Goal: Transaction & Acquisition: Obtain resource

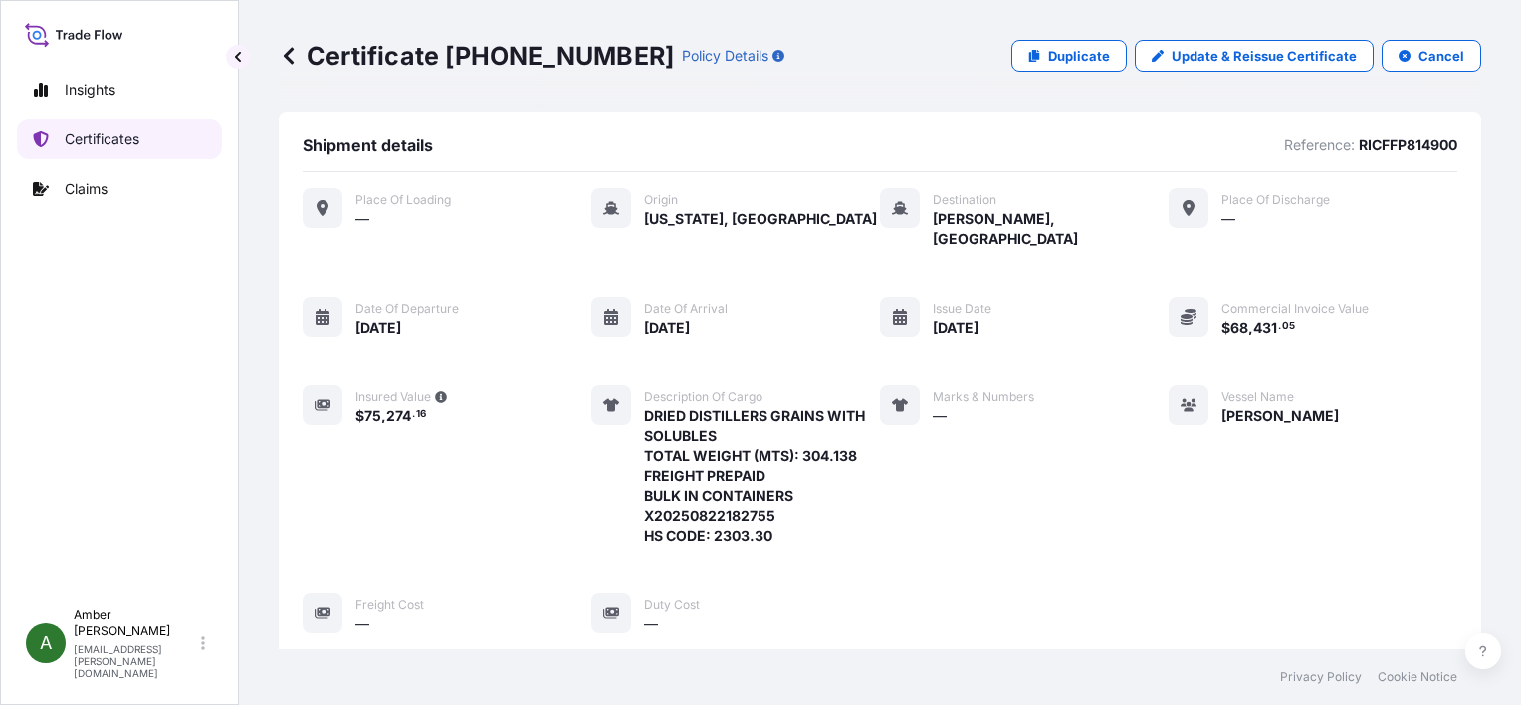
scroll to position [482, 0]
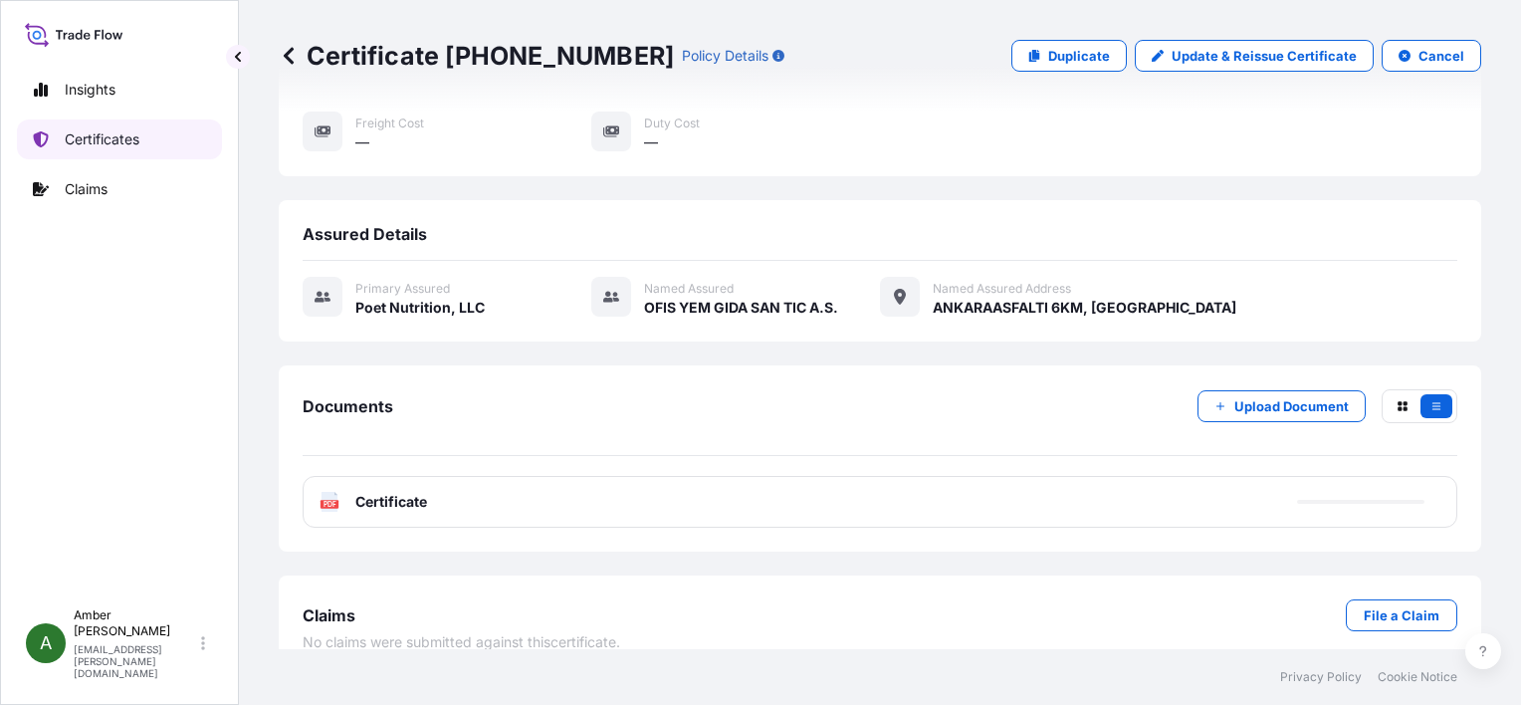
click at [90, 138] on p "Certificates" at bounding box center [102, 139] width 75 height 20
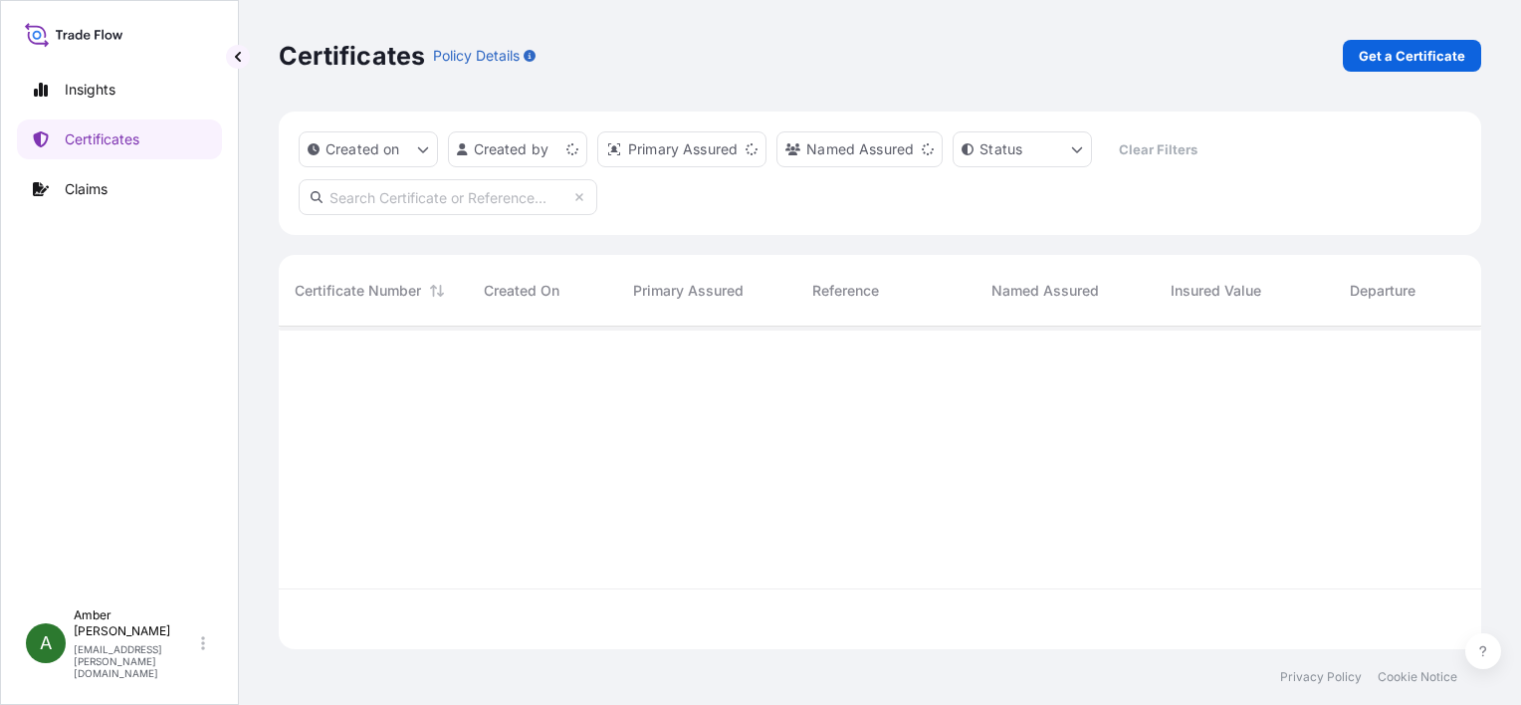
scroll to position [319, 1187]
click at [1395, 57] on p "Get a Certificate" at bounding box center [1412, 56] width 107 height 20
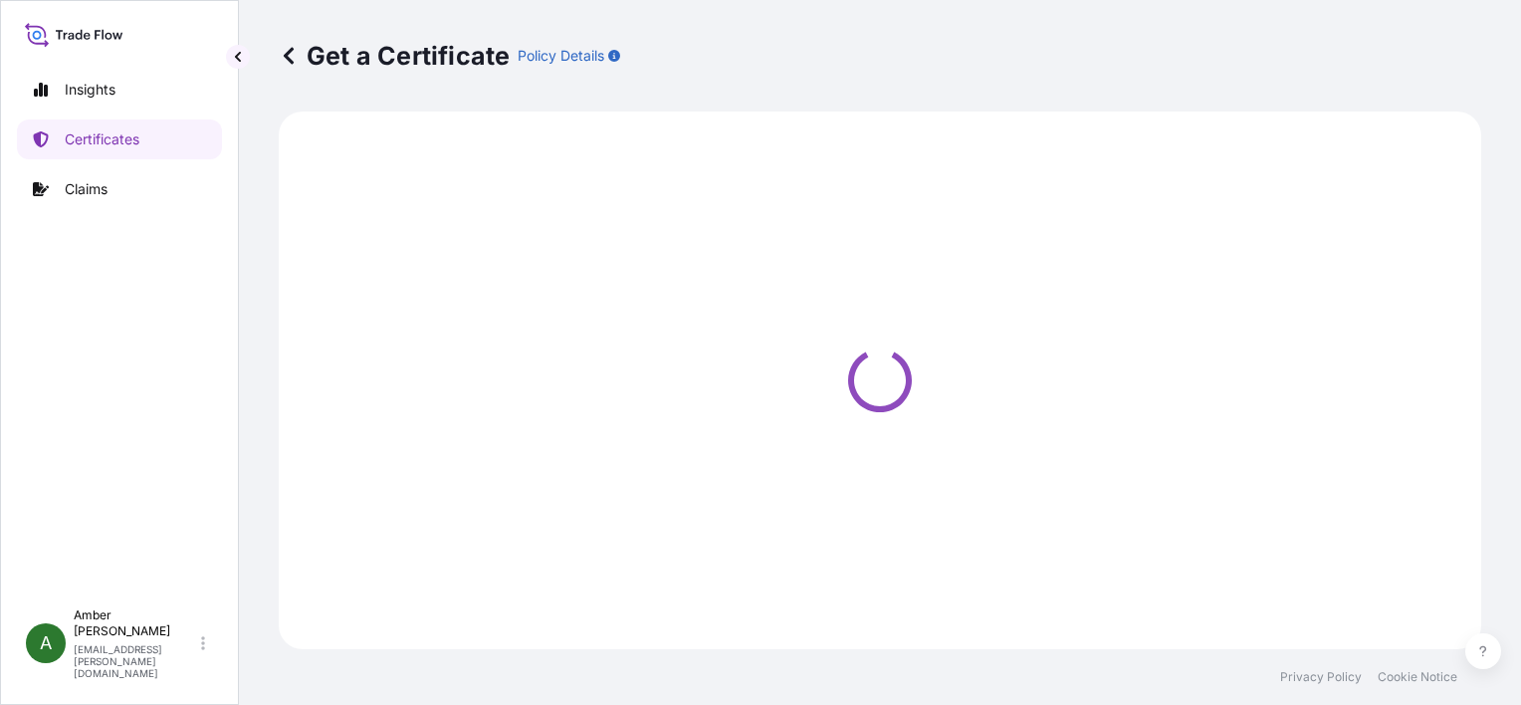
select select "Ocean Vessel"
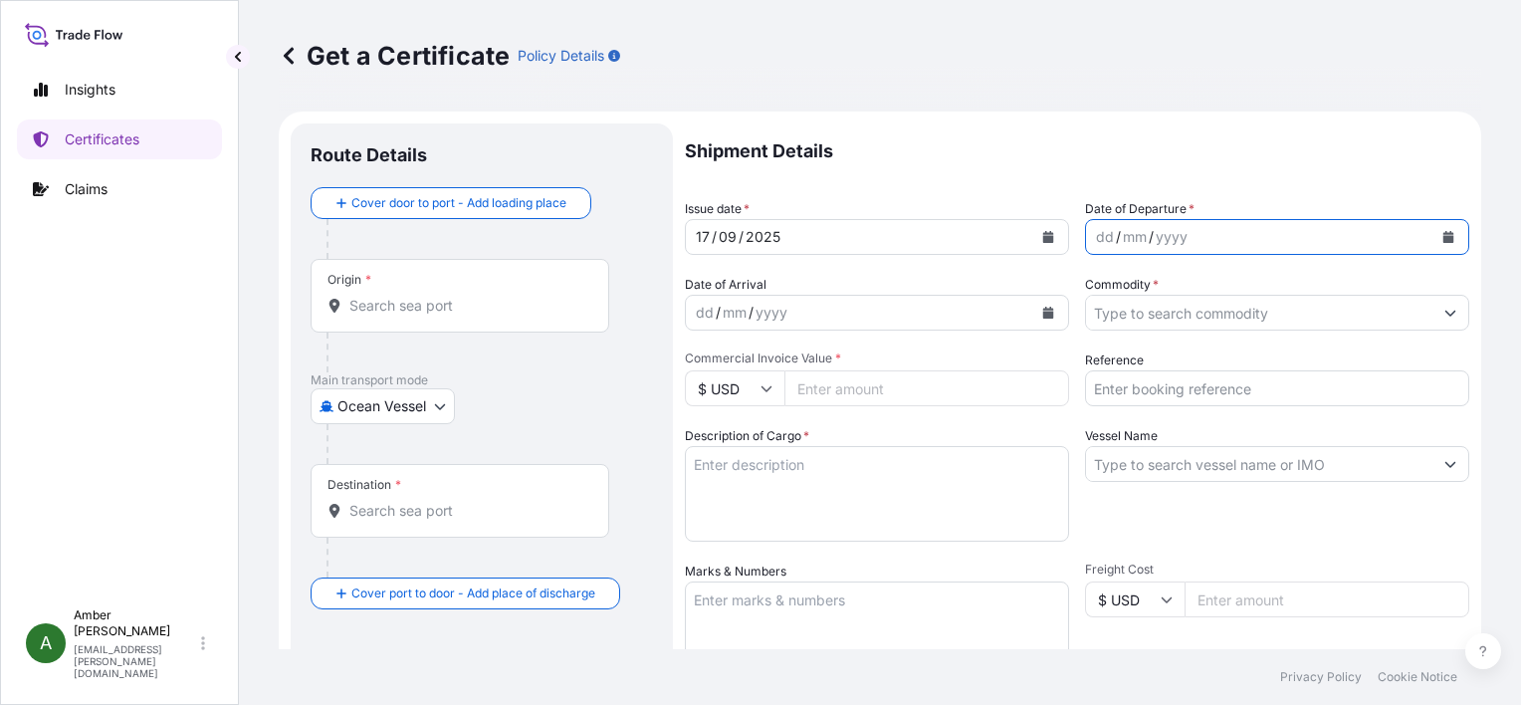
click at [1444, 239] on icon "Calendar" at bounding box center [1449, 237] width 11 height 12
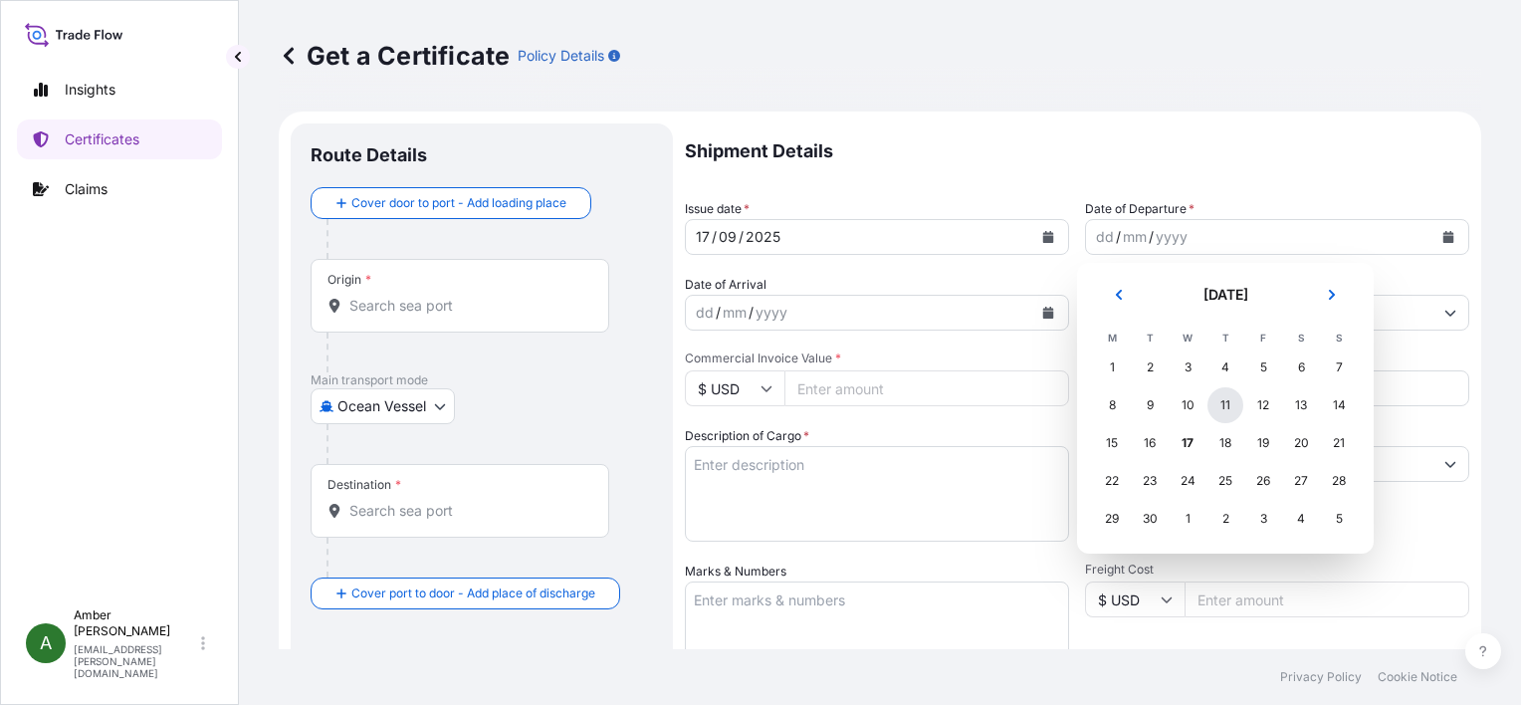
click at [1231, 410] on div "11" at bounding box center [1226, 405] width 36 height 36
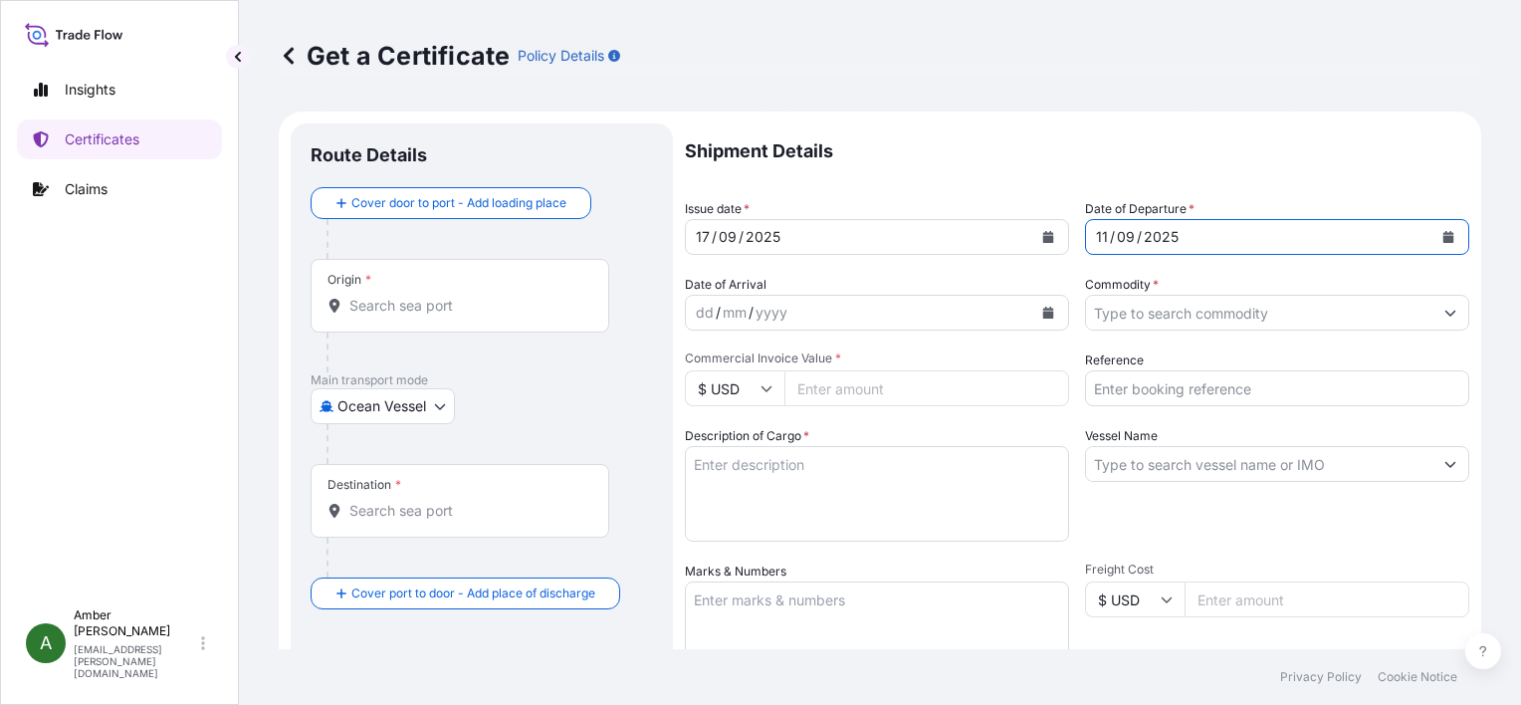
click at [1164, 153] on p "Shipment Details" at bounding box center [1077, 151] width 785 height 56
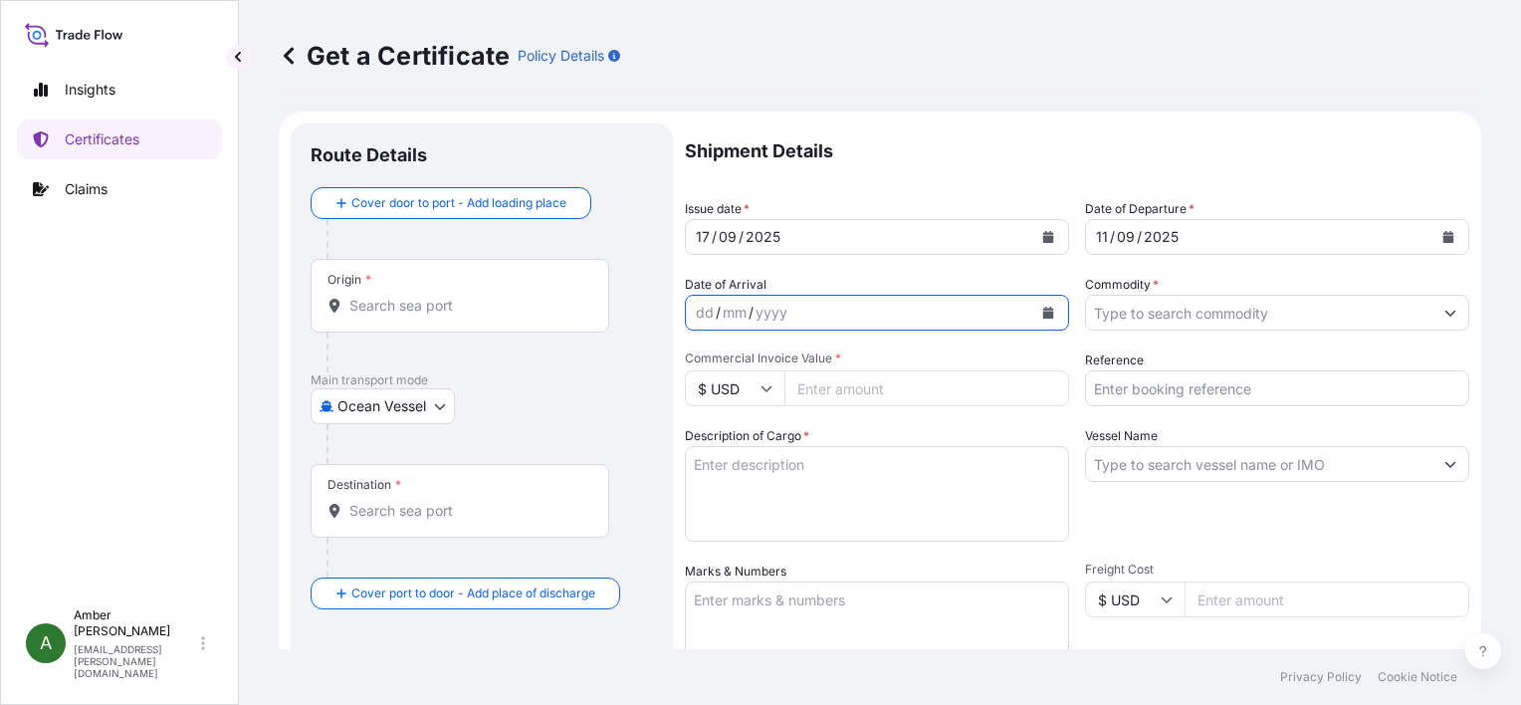
click at [1043, 313] on icon "Calendar" at bounding box center [1048, 313] width 11 height 12
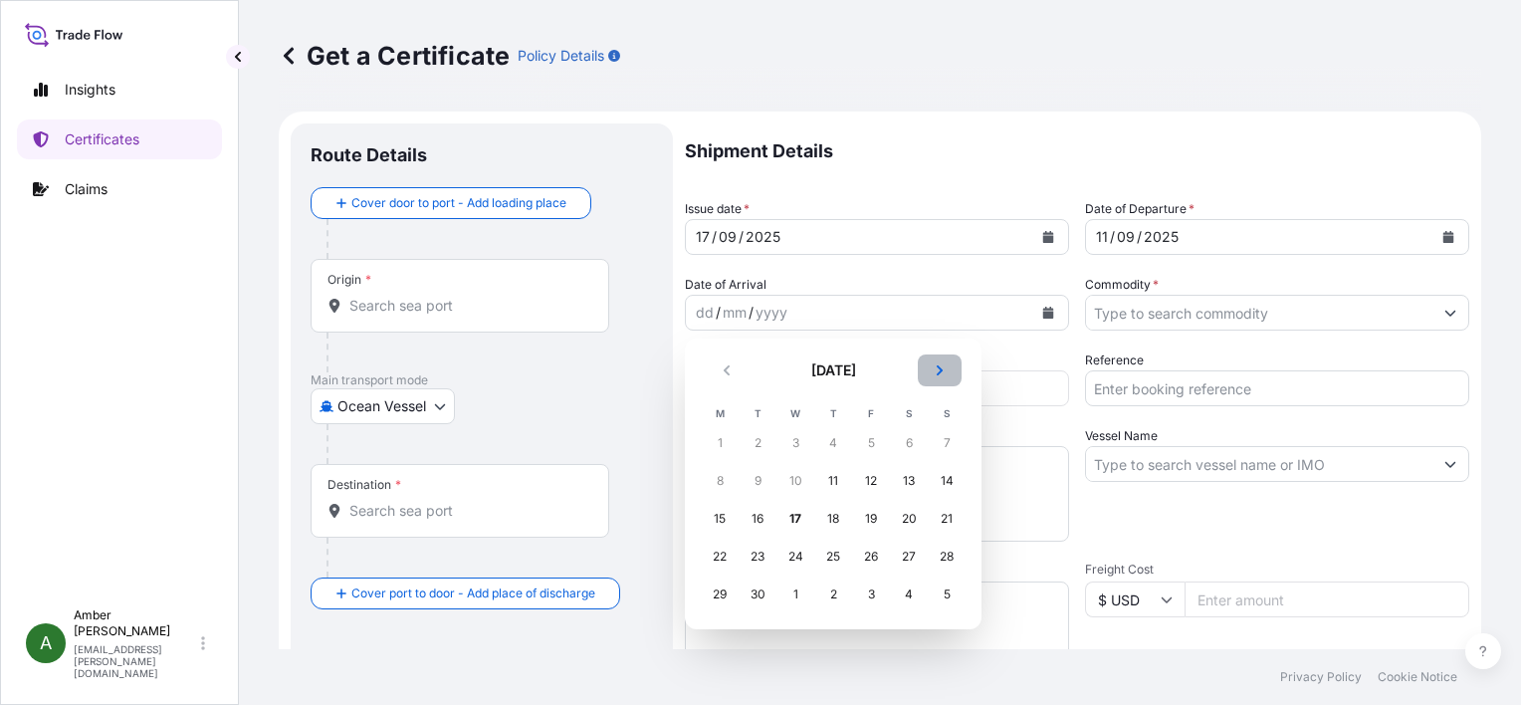
click at [937, 372] on icon "Next" at bounding box center [940, 370] width 12 height 12
click at [761, 484] on div "7" at bounding box center [758, 481] width 36 height 36
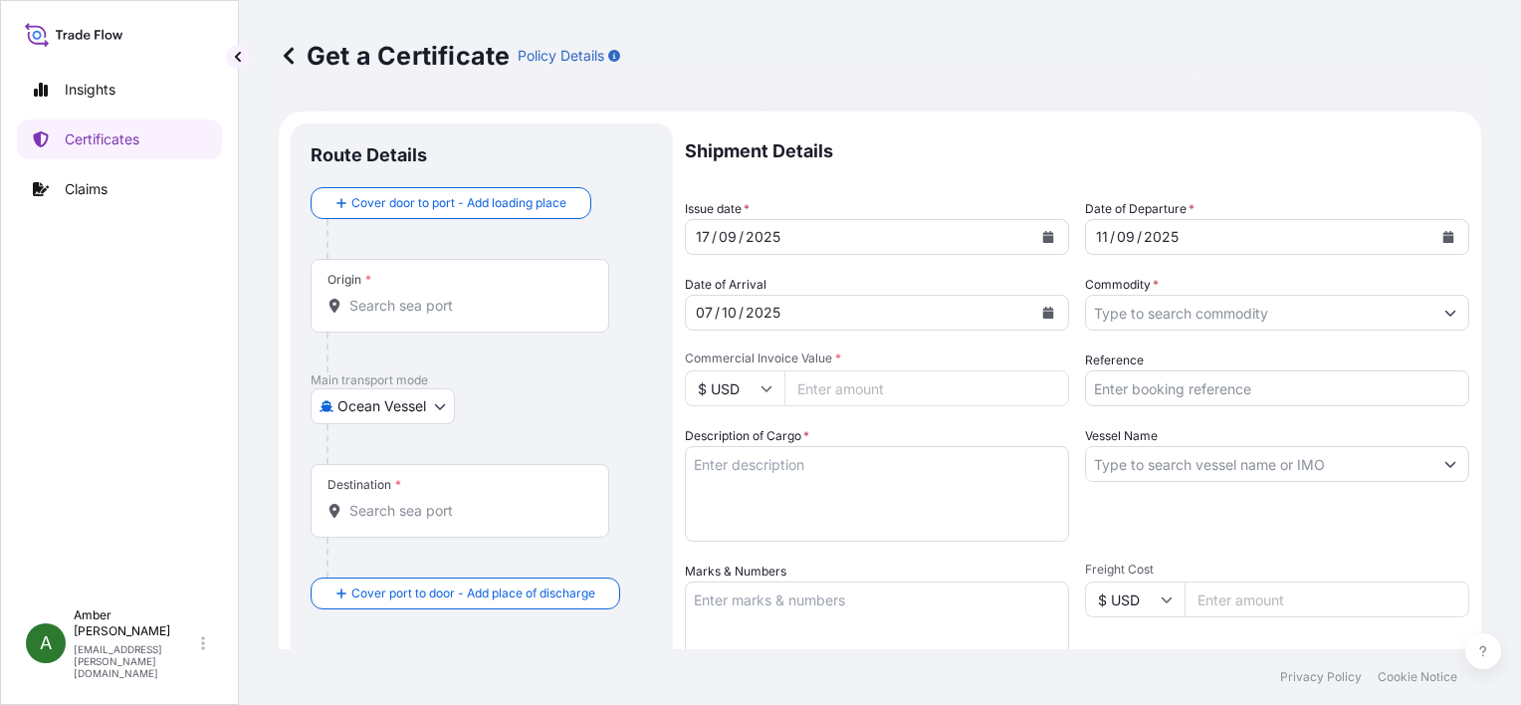
click at [1290, 387] on input "Reference" at bounding box center [1277, 388] width 384 height 36
paste input "11752448"
type input "11752448"
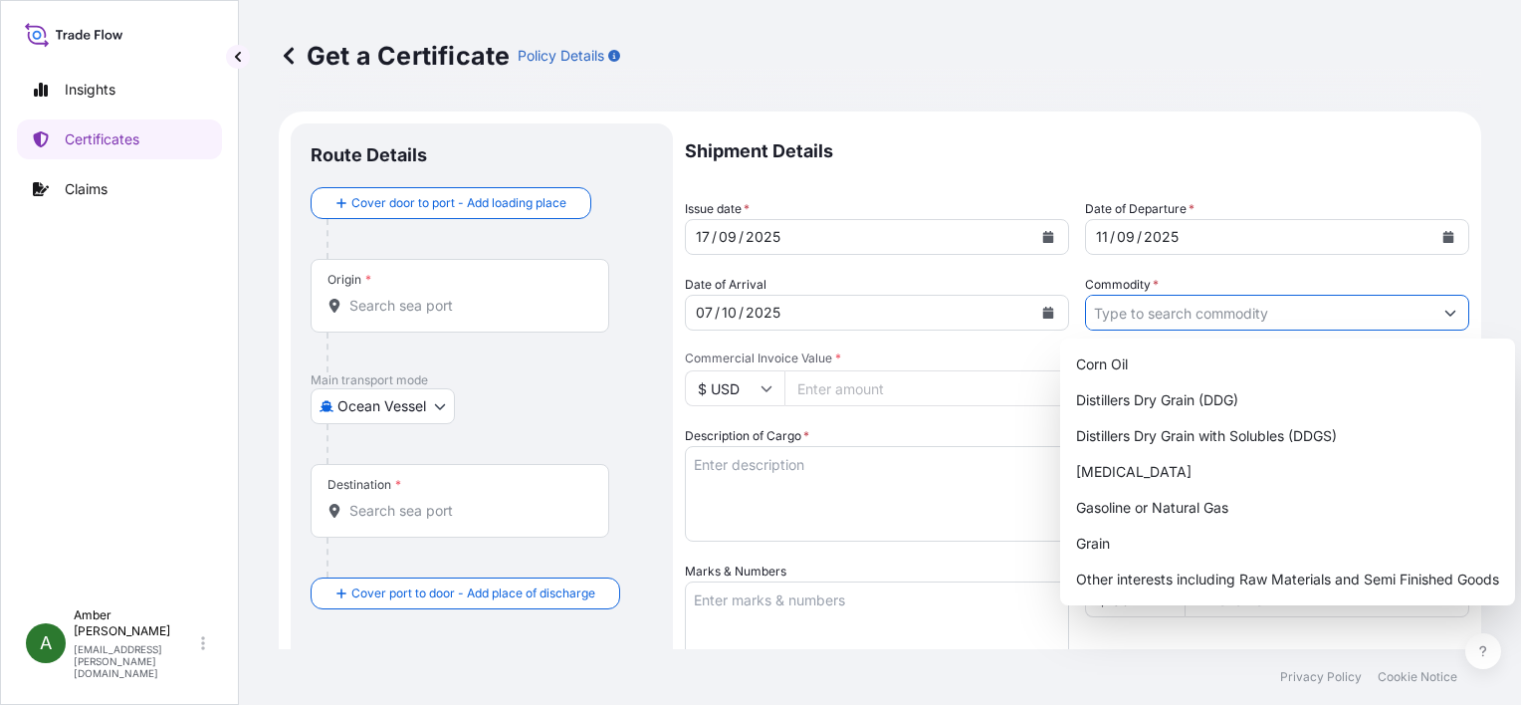
click at [1243, 314] on input "Commodity *" at bounding box center [1259, 313] width 346 height 36
click at [1263, 435] on div "Distillers Dry Grain with Solubles (DDGS)" at bounding box center [1287, 436] width 439 height 36
type input "Distillers Dry Grain with Solubles (DDGS)"
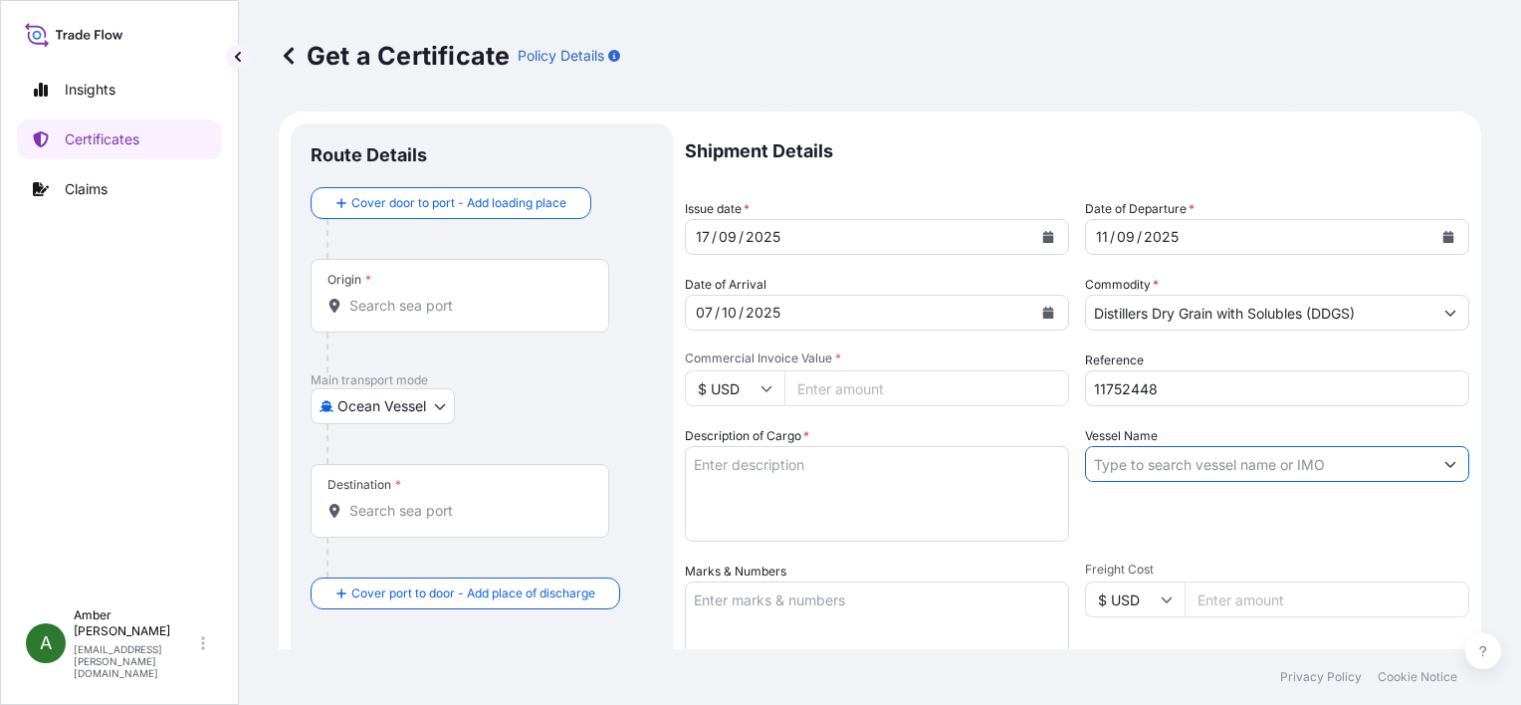
click at [1209, 461] on input "Vessel Name" at bounding box center [1259, 464] width 346 height 36
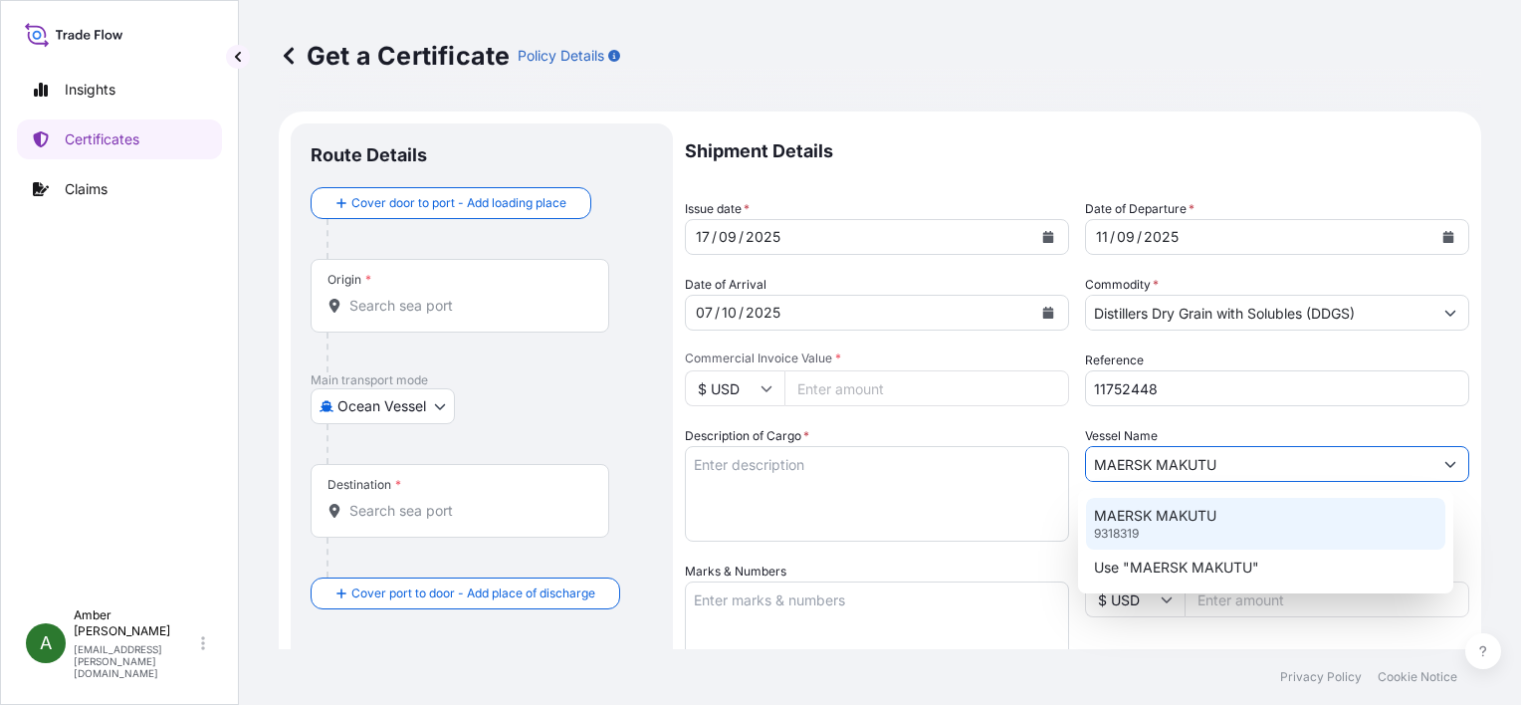
click at [1161, 522] on p "MAERSK MAKUTU" at bounding box center [1155, 516] width 122 height 20
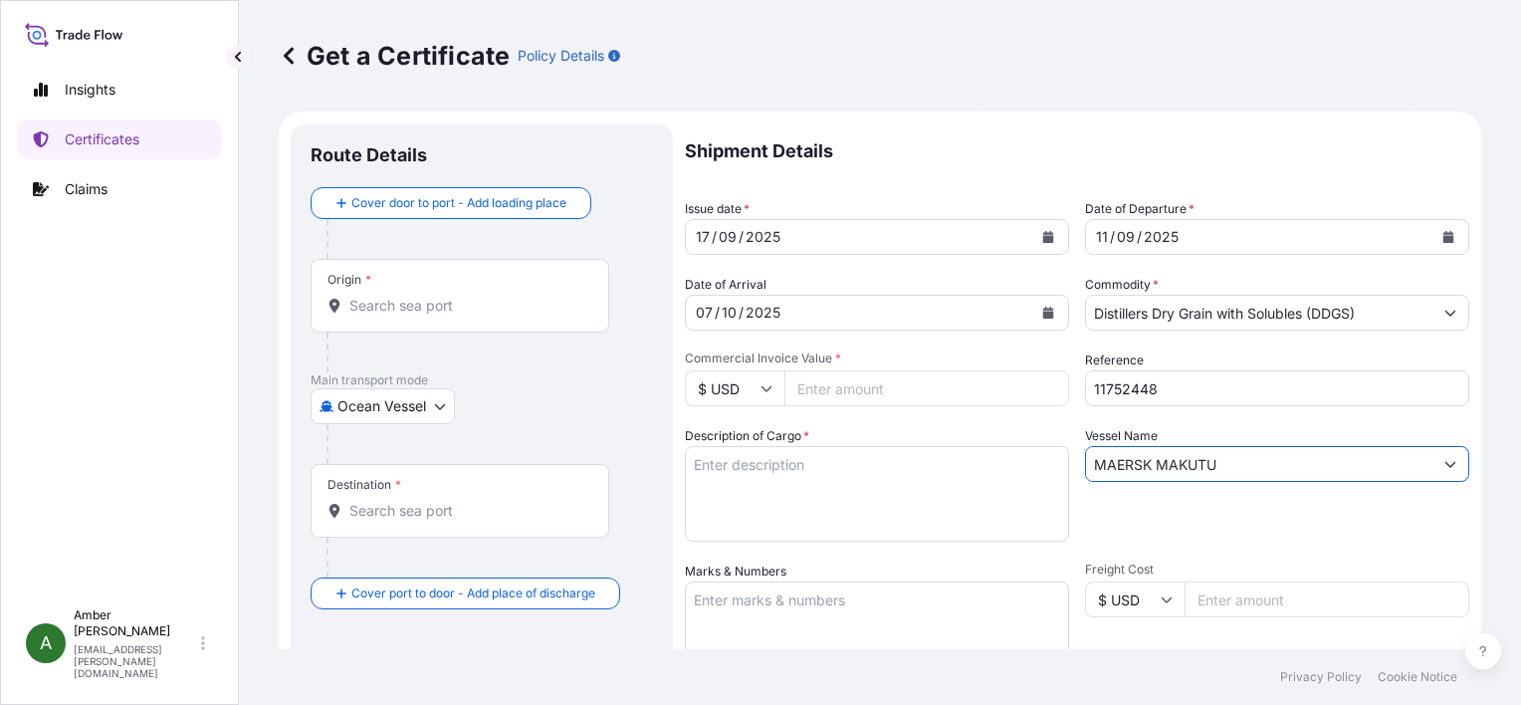
type input "MAERSK MAKUTU"
click at [906, 385] on input "Commercial Invoice Value *" at bounding box center [927, 388] width 285 height 36
paste input "76106.78"
type input "76106.78"
click at [807, 495] on textarea "Description of Cargo *" at bounding box center [877, 494] width 384 height 96
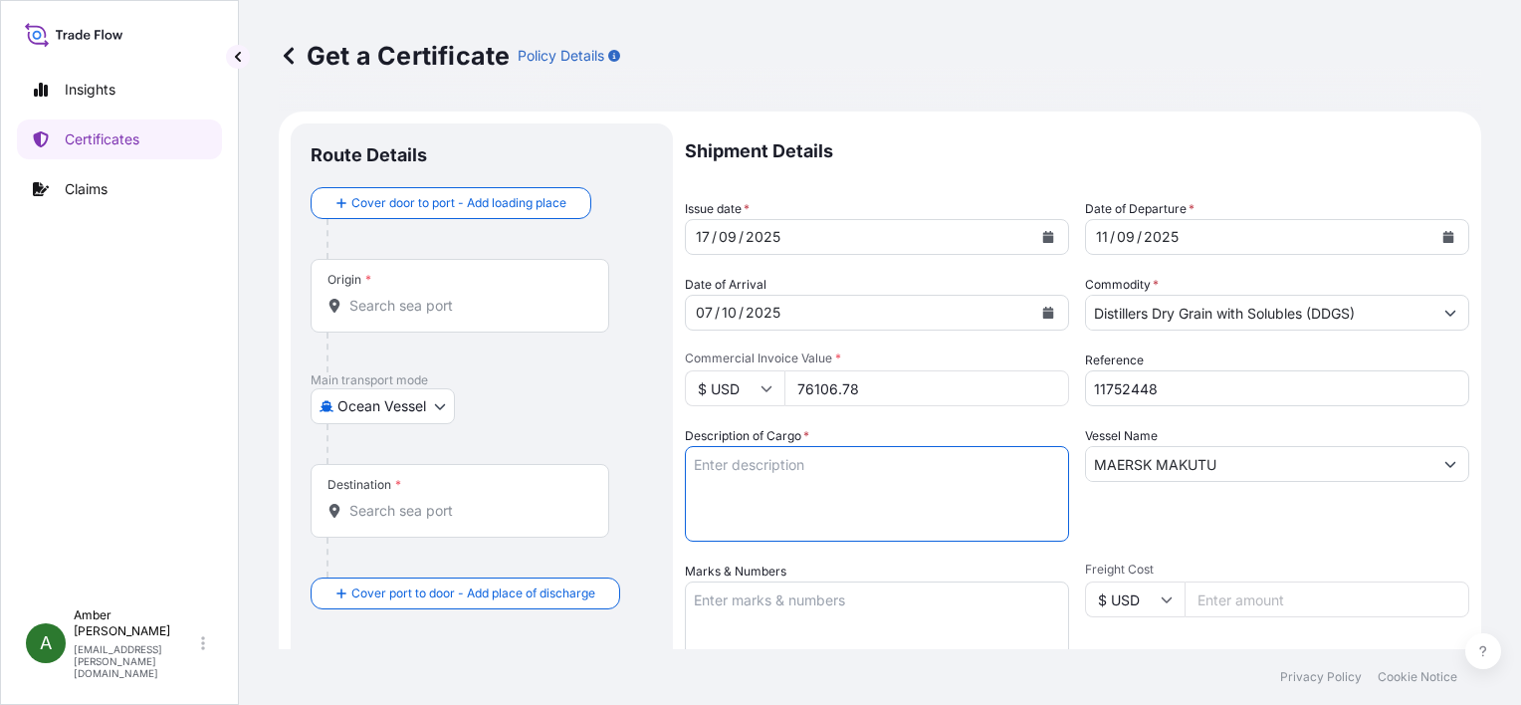
paste textarea "POET Dried Distillers Grains TOTAL WEIGHT (MTS): 365.898 FREIGHT PREPAID BULK I…"
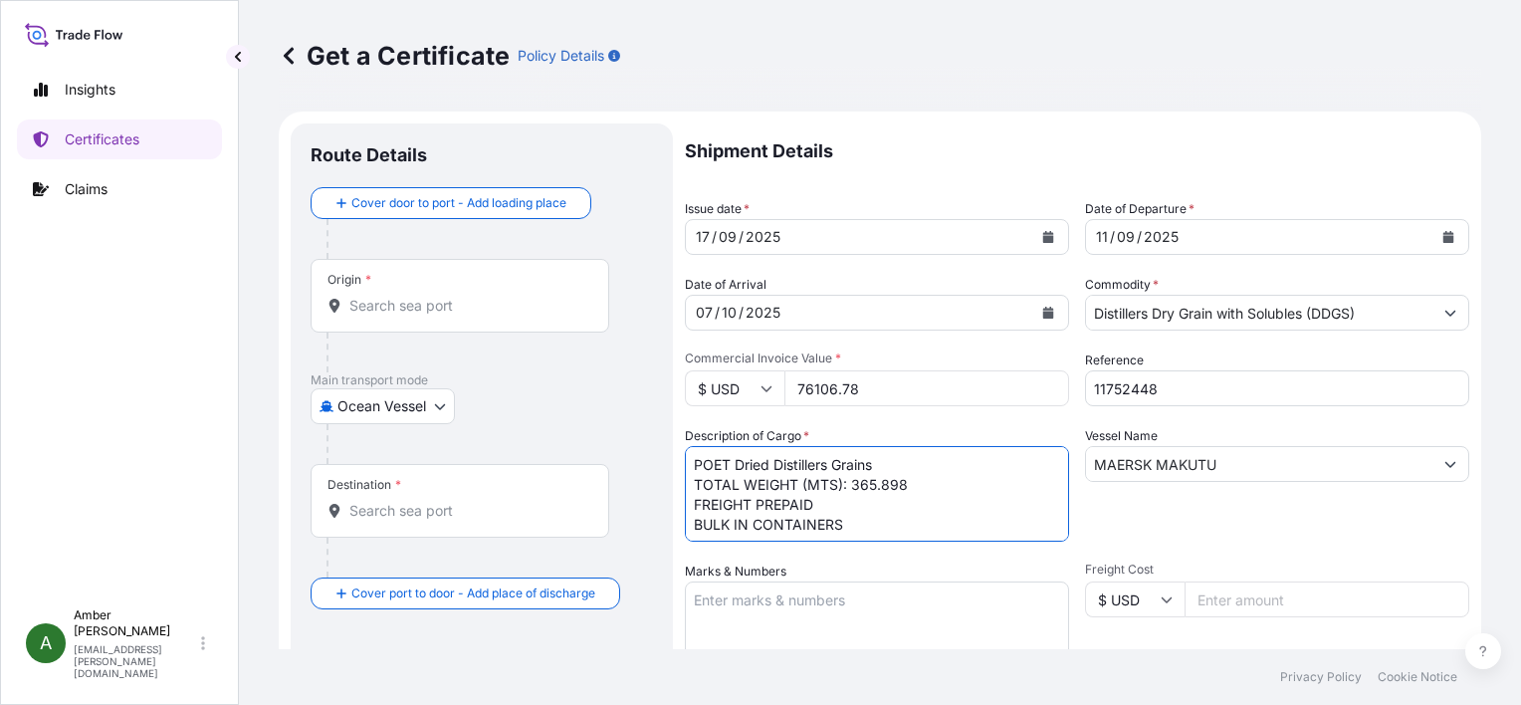
scroll to position [12, 0]
click at [769, 530] on textarea "POET Dried Distillers Grains TOTAL WEIGHT (MTS): 365.898 FREIGHT PREPAID BULK I…" at bounding box center [877, 494] width 384 height 96
paste textarea "X20250828539242"
type textarea "POET Dried Distillers Grains TOTAL WEIGHT (MTS): 365.898 FREIGHT PREPAID BULK I…"
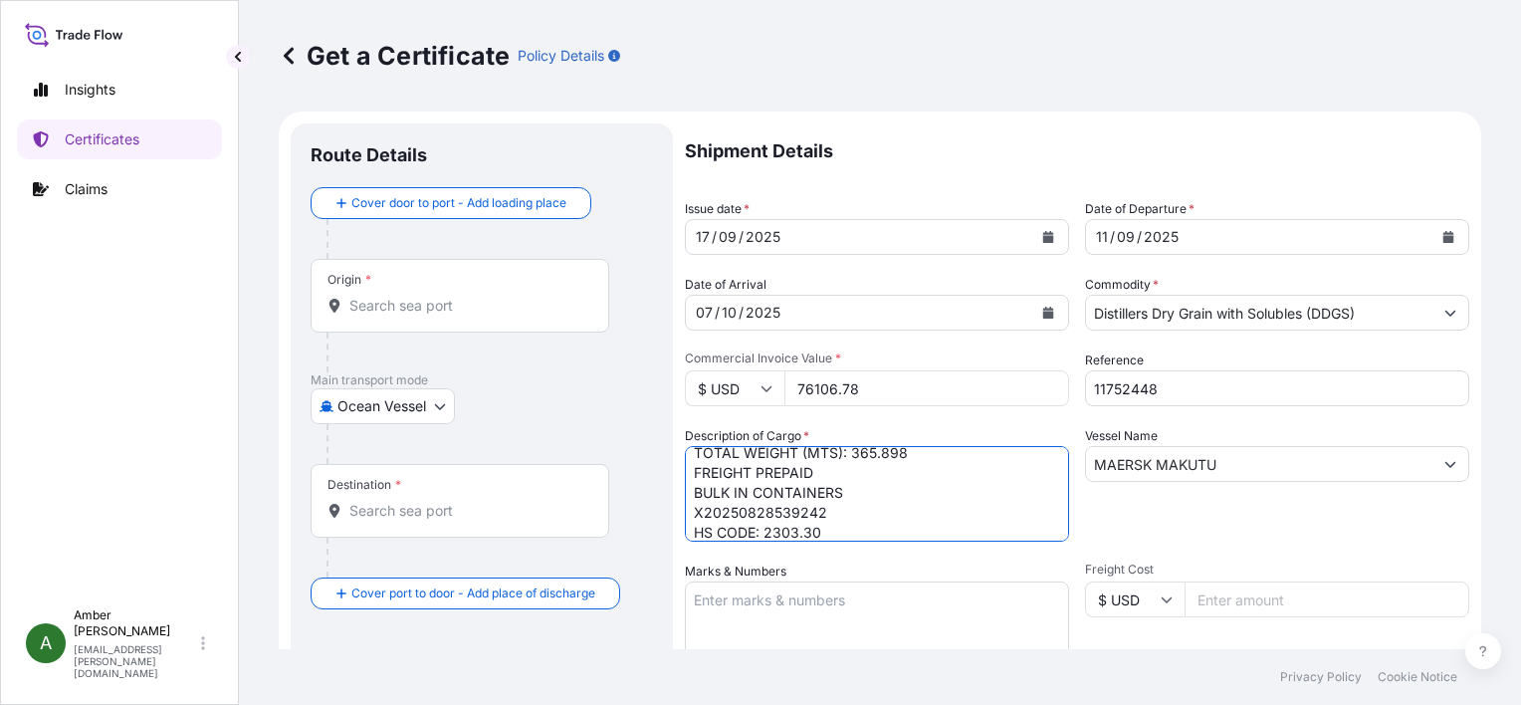
click at [1176, 520] on div "Vessel Name [PERSON_NAME]" at bounding box center [1277, 483] width 384 height 115
click at [417, 307] on input "Origin *" at bounding box center [466, 306] width 235 height 20
click at [417, 308] on input "Origin * Please select an origin" at bounding box center [466, 306] width 235 height 20
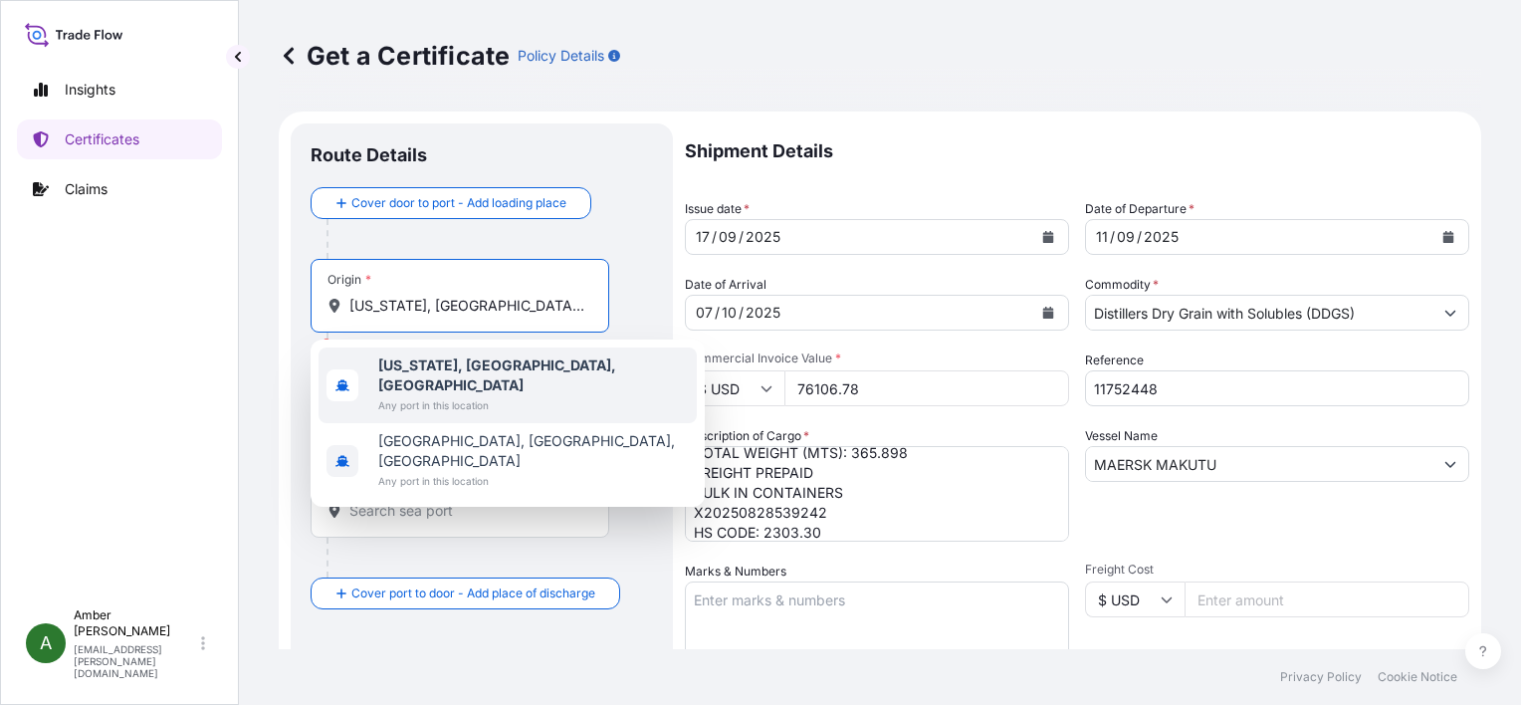
click at [415, 369] on b "[US_STATE], [GEOGRAPHIC_DATA], [GEOGRAPHIC_DATA]" at bounding box center [497, 374] width 238 height 37
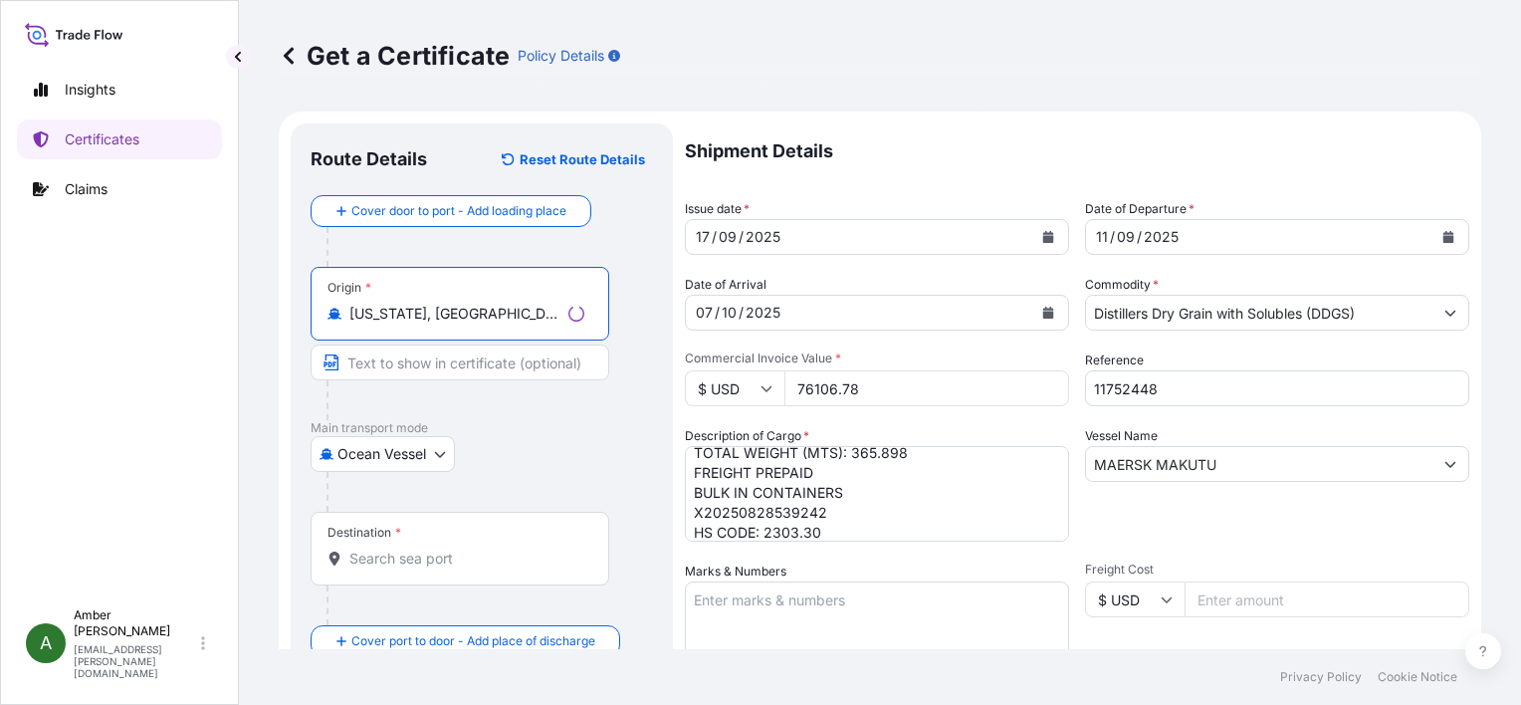
type input "[US_STATE], [GEOGRAPHIC_DATA], [GEOGRAPHIC_DATA]"
click at [406, 558] on input "Destination *" at bounding box center [466, 559] width 235 height 20
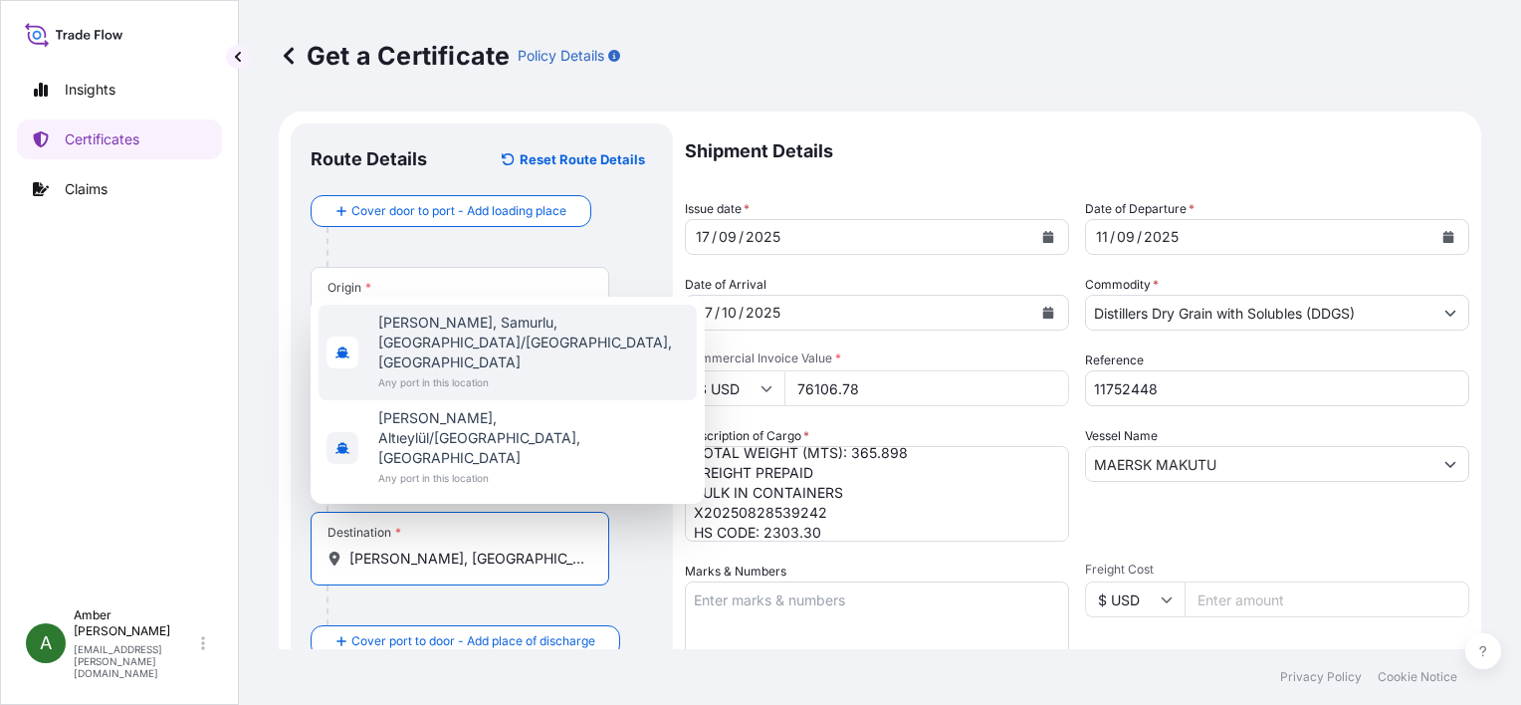
click at [454, 372] on span "[PERSON_NAME], Samurlu, [GEOGRAPHIC_DATA]/[GEOGRAPHIC_DATA], [GEOGRAPHIC_DATA]" at bounding box center [533, 343] width 311 height 60
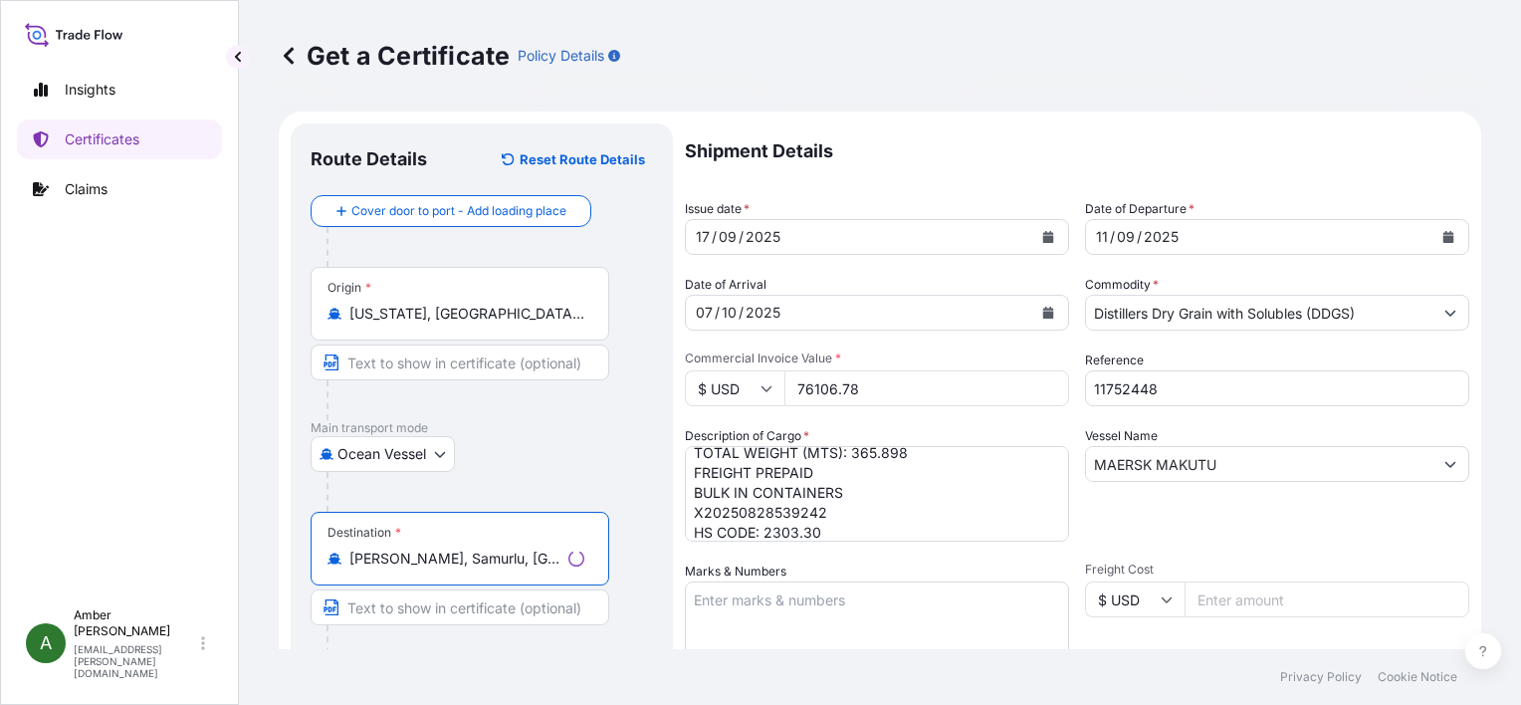
type input "[PERSON_NAME], Samurlu, [GEOGRAPHIC_DATA]/[GEOGRAPHIC_DATA], [GEOGRAPHIC_DATA]"
click at [591, 465] on div "Ocean Vessel Air Road Ocean Vessel Ocean Vessel - On Deck Rail" at bounding box center [482, 454] width 343 height 36
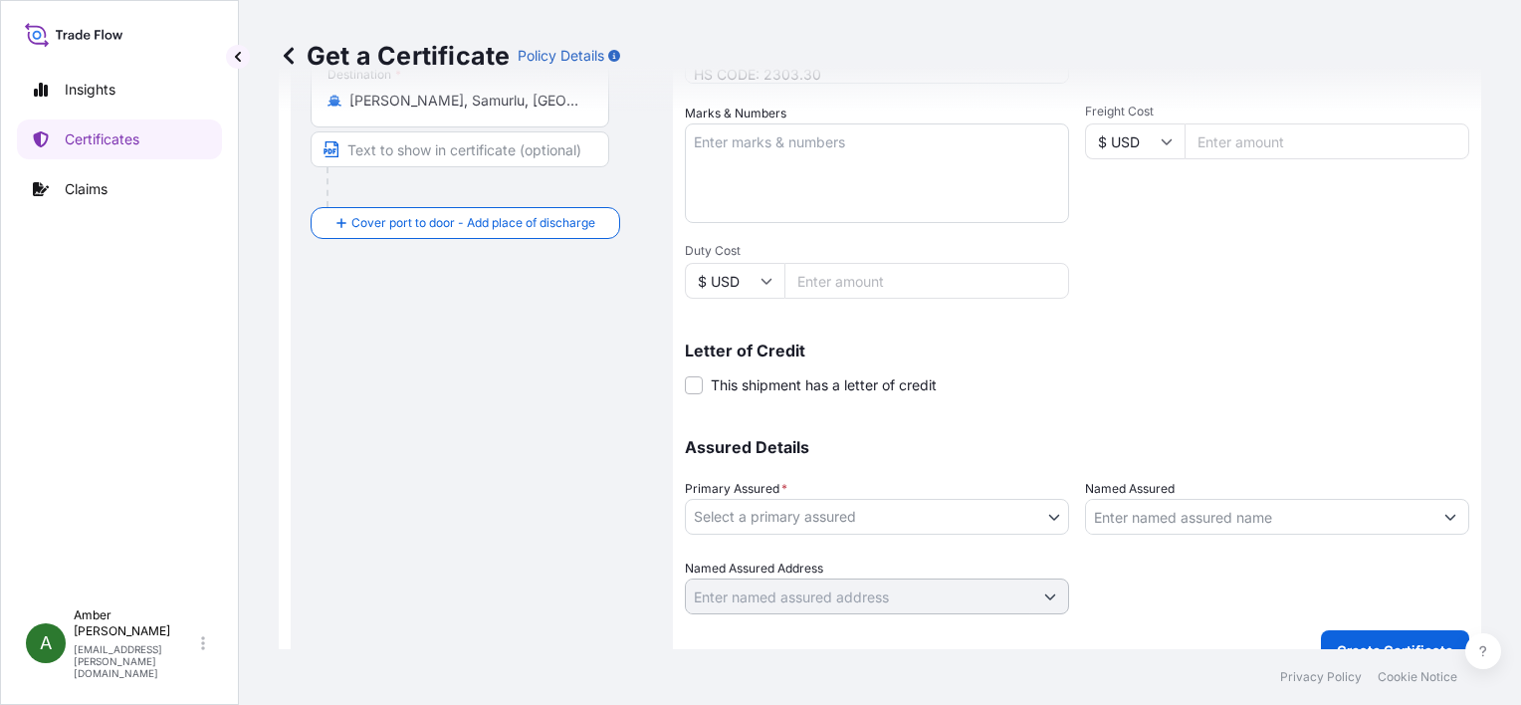
scroll to position [490, 0]
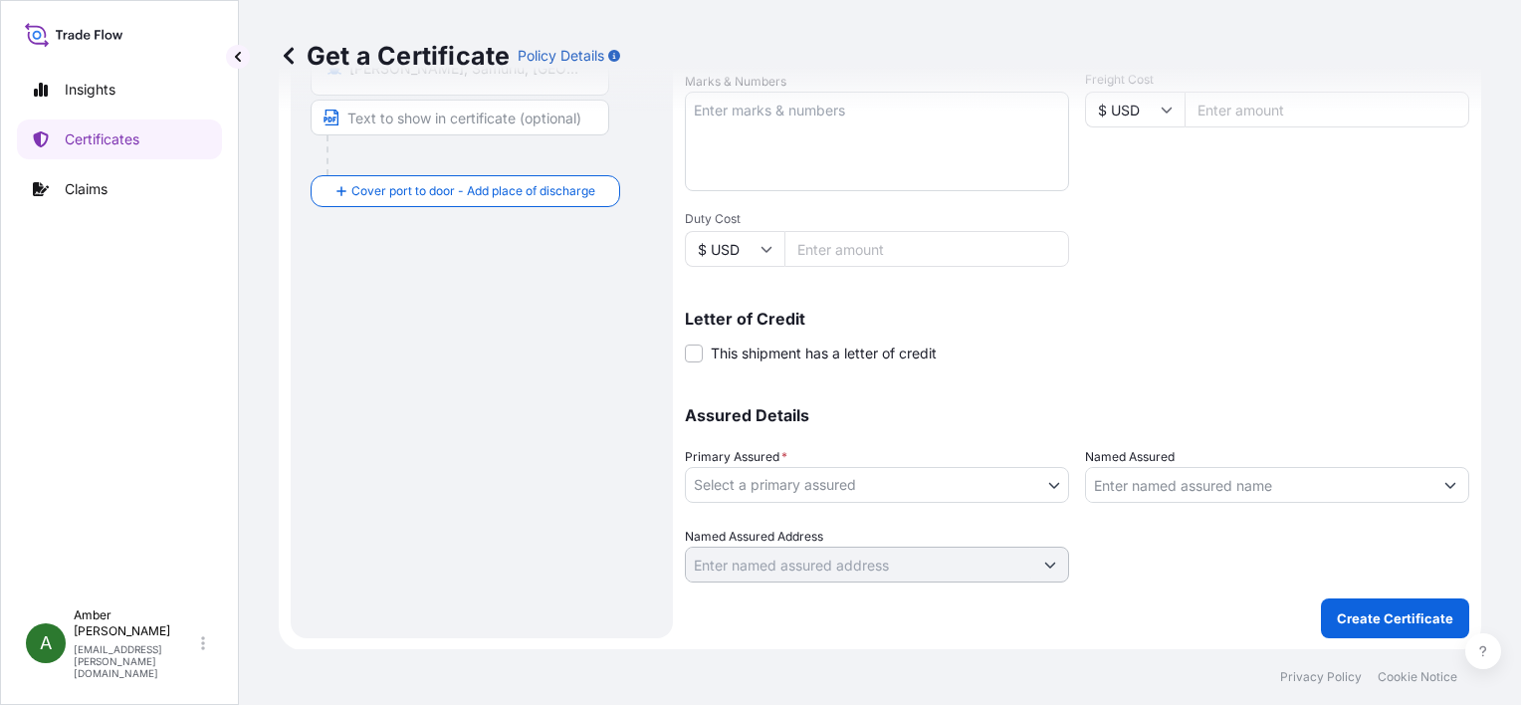
click at [900, 485] on body "2 options available. 0 options available. 2 options available. Insights Certifi…" at bounding box center [760, 352] width 1521 height 705
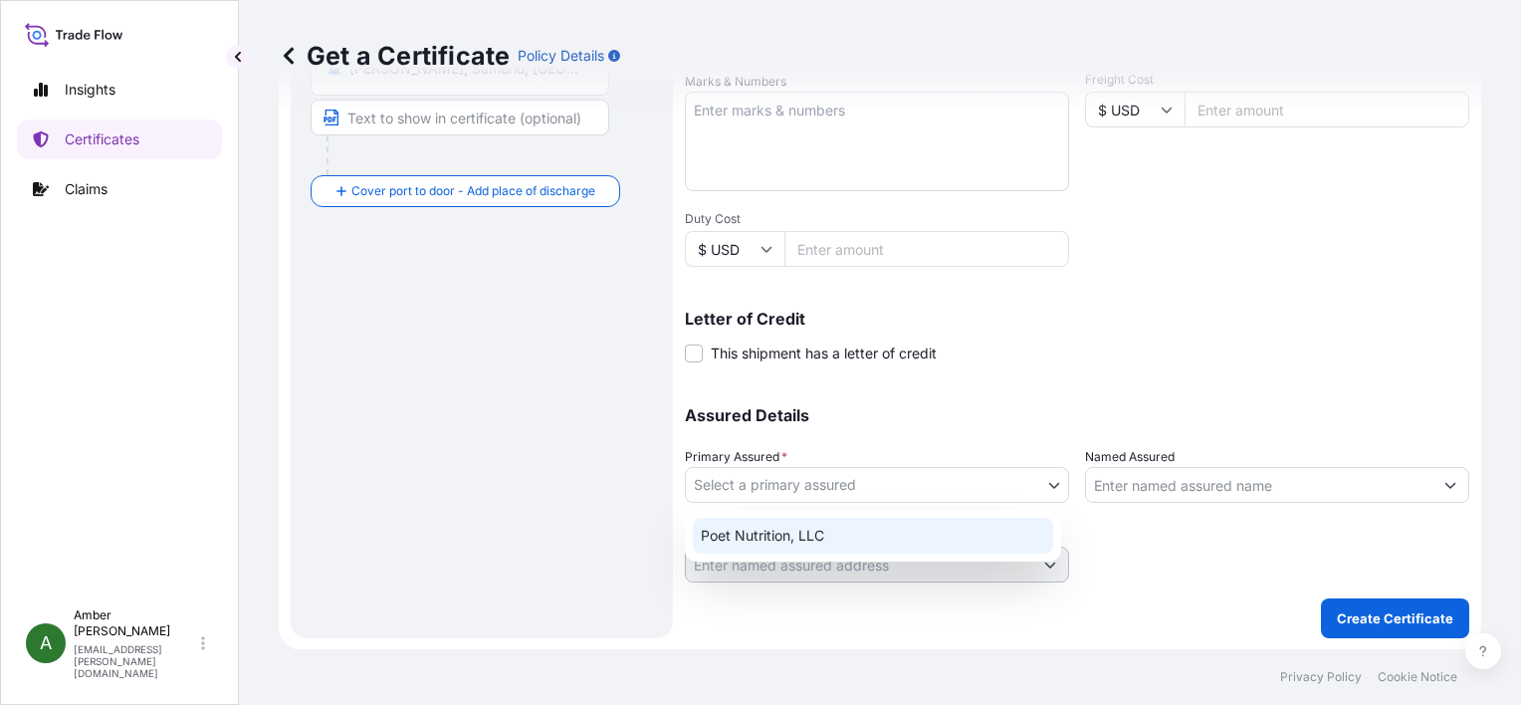
click at [863, 542] on div "Poet Nutrition, LLC" at bounding box center [873, 536] width 360 height 36
select select "31546"
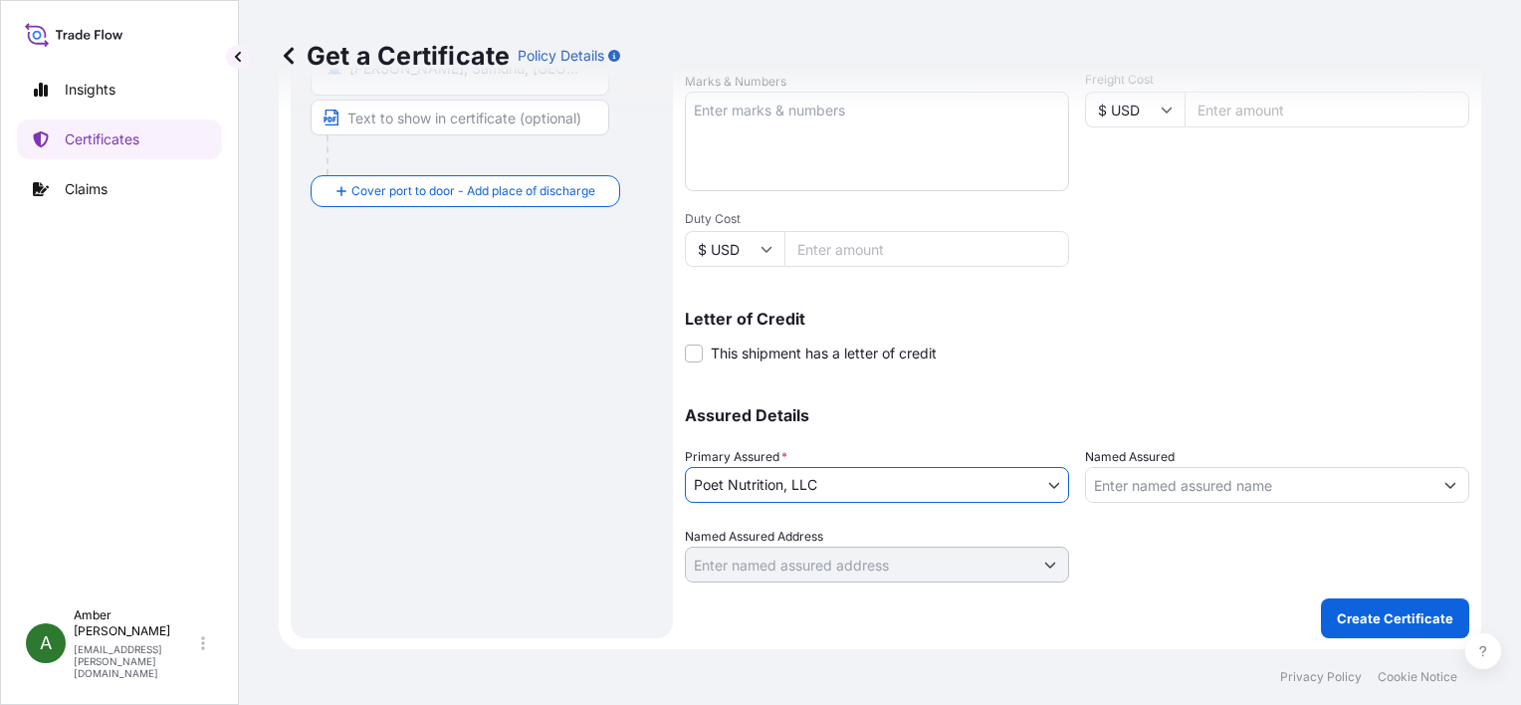
click at [1138, 482] on input "Named Assured" at bounding box center [1259, 485] width 346 height 36
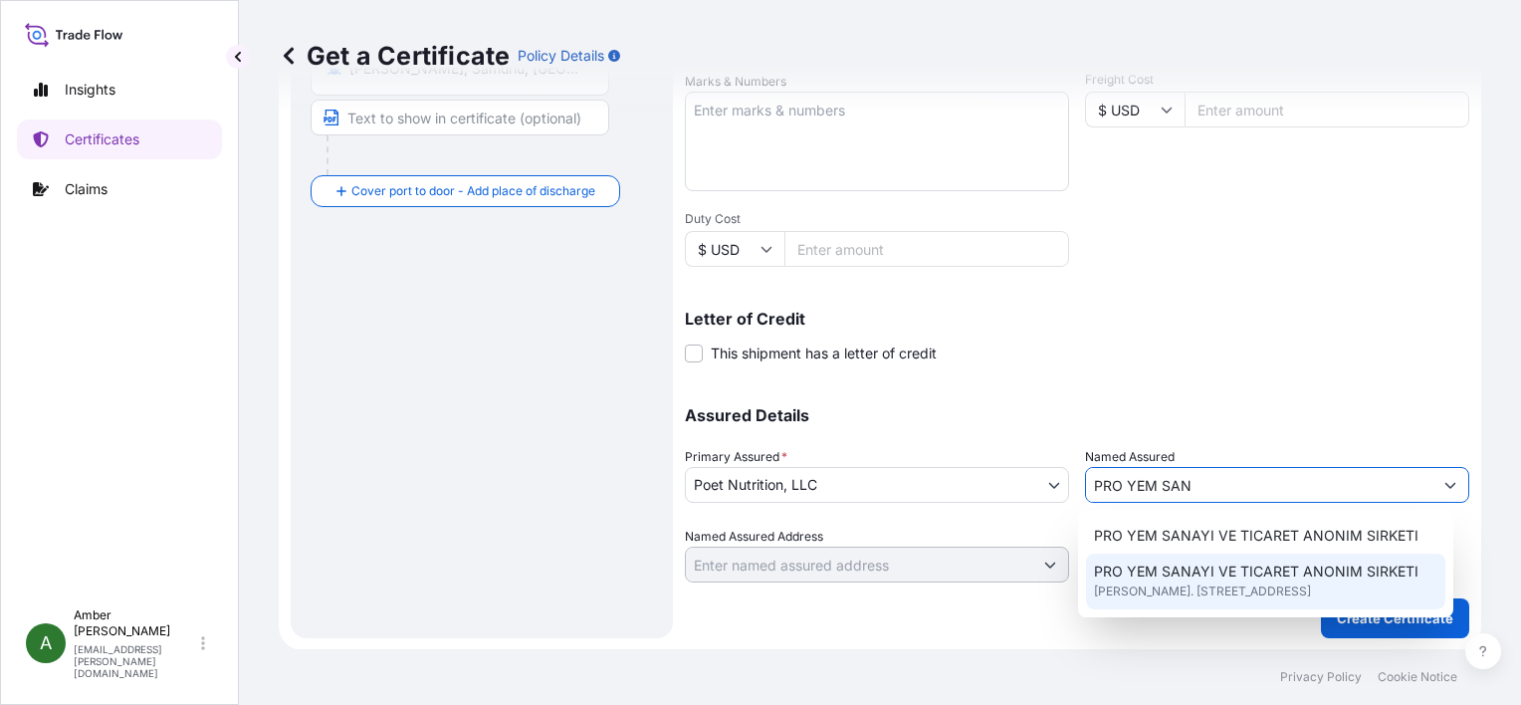
click at [1206, 593] on span "[PERSON_NAME]. [STREET_ADDRESS]" at bounding box center [1202, 591] width 217 height 20
type input "PRO YEM SANAYI VE TICARET ANONIM SIRKETI"
type input "[PERSON_NAME]. [STREET_ADDRESS]"
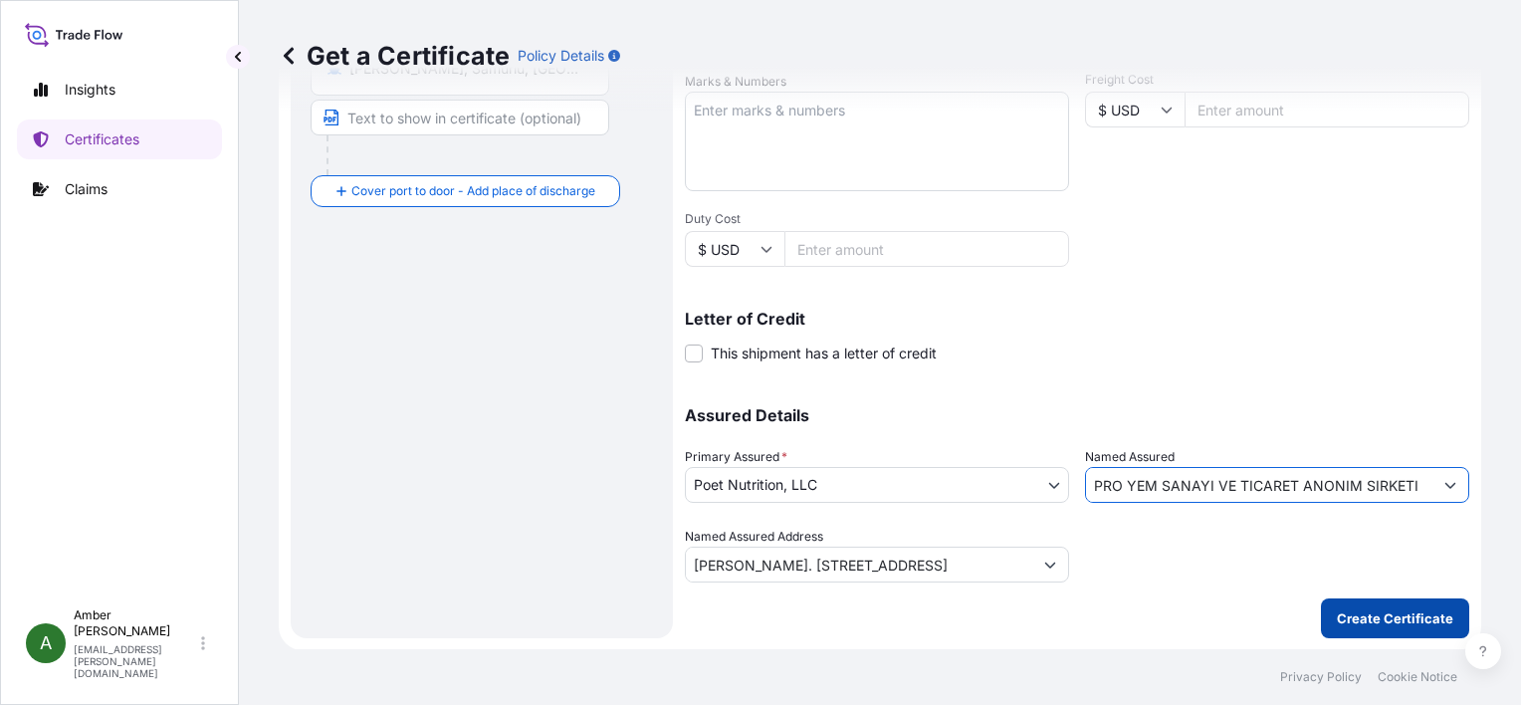
type input "PRO YEM SANAYI VE TICARET ANONIM SIRKETI"
click at [1377, 619] on p "Create Certificate" at bounding box center [1395, 618] width 116 height 20
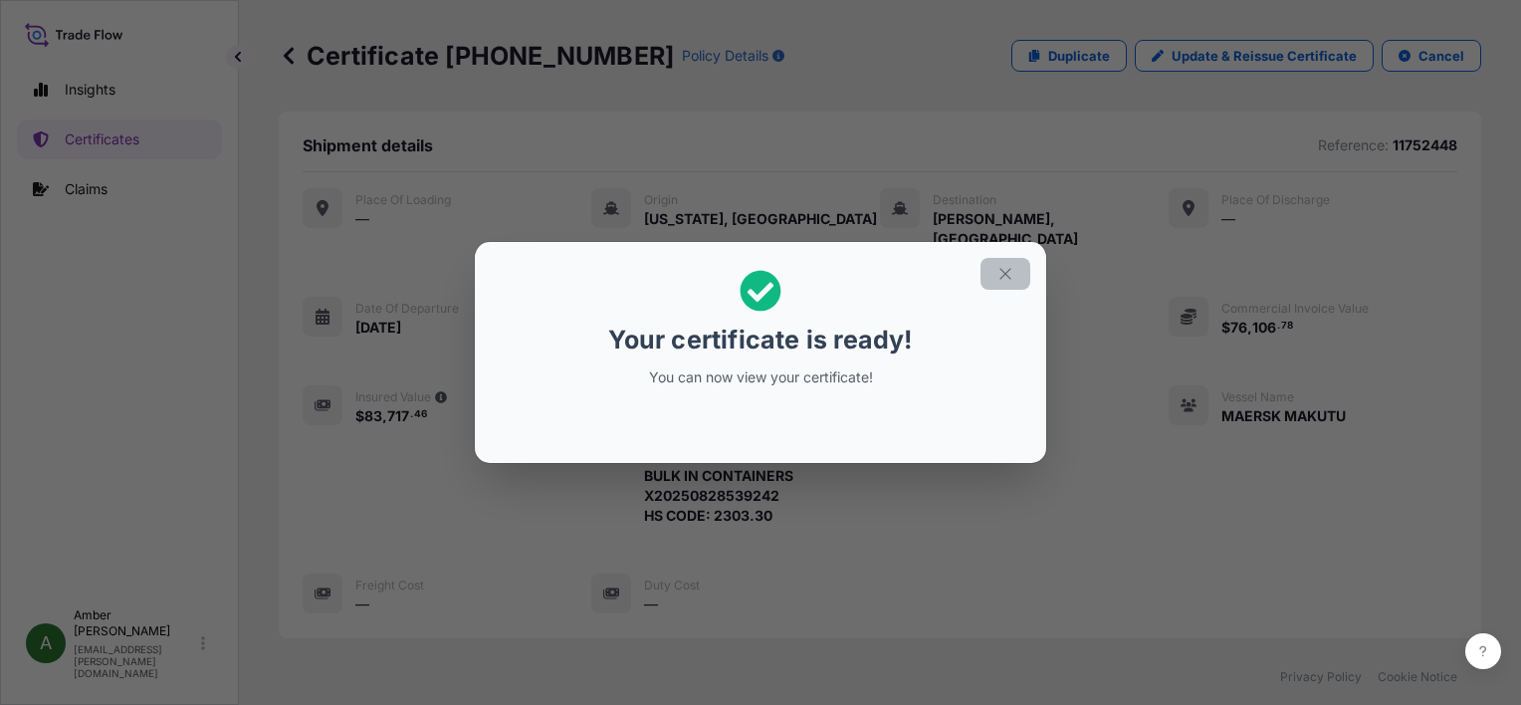
click at [1000, 275] on icon "button" at bounding box center [1006, 274] width 18 height 18
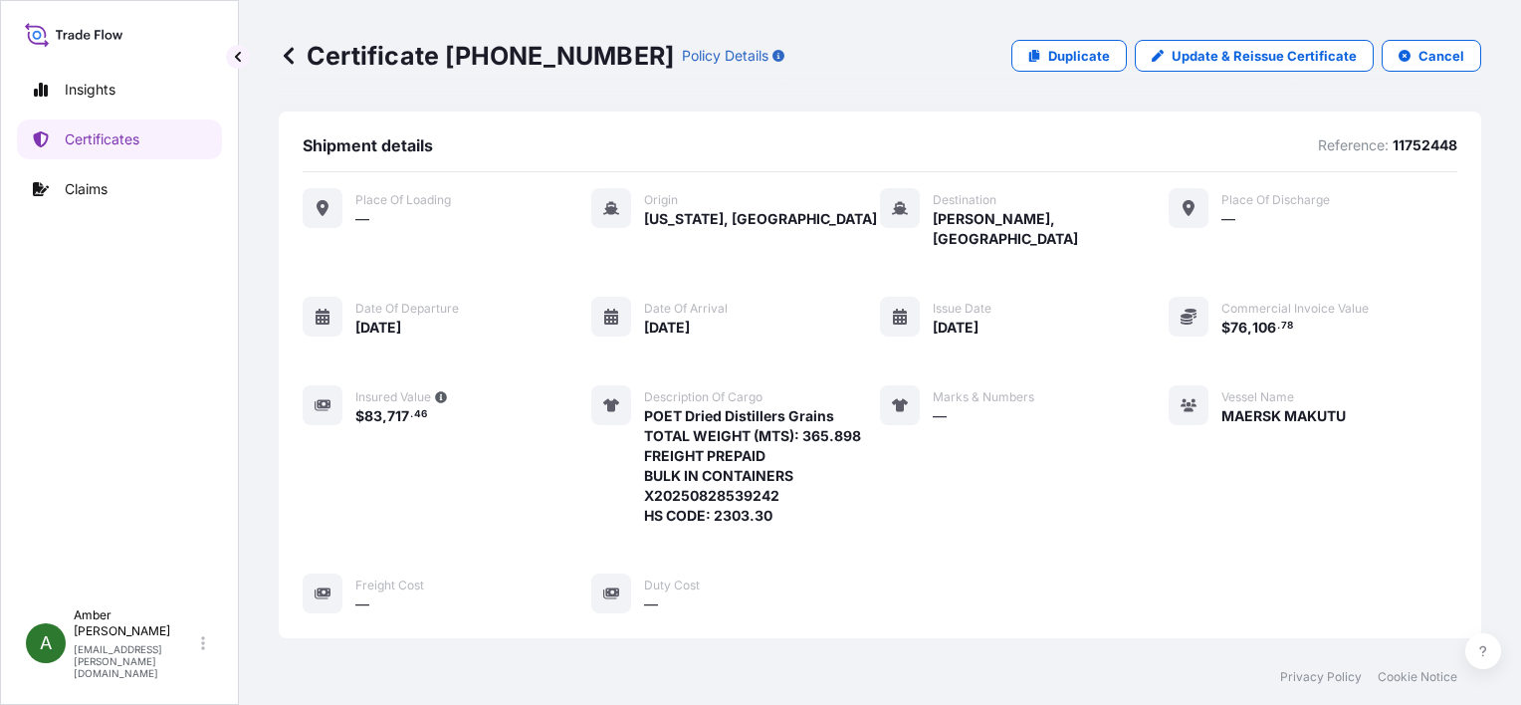
scroll to position [482, 0]
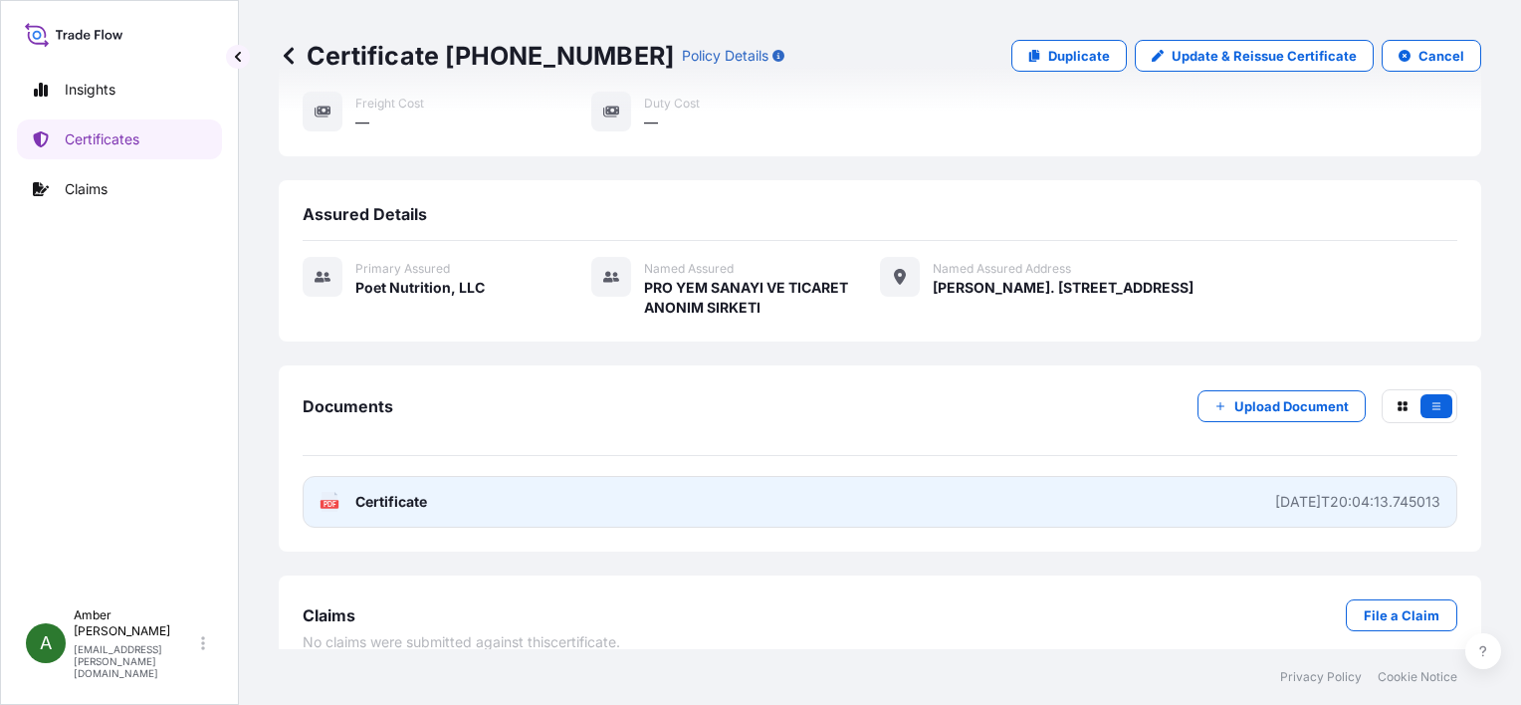
click at [378, 492] on span "Certificate" at bounding box center [391, 502] width 72 height 20
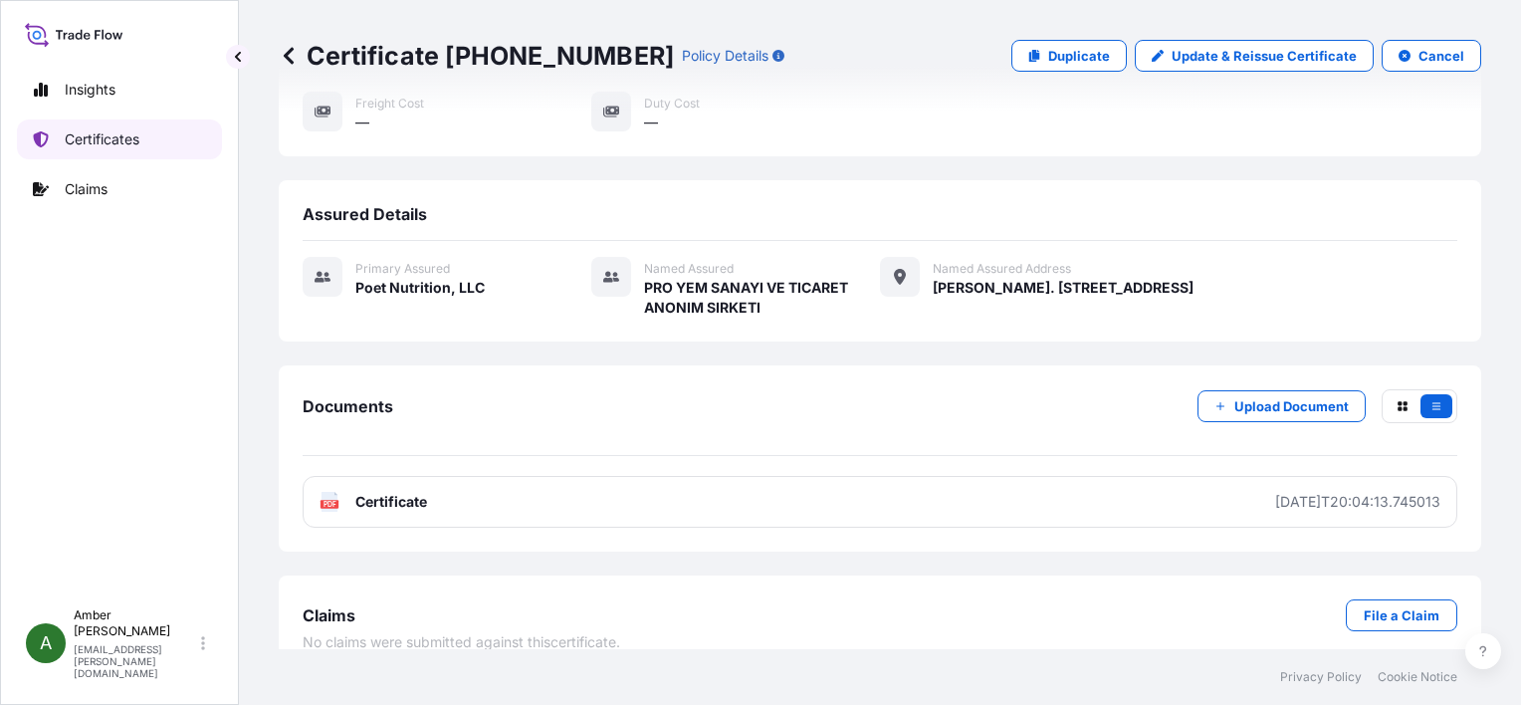
click at [104, 138] on p "Certificates" at bounding box center [102, 139] width 75 height 20
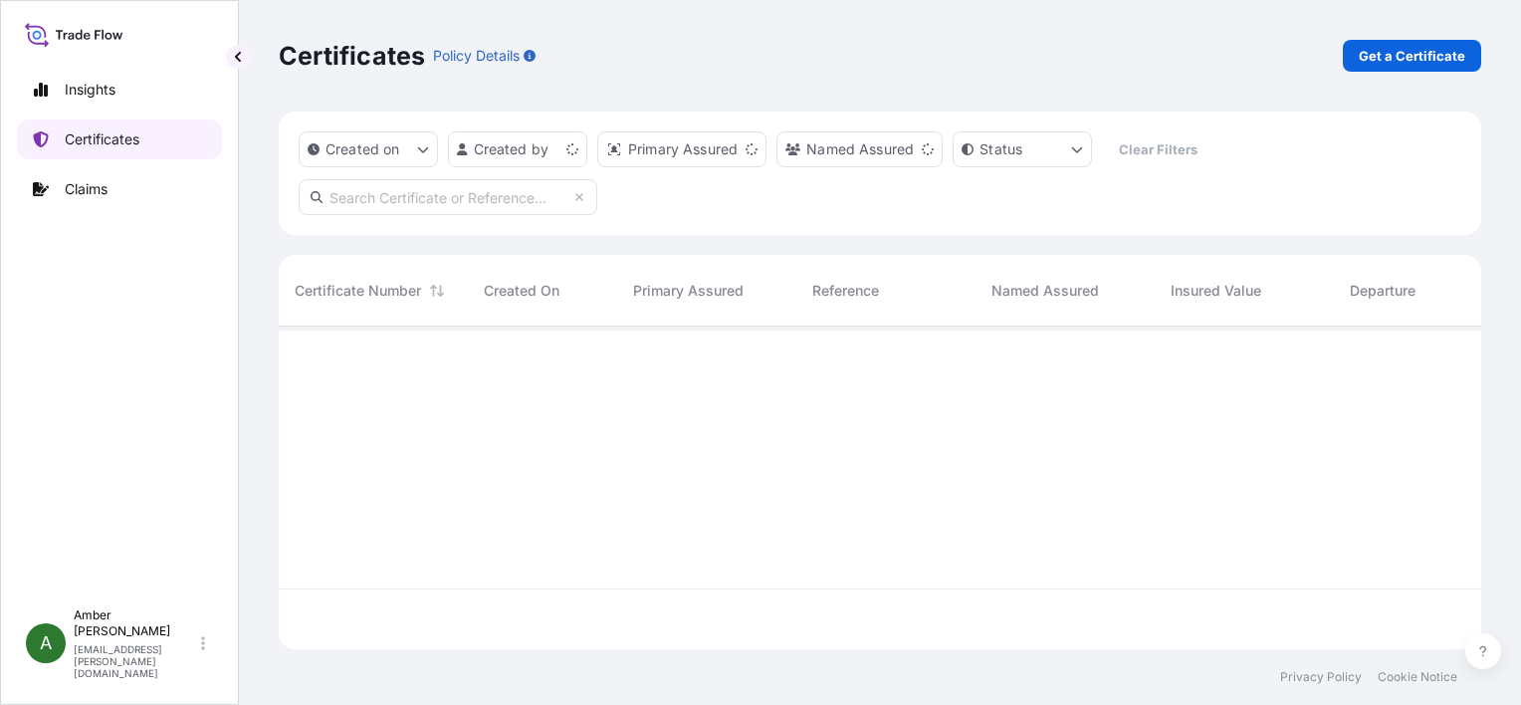
scroll to position [319, 1187]
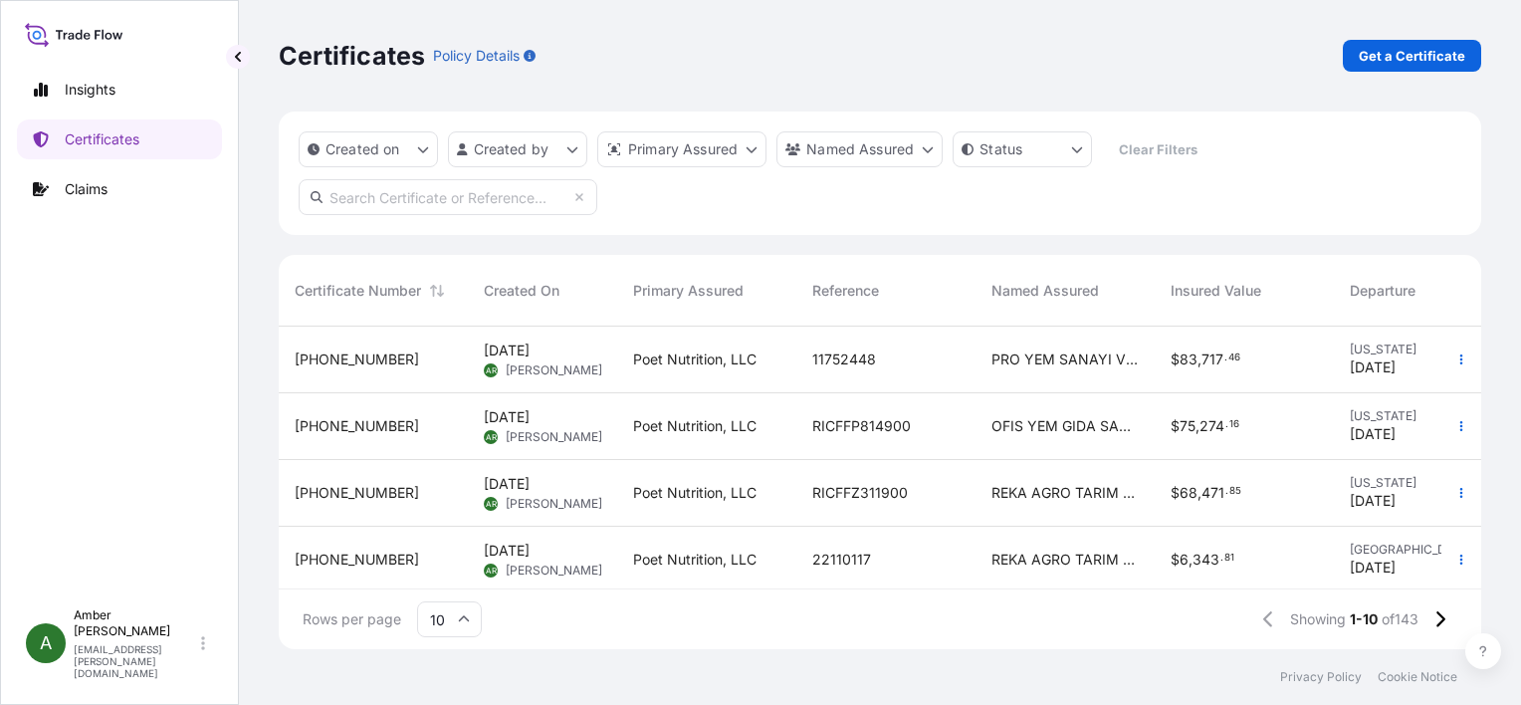
click at [451, 196] on input "text" at bounding box center [448, 197] width 299 height 36
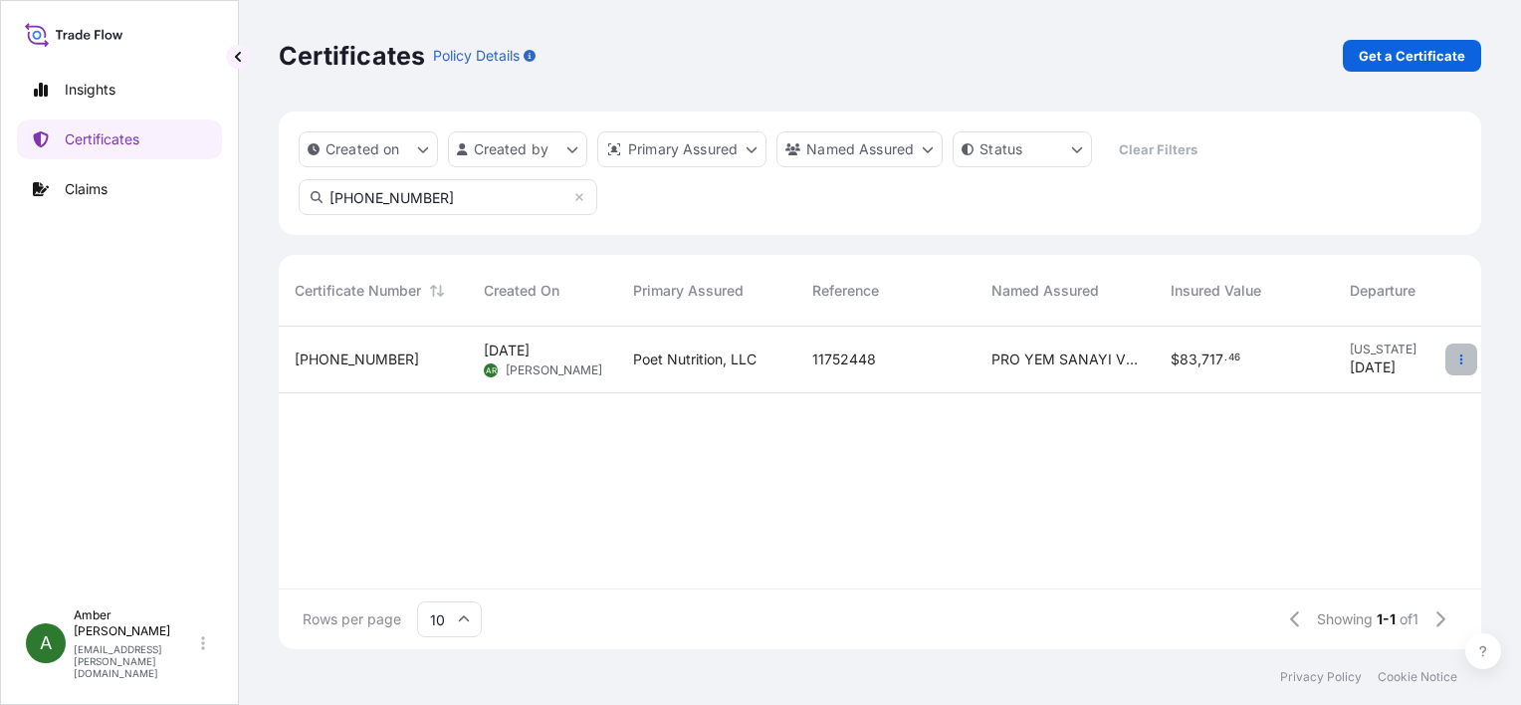
type input "[PHONE_NUMBER]"
click at [1456, 359] on icon "button" at bounding box center [1462, 359] width 12 height 12
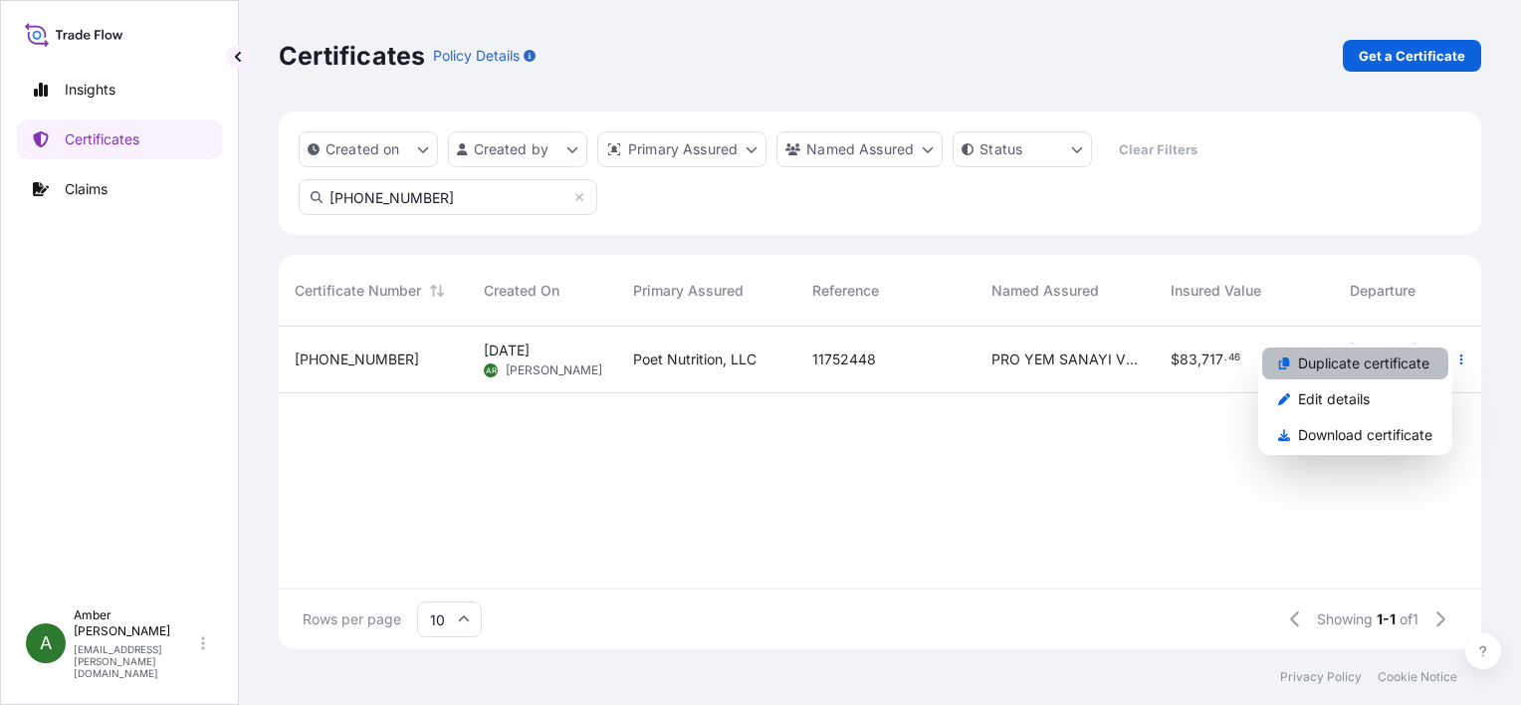
click at [1375, 358] on p "Duplicate certificate" at bounding box center [1363, 363] width 131 height 20
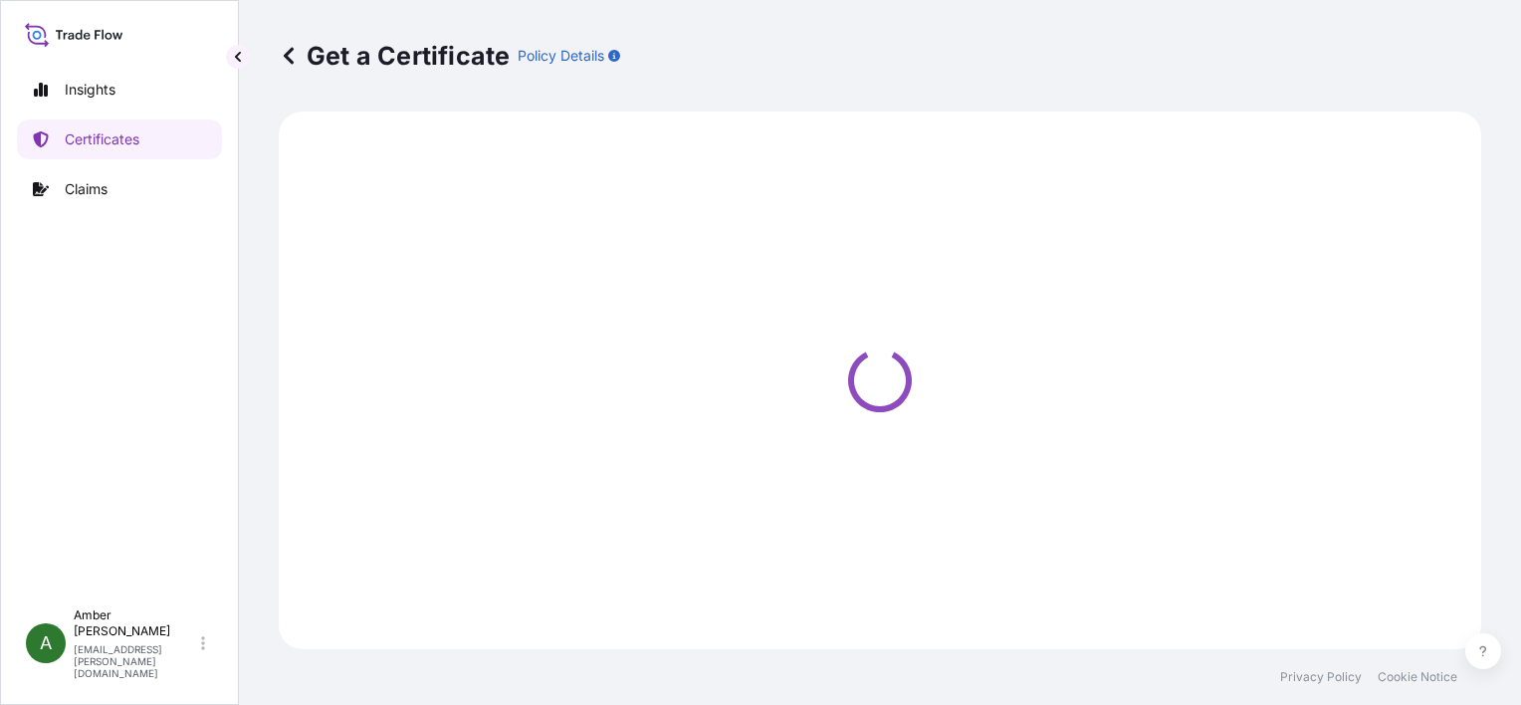
select select "Ocean Vessel"
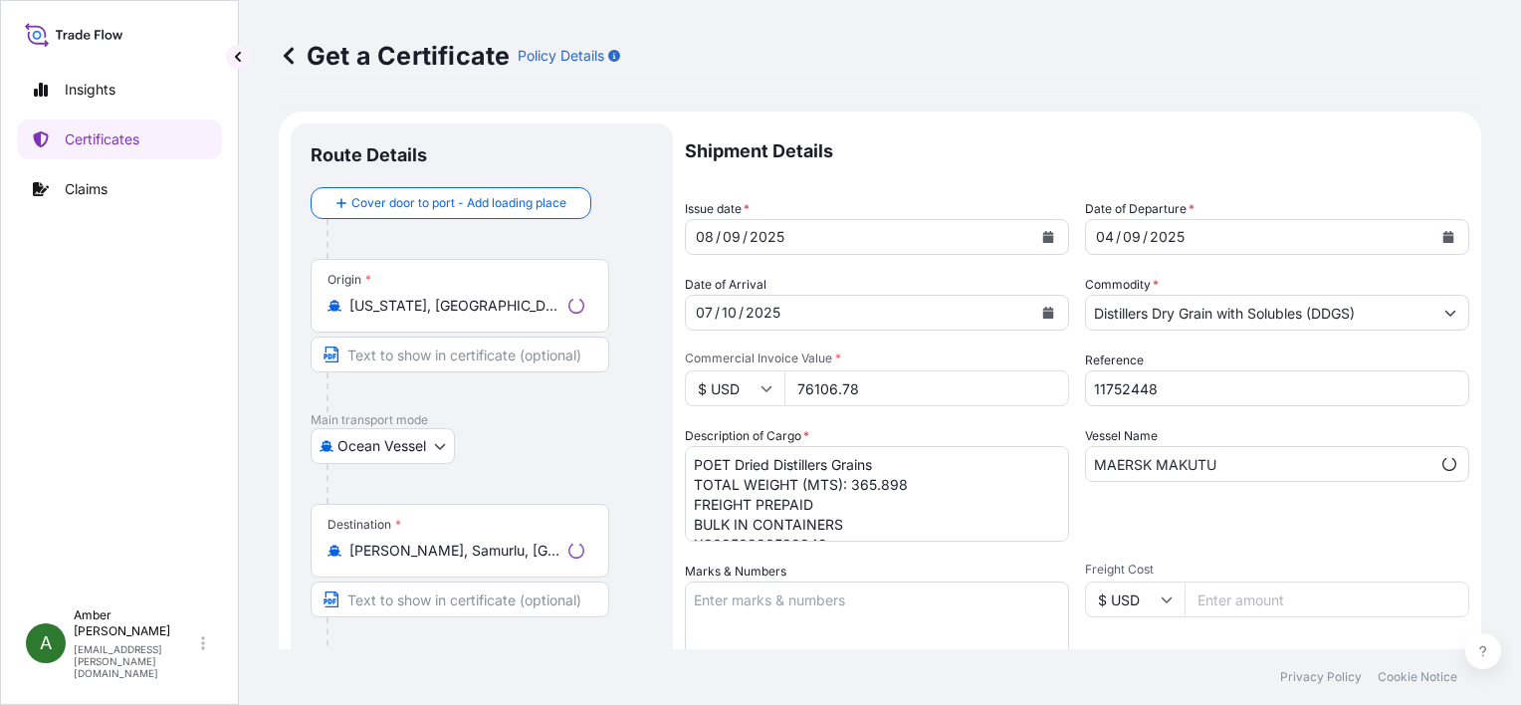
select select "31546"
click at [287, 63] on icon at bounding box center [289, 56] width 20 height 20
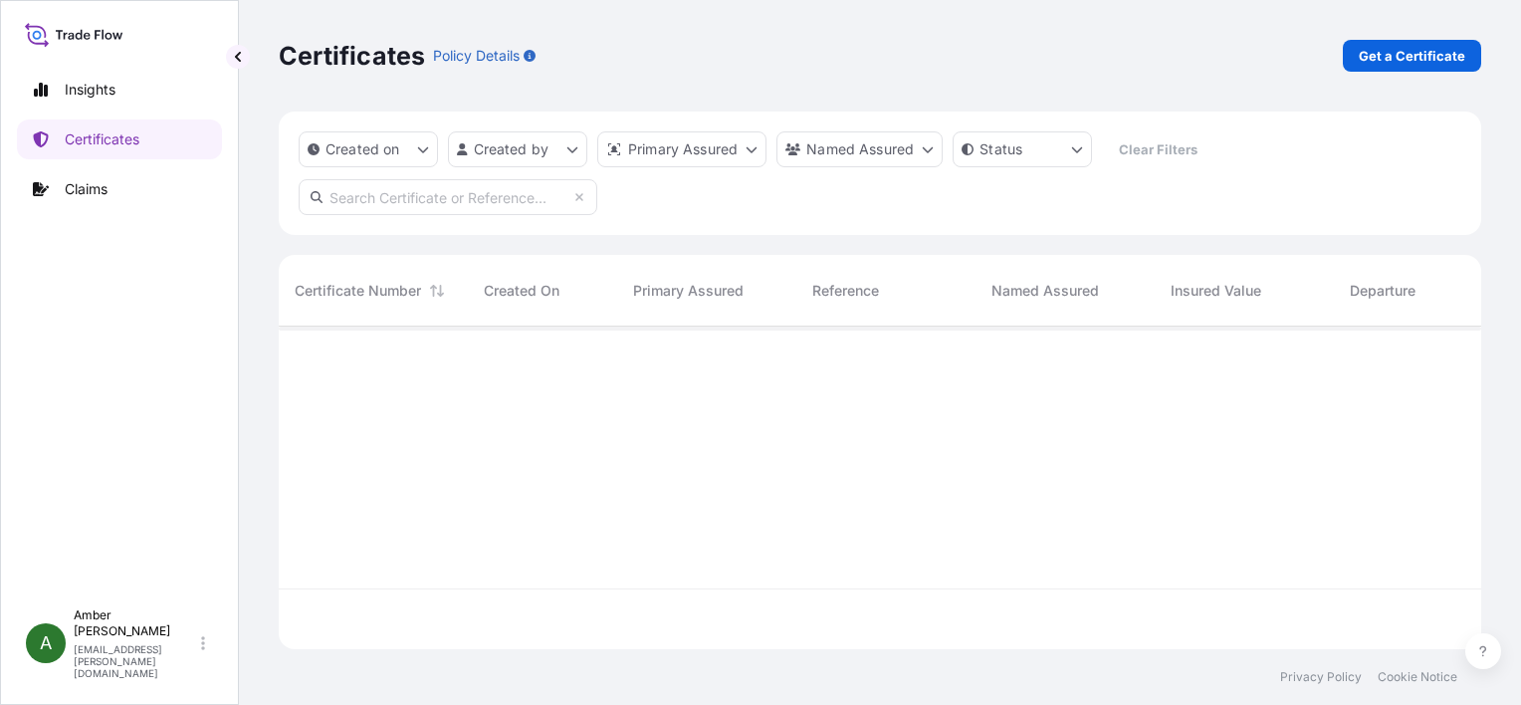
scroll to position [319, 1187]
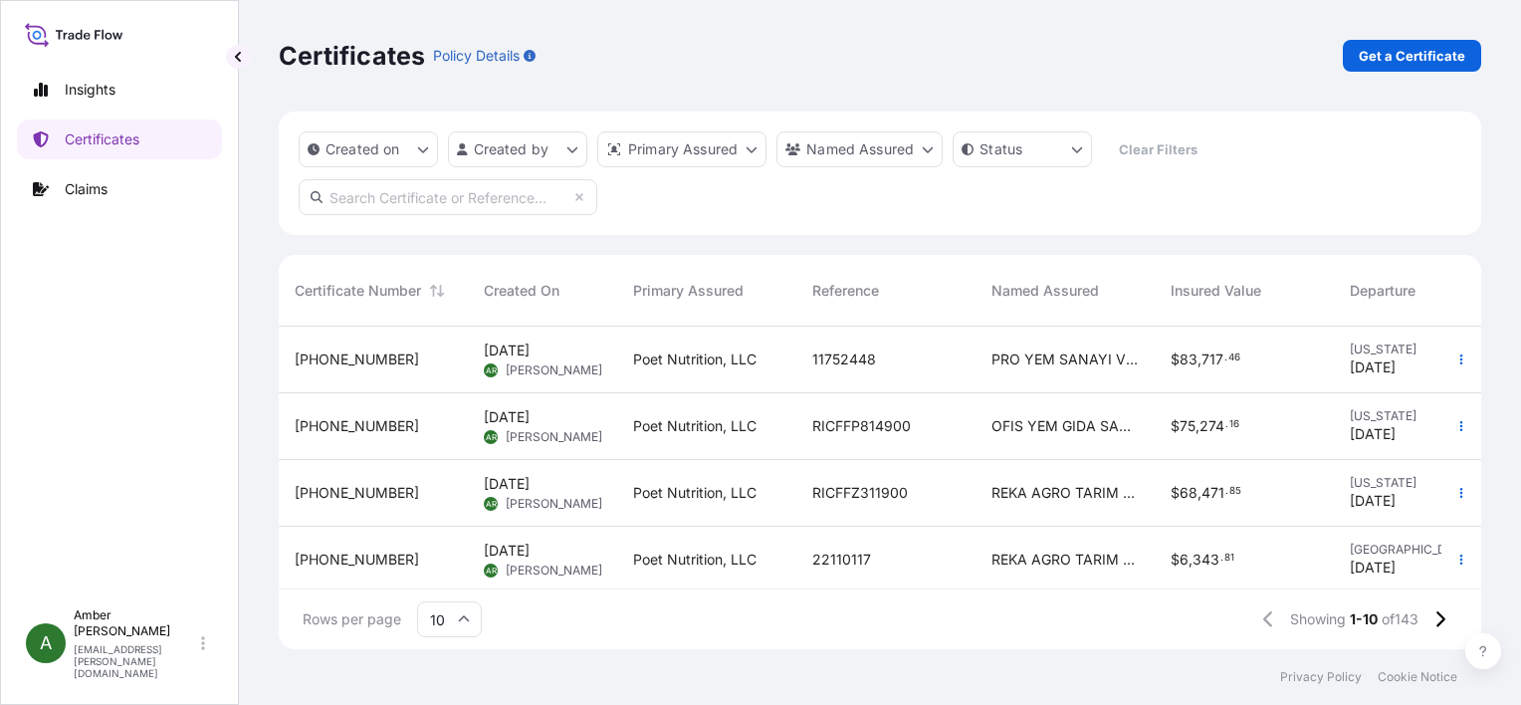
click at [357, 197] on input "text" at bounding box center [448, 197] width 299 height 36
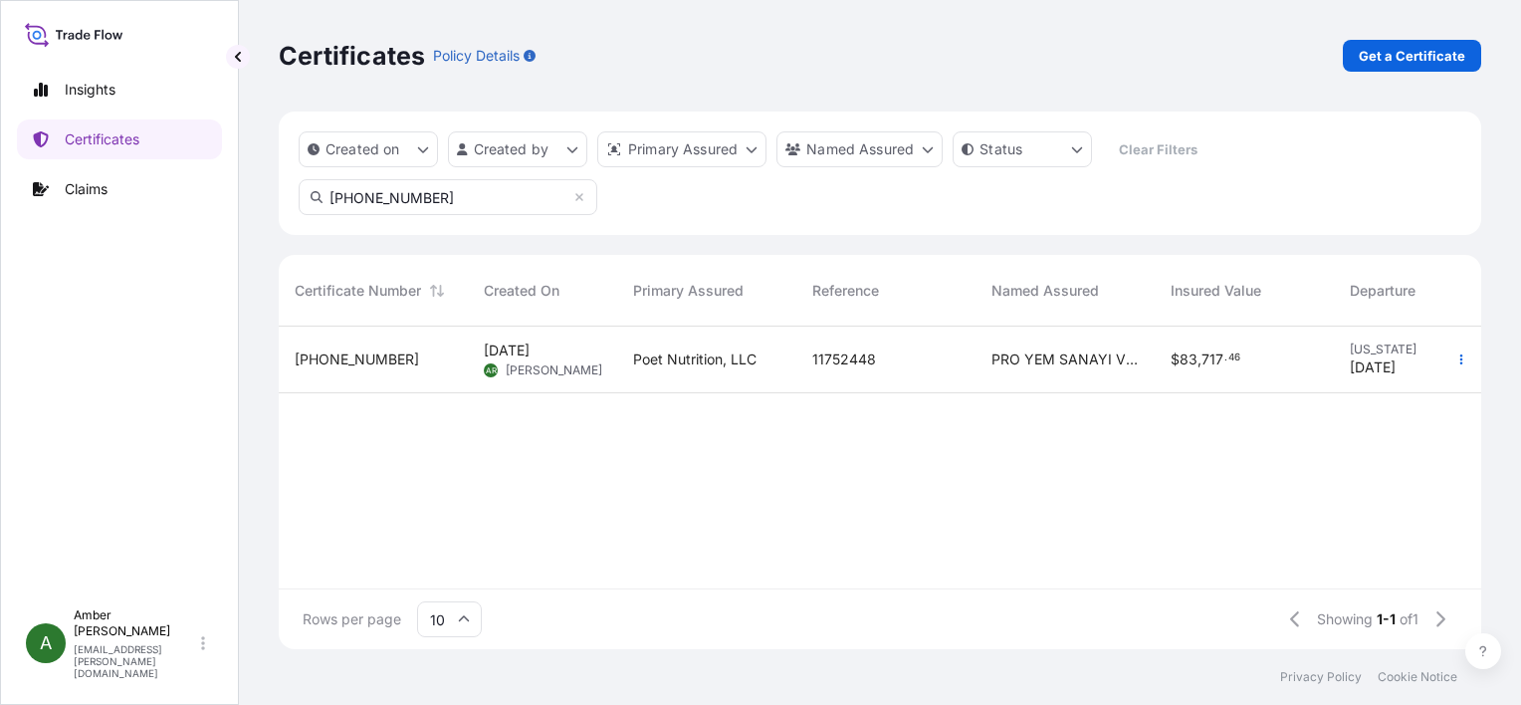
type input "[PHONE_NUMBER]"
click at [350, 363] on span "[PHONE_NUMBER]" at bounding box center [357, 359] width 124 height 20
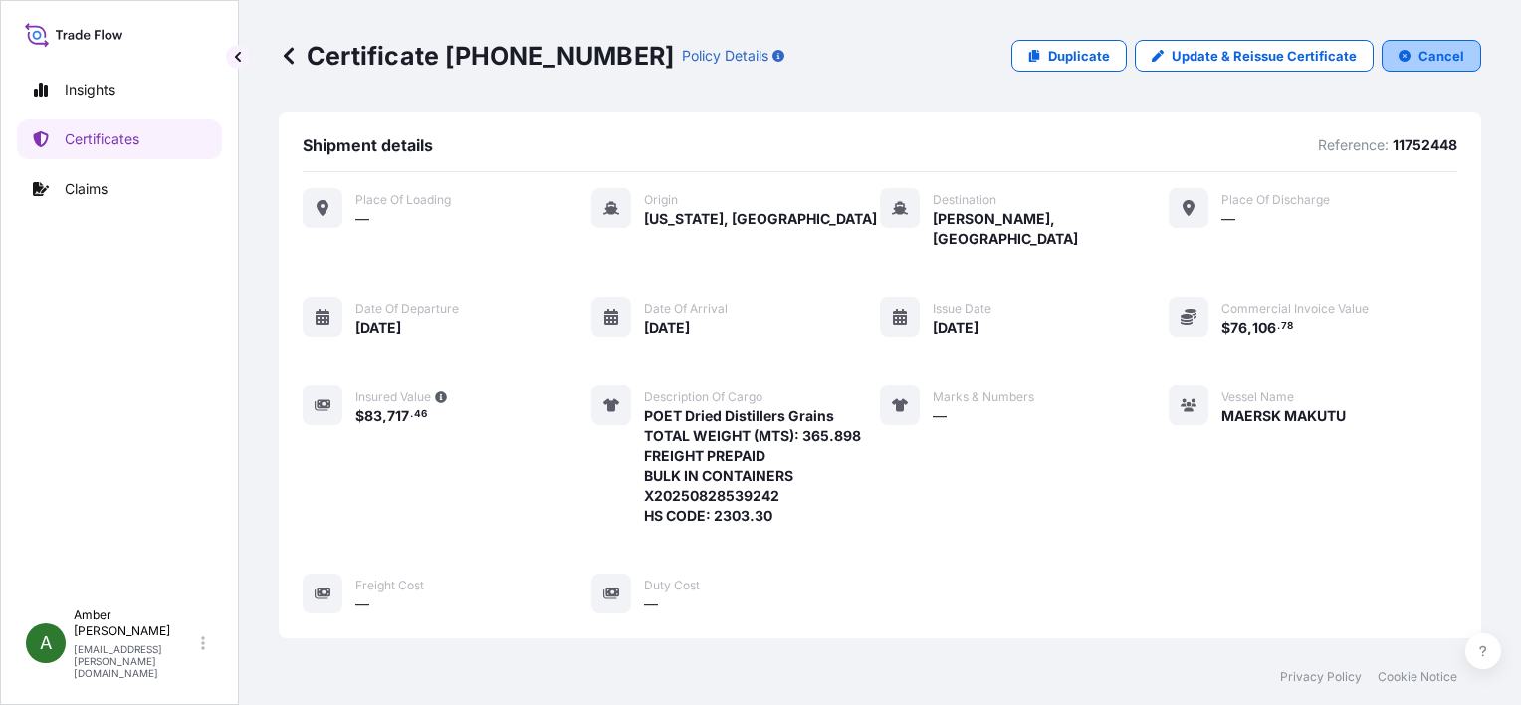
click at [1400, 55] on button "Cancel" at bounding box center [1432, 56] width 100 height 32
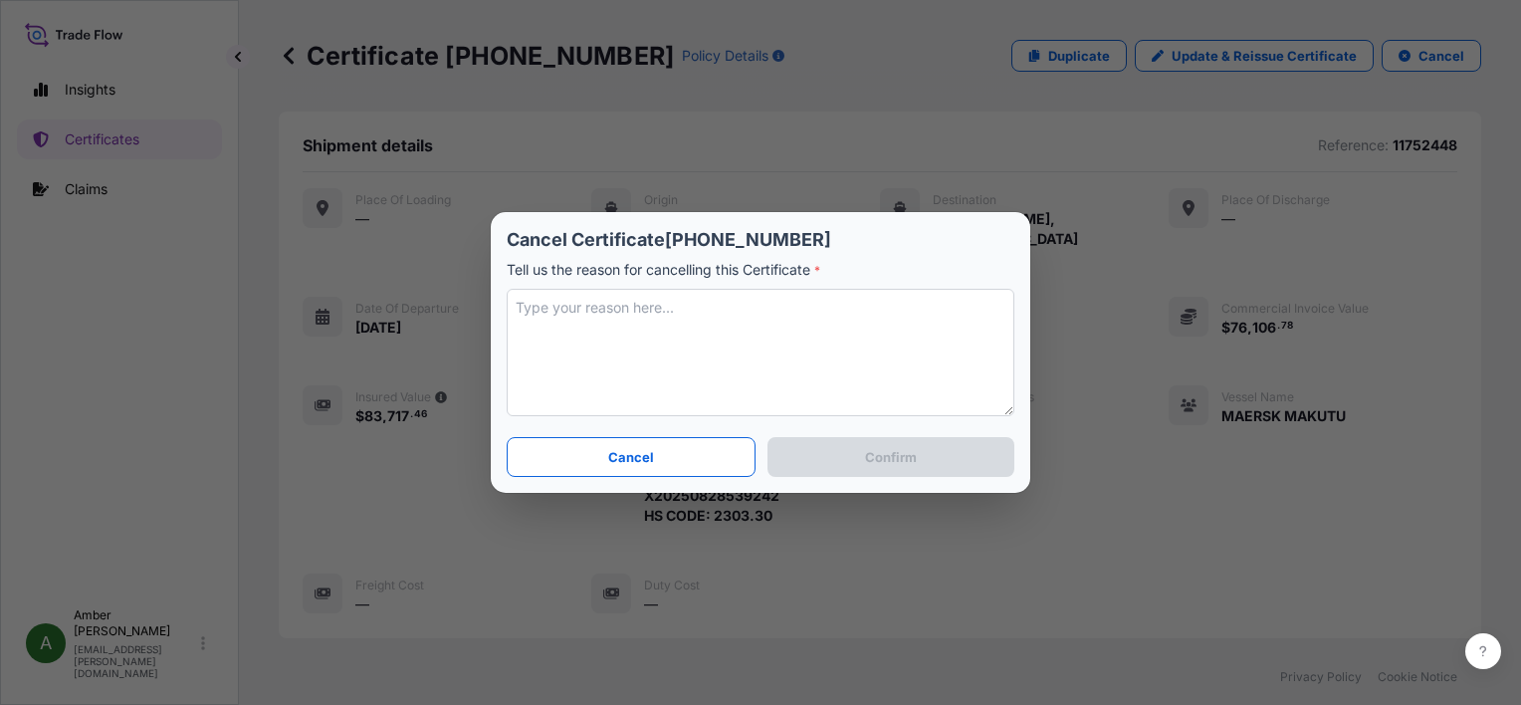
click at [698, 327] on textarea at bounding box center [761, 352] width 508 height 127
type textarea "t"
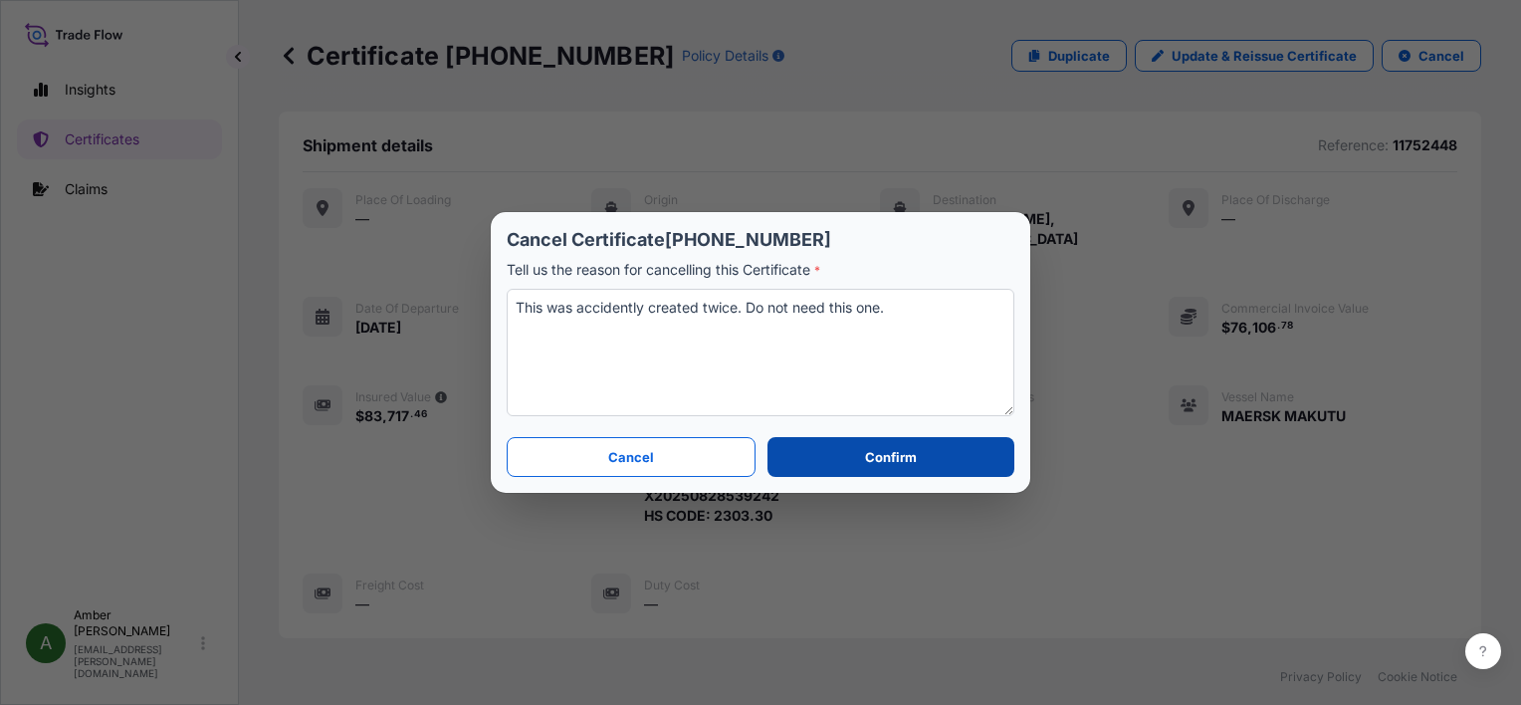
type textarea "This was accidently created twice. Do not need this one."
click at [857, 455] on button "Confirm" at bounding box center [891, 457] width 247 height 40
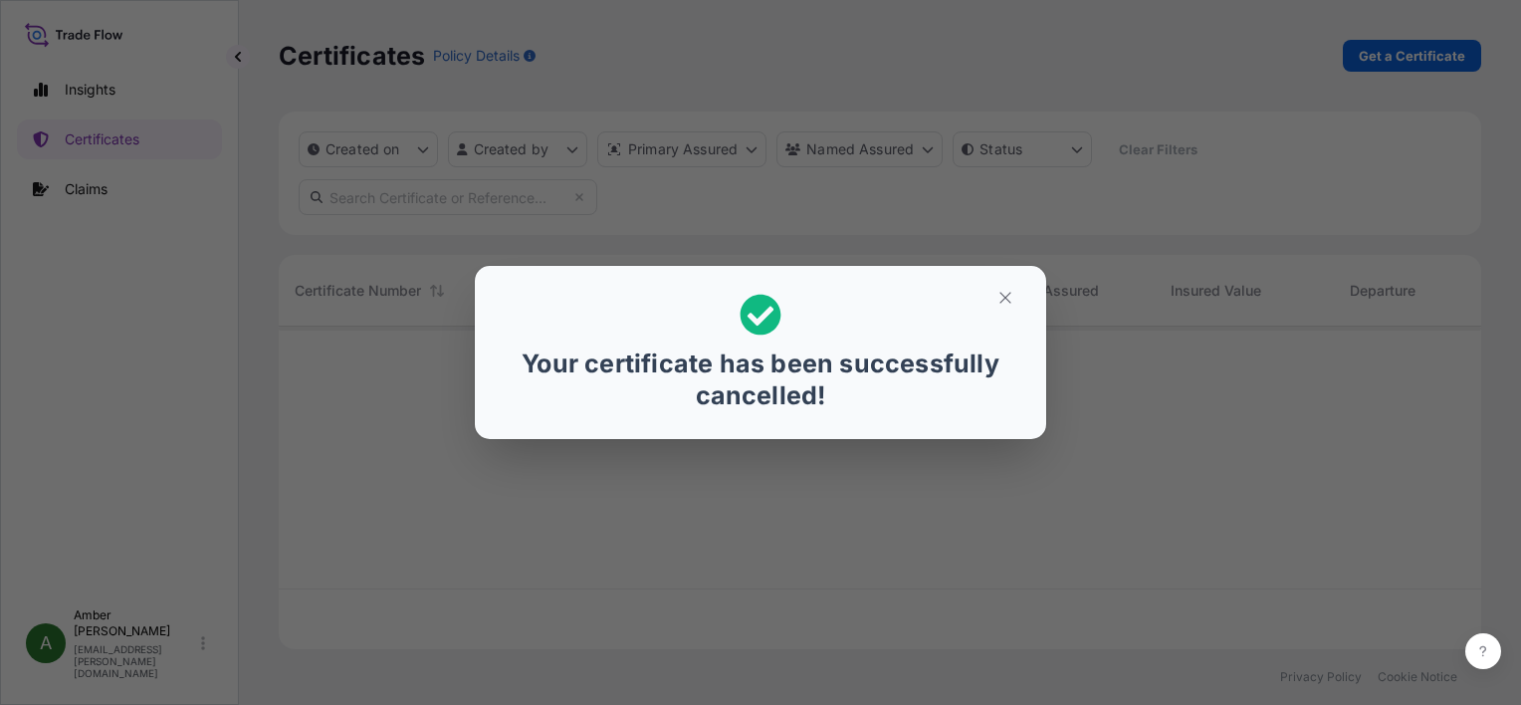
scroll to position [319, 1187]
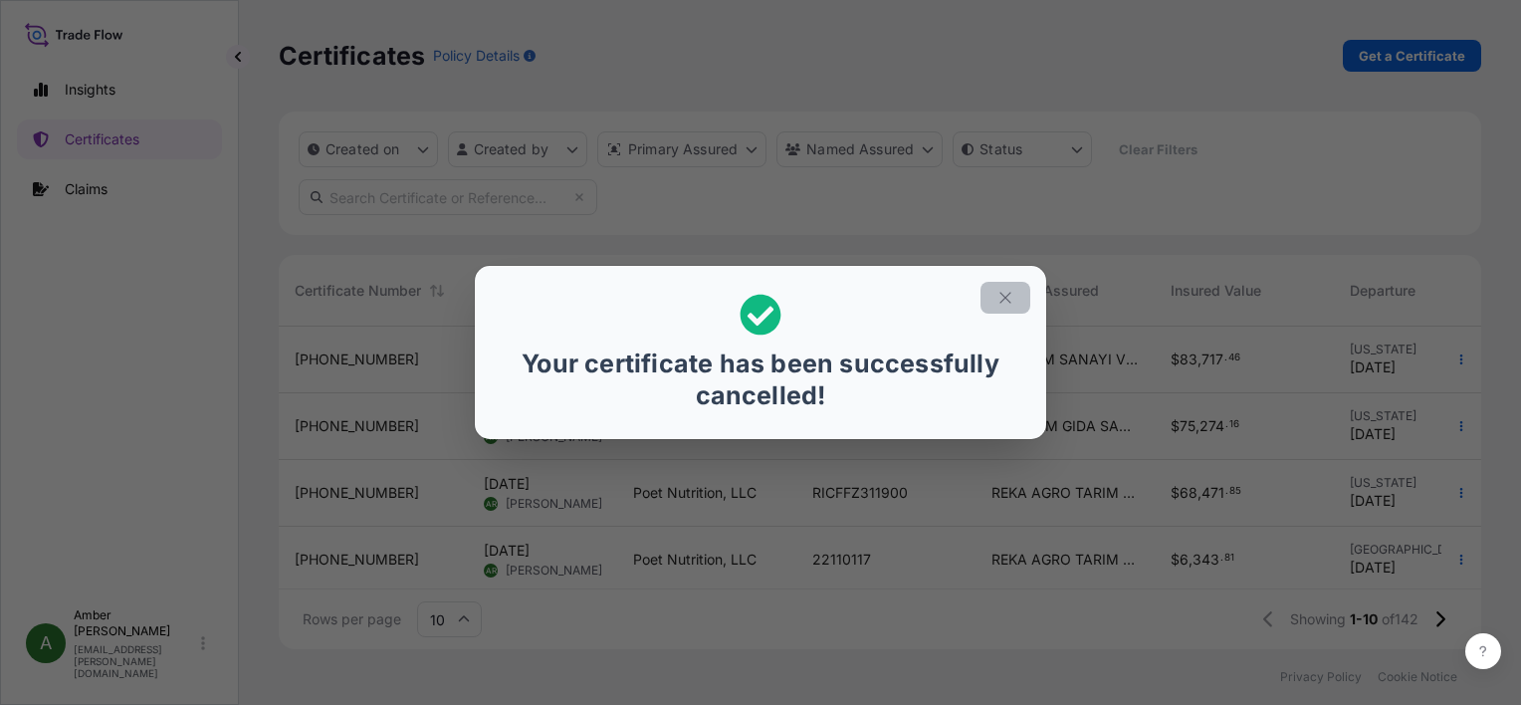
click at [1004, 297] on icon "button" at bounding box center [1006, 298] width 18 height 18
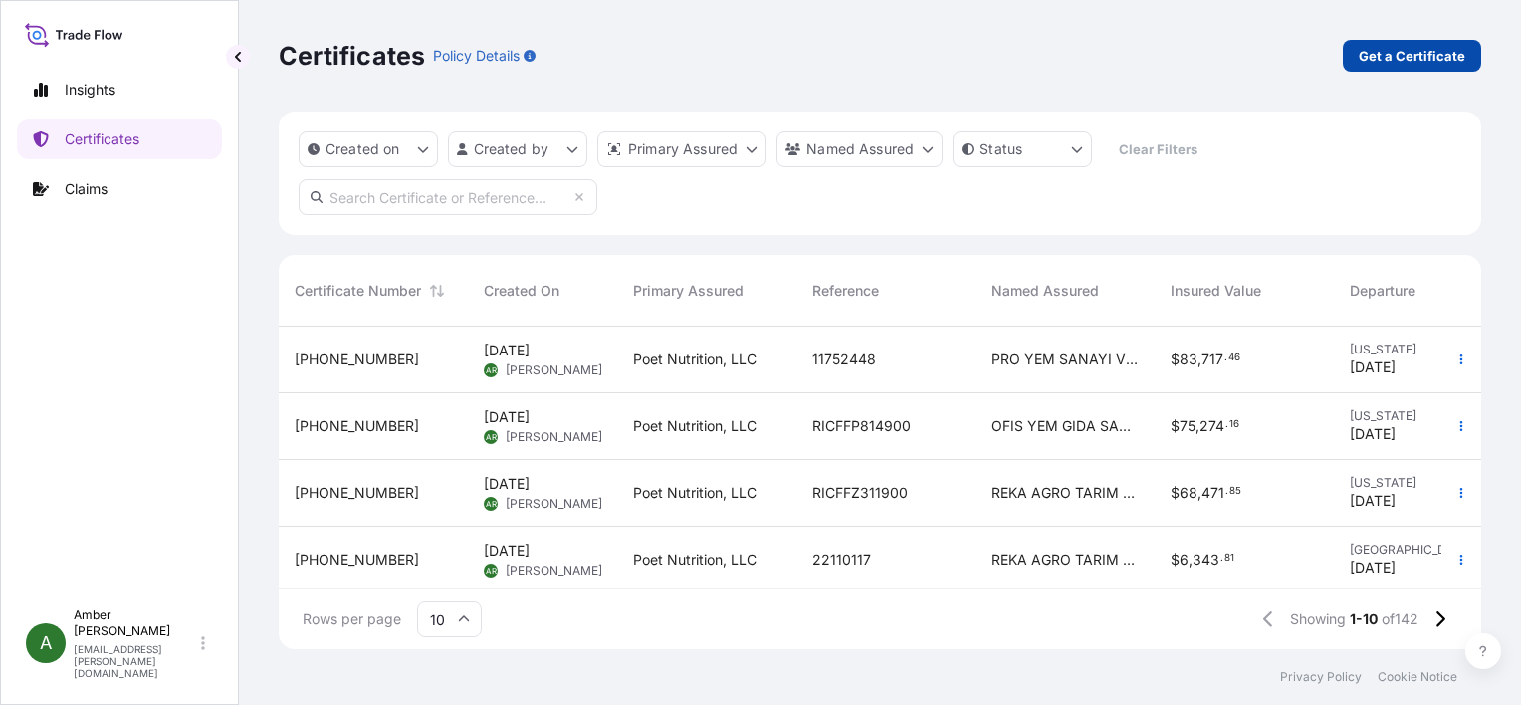
click at [1398, 64] on p "Get a Certificate" at bounding box center [1412, 56] width 107 height 20
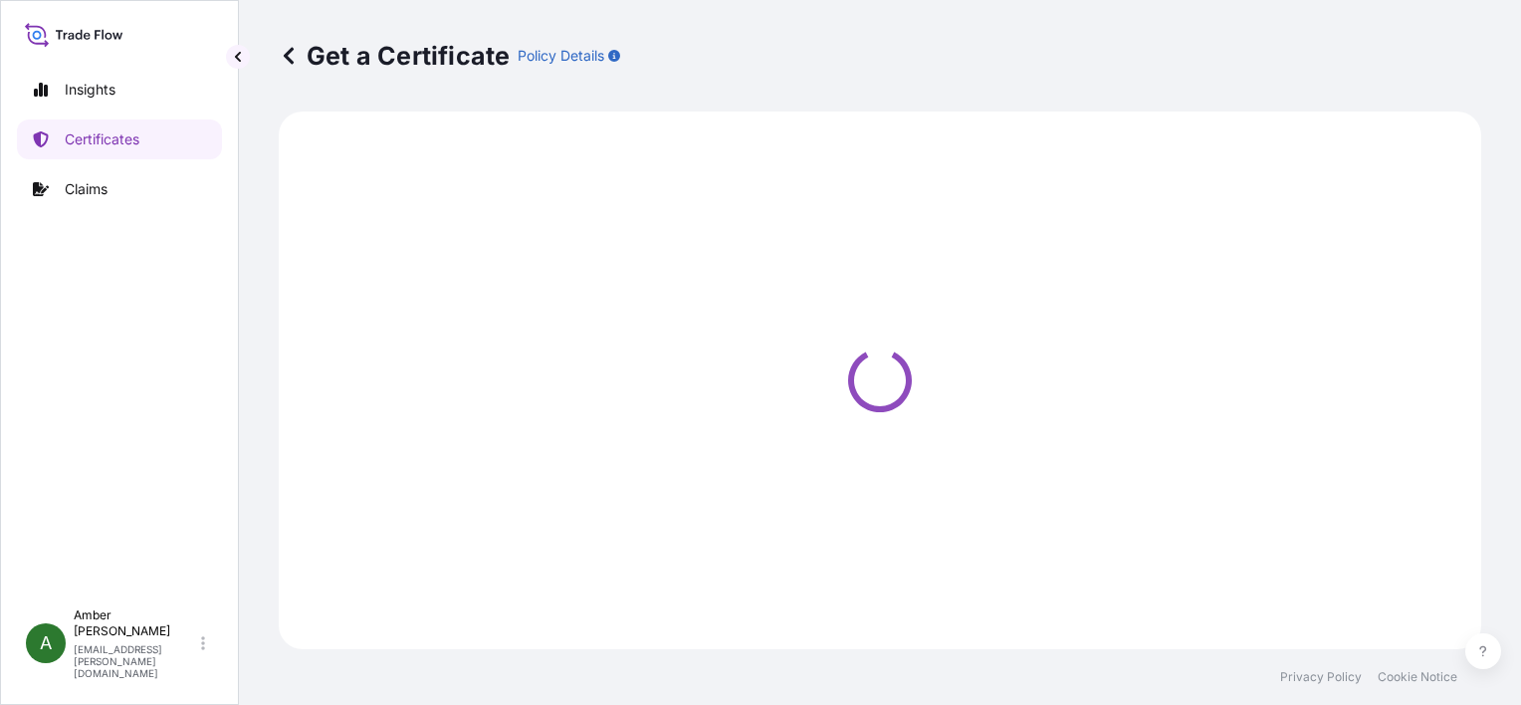
select select "Ocean Vessel"
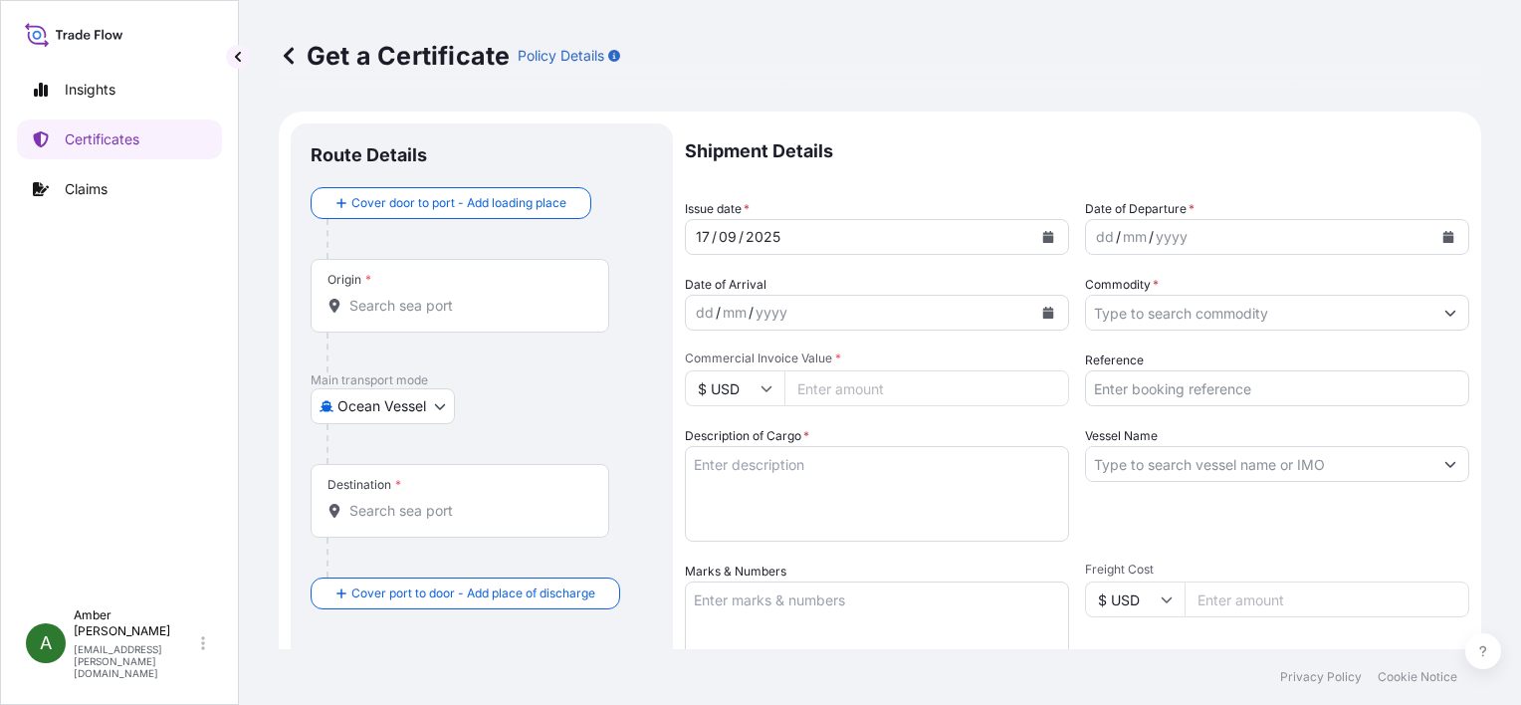
click at [1172, 390] on input "Reference" at bounding box center [1277, 388] width 384 height 36
paste input "24461455"
type input "24461455"
click at [1176, 311] on input "Commodity *" at bounding box center [1259, 313] width 346 height 36
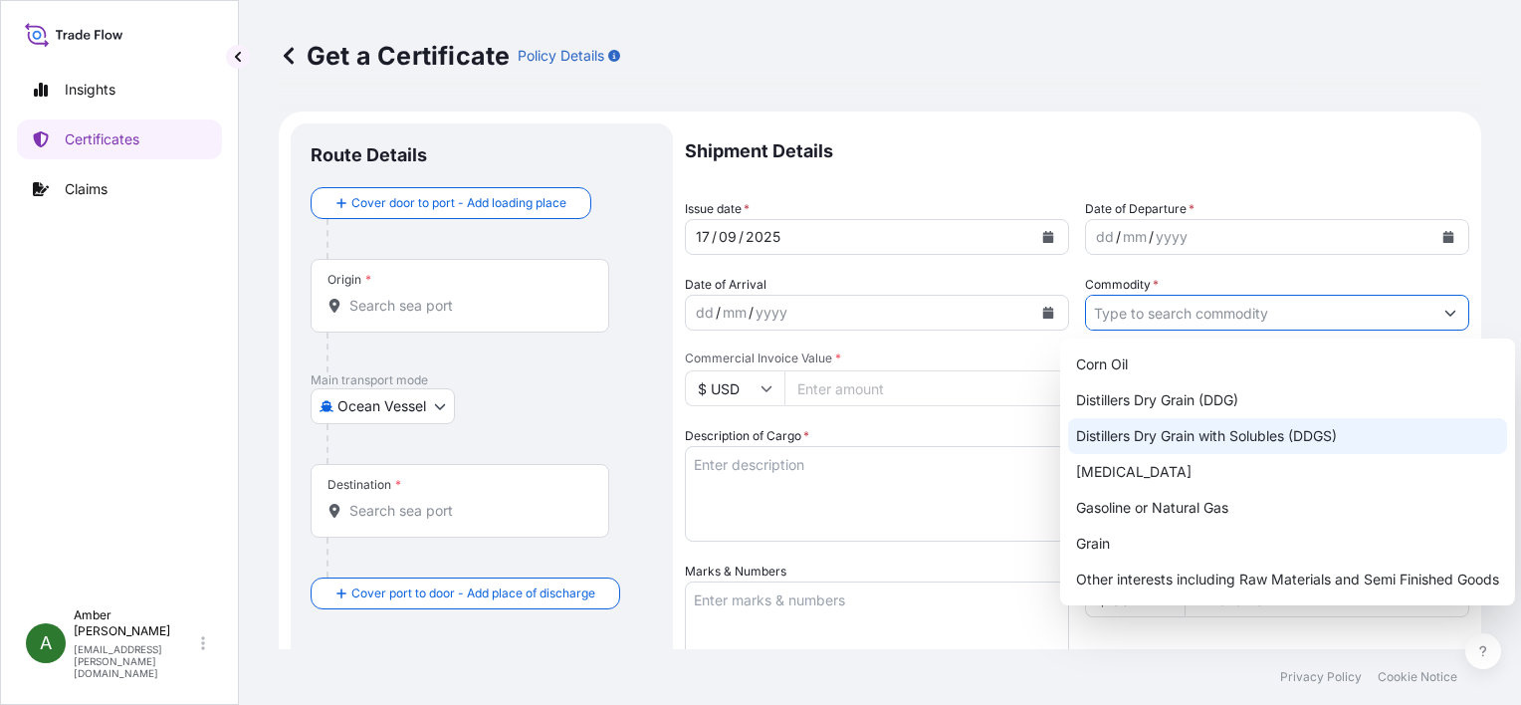
click at [1223, 434] on div "Distillers Dry Grain with Solubles (DDGS)" at bounding box center [1287, 436] width 439 height 36
type input "Distillers Dry Grain with Solubles (DDGS)"
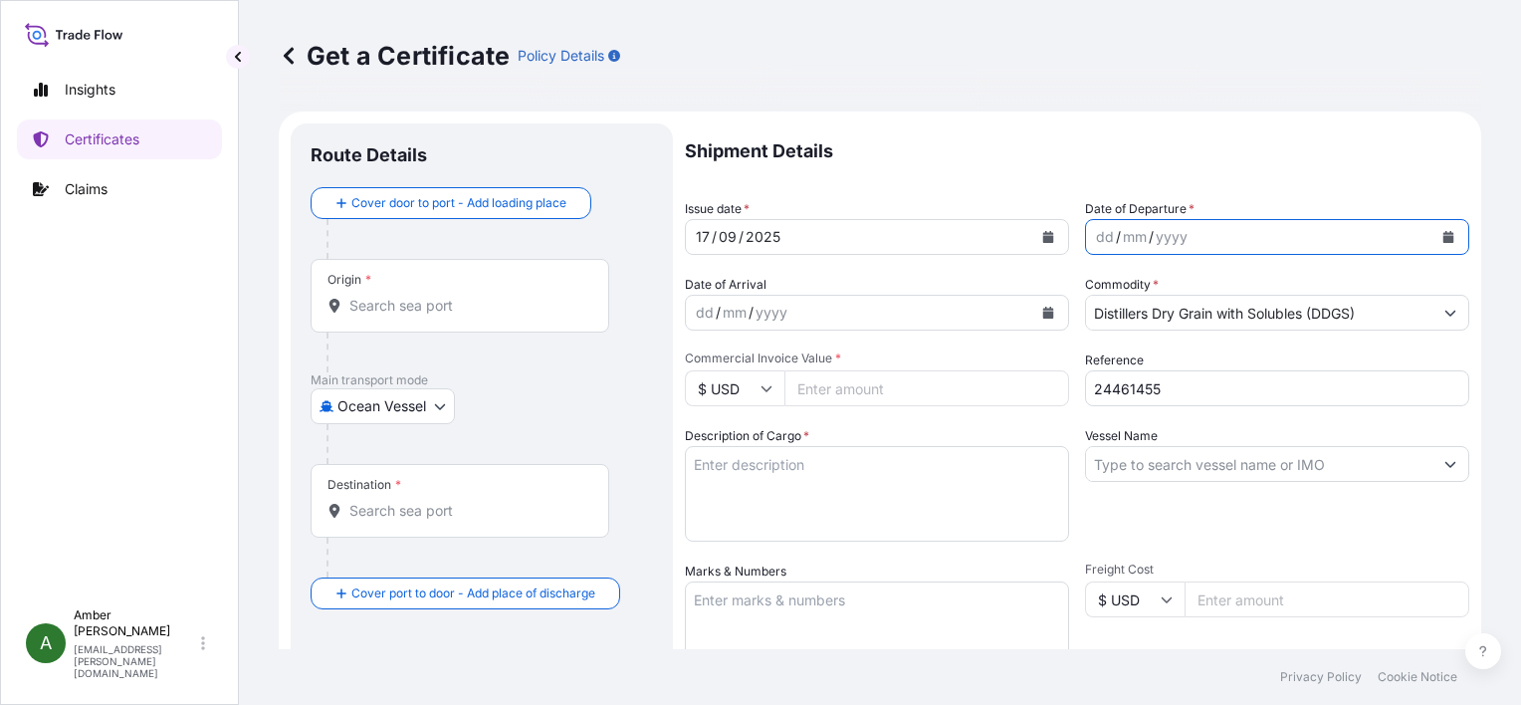
click at [1444, 239] on icon "Calendar" at bounding box center [1449, 237] width 11 height 12
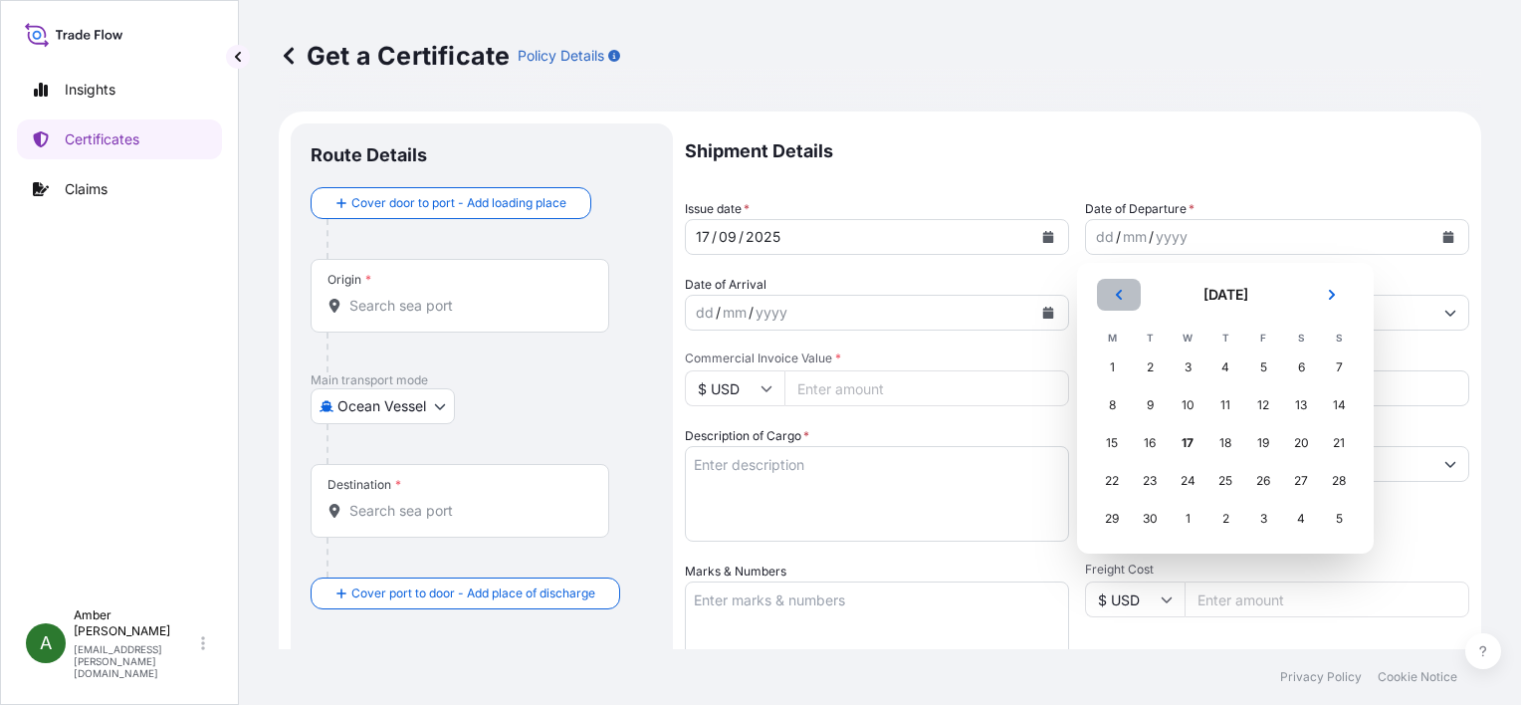
click at [1124, 295] on icon "Previous" at bounding box center [1119, 295] width 12 height 12
click at [1350, 520] on div "31" at bounding box center [1339, 519] width 36 height 36
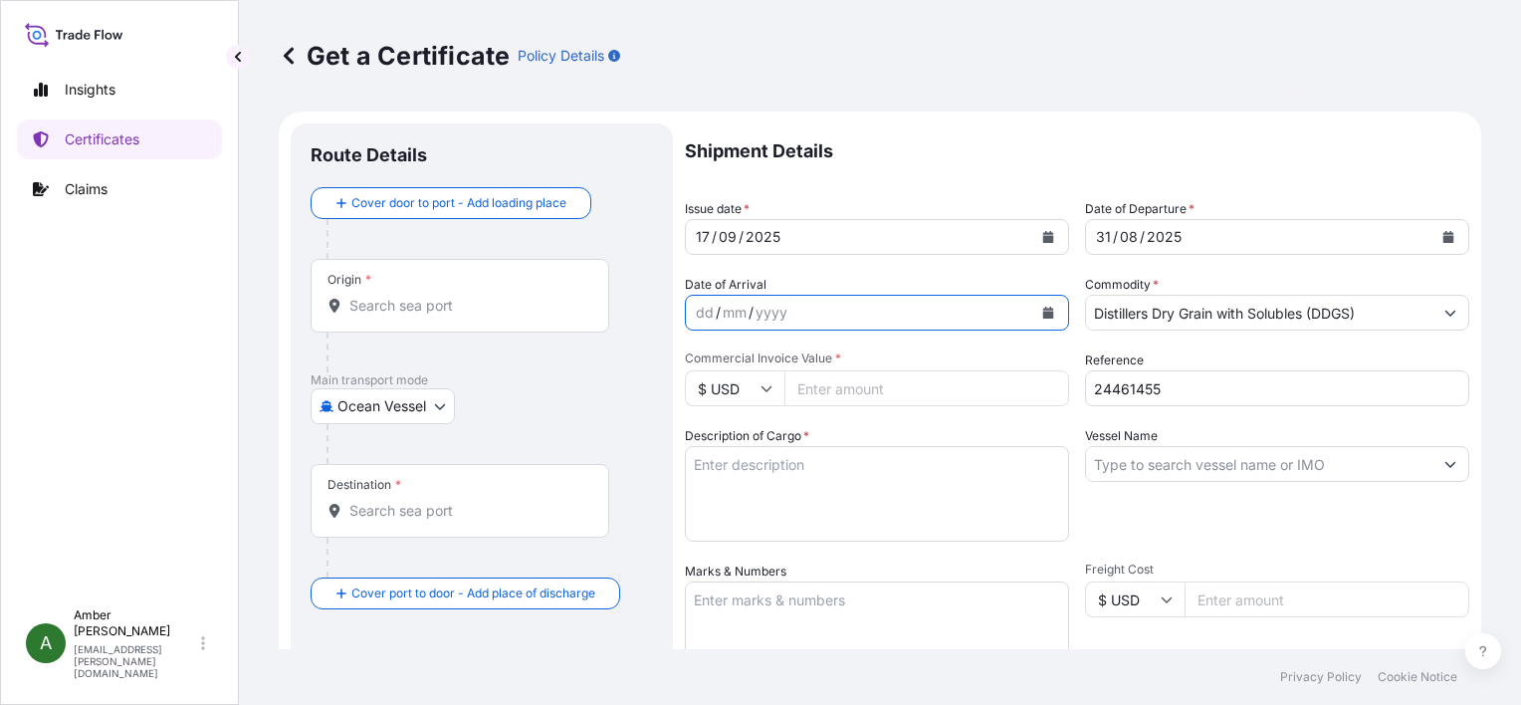
click at [1043, 313] on icon "Calendar" at bounding box center [1048, 313] width 11 height 12
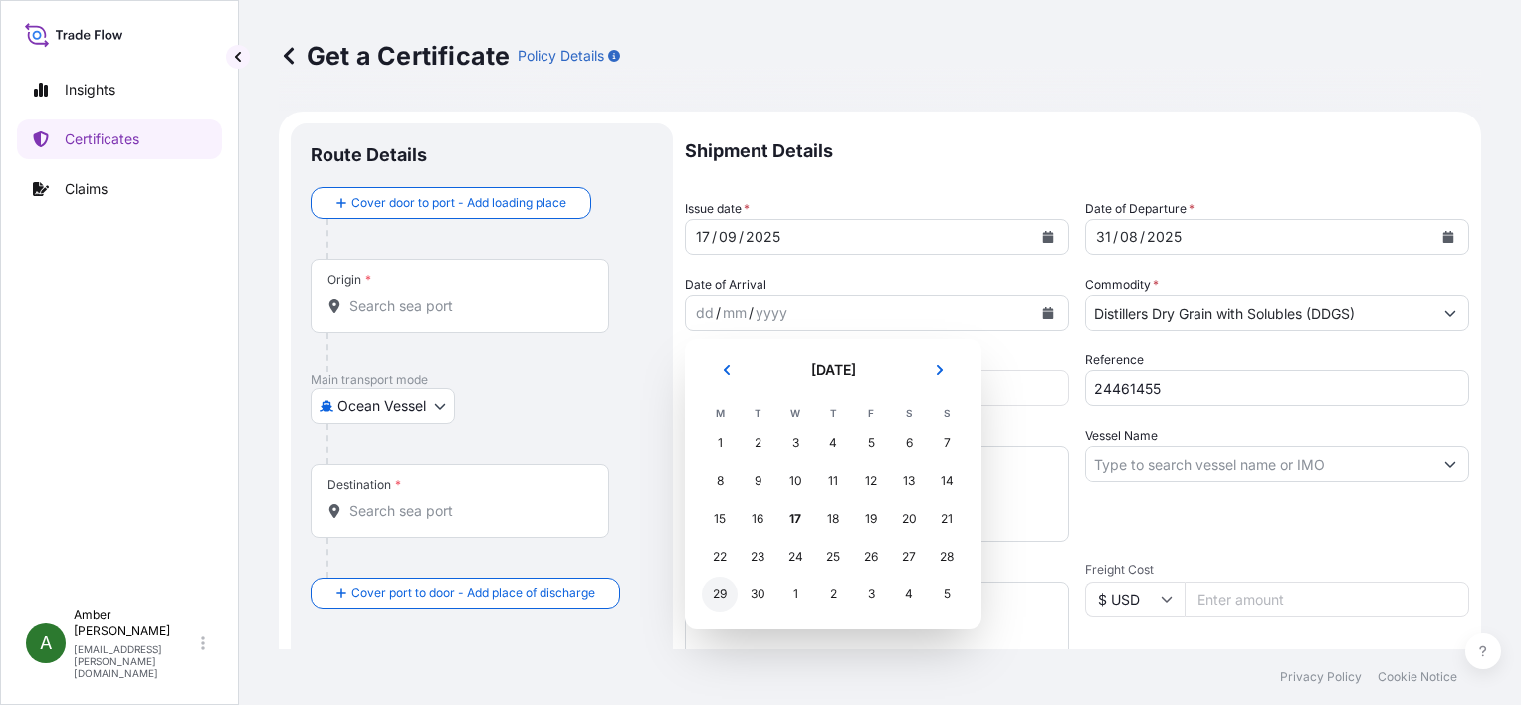
click at [720, 597] on div "29" at bounding box center [720, 594] width 36 height 36
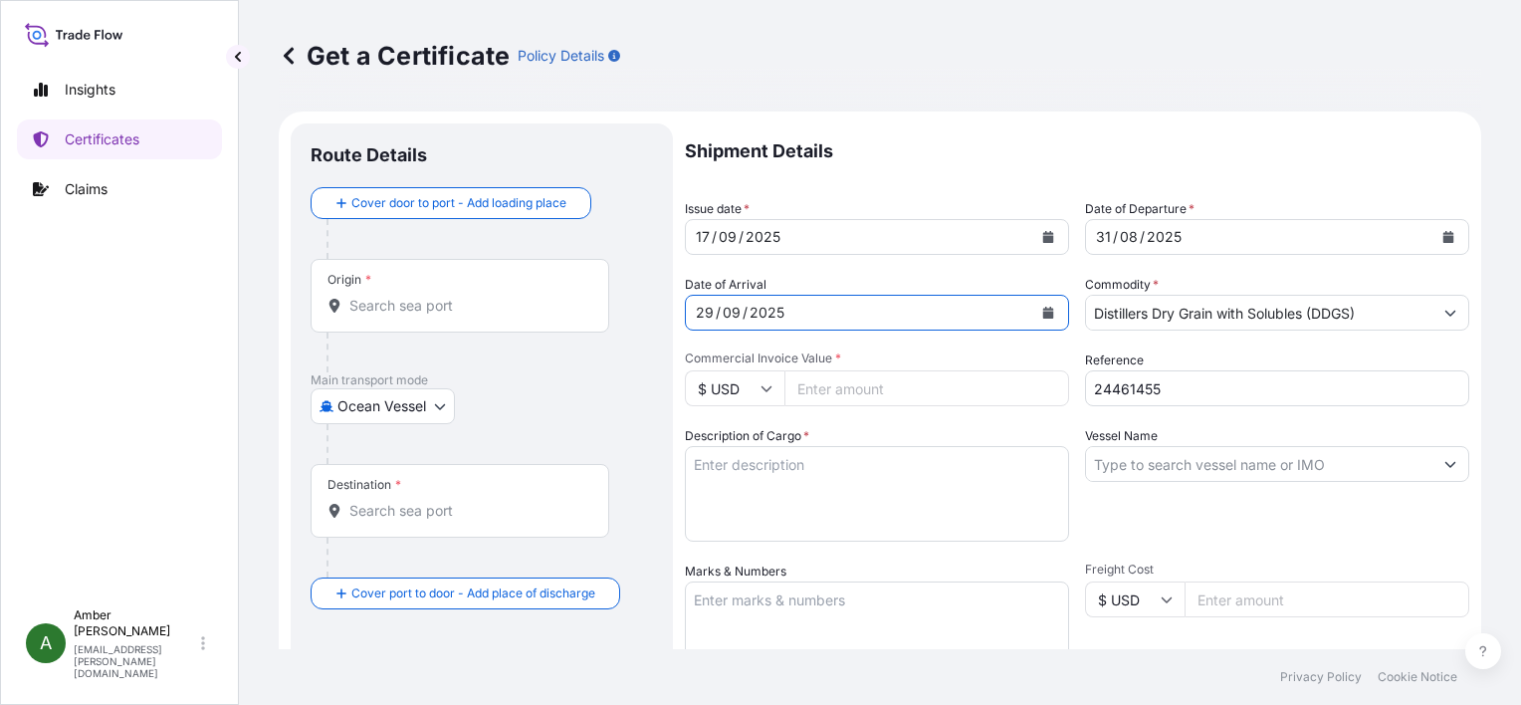
click at [381, 312] on input "Origin *" at bounding box center [466, 306] width 235 height 20
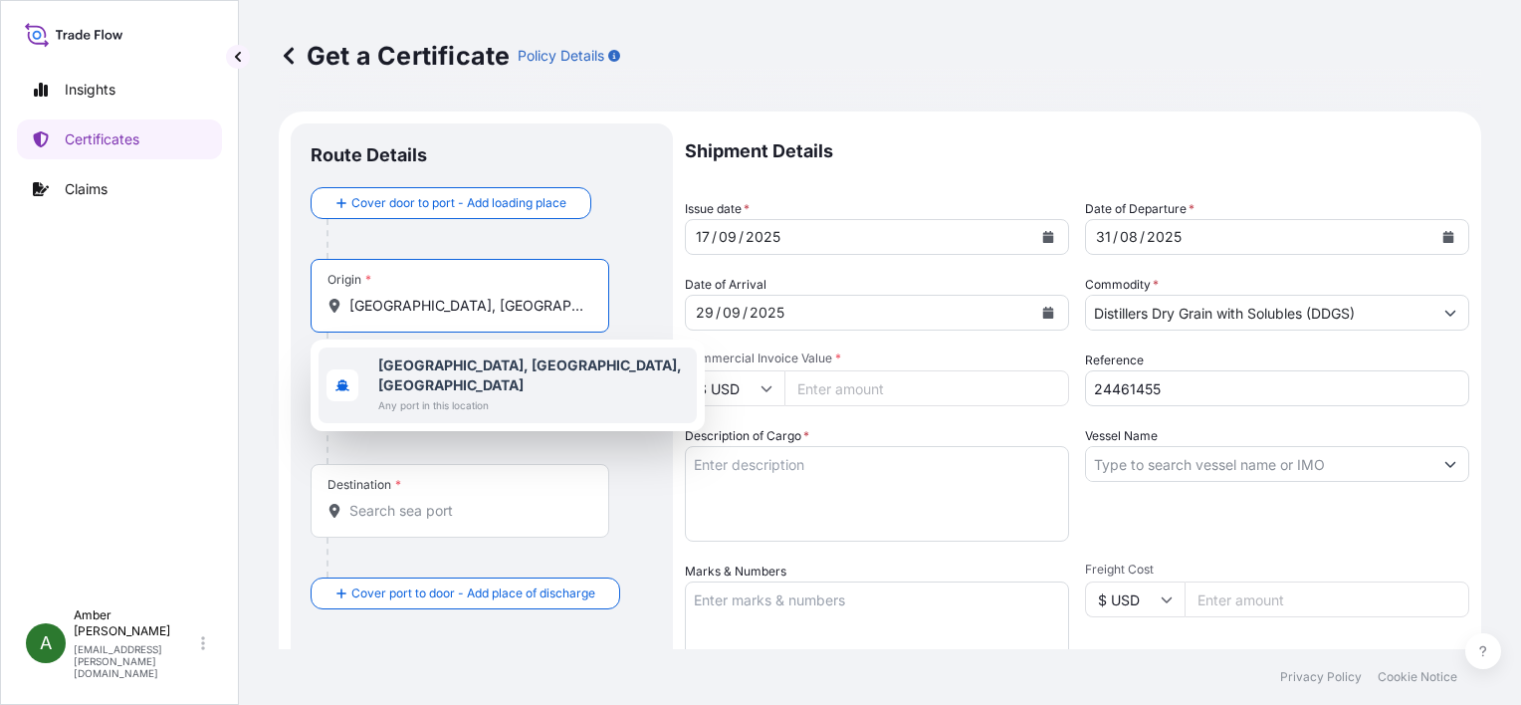
click at [426, 361] on b "[GEOGRAPHIC_DATA], [GEOGRAPHIC_DATA], [GEOGRAPHIC_DATA]" at bounding box center [530, 374] width 304 height 37
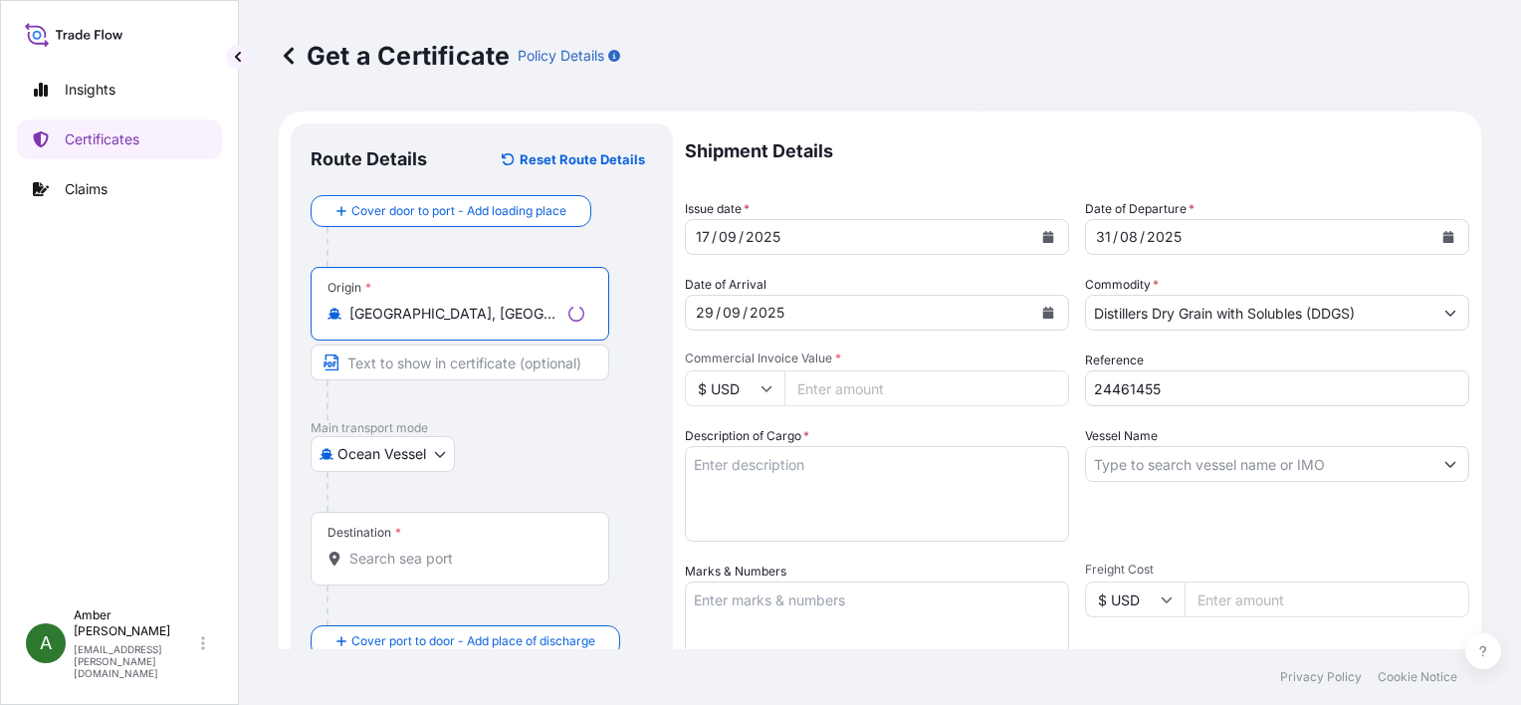
type input "[GEOGRAPHIC_DATA], [GEOGRAPHIC_DATA], [GEOGRAPHIC_DATA]"
click at [410, 559] on input "Destination *" at bounding box center [466, 559] width 235 height 20
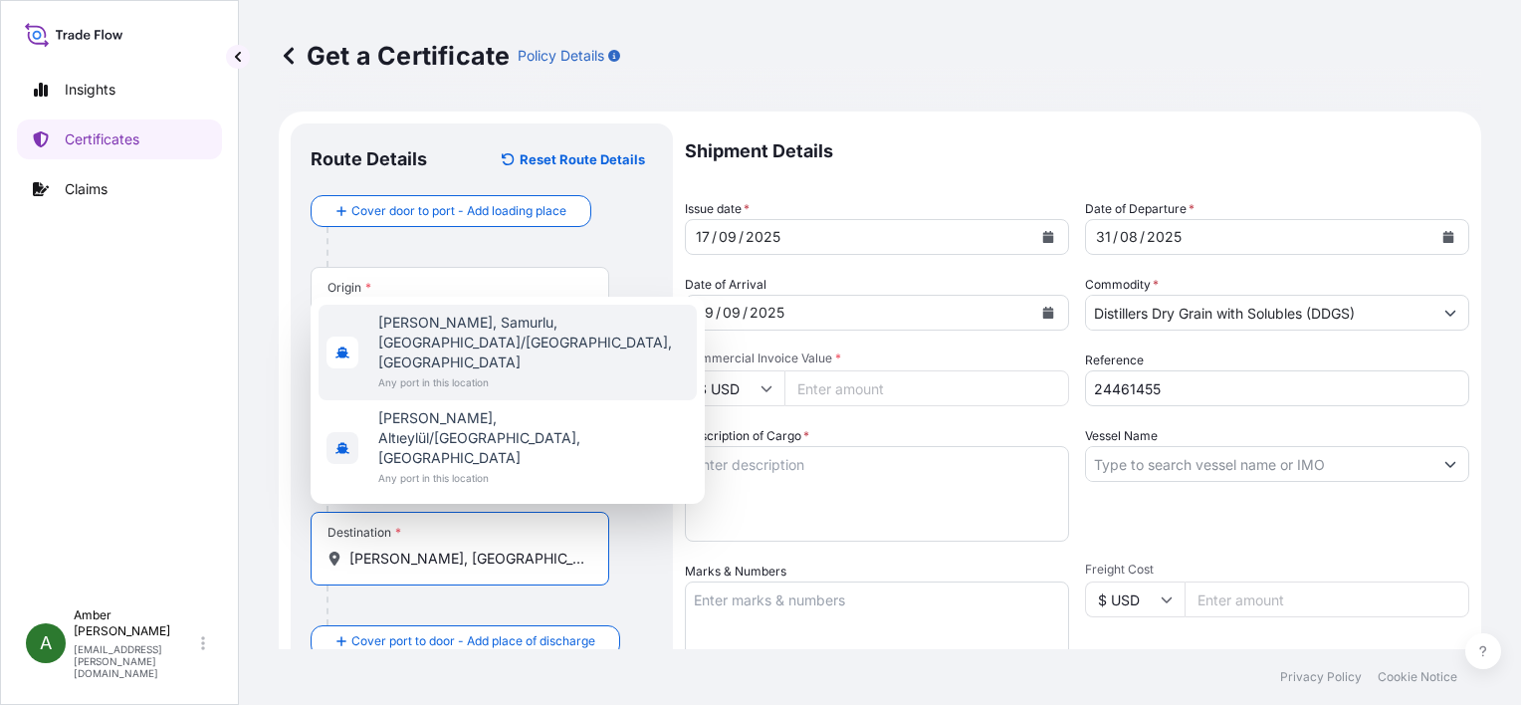
click at [447, 372] on span "[PERSON_NAME], Samurlu, [GEOGRAPHIC_DATA]/[GEOGRAPHIC_DATA], [GEOGRAPHIC_DATA]" at bounding box center [533, 343] width 311 height 60
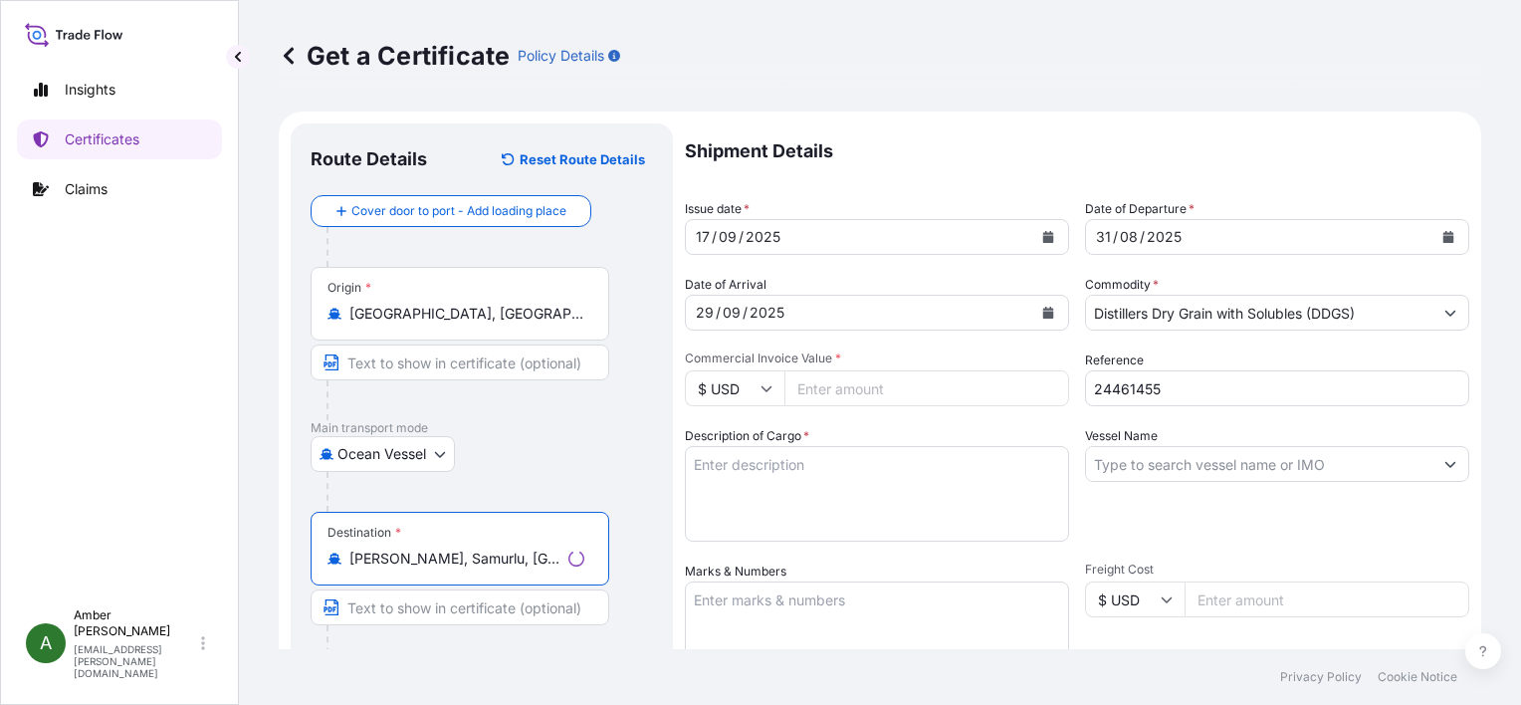
type input "[PERSON_NAME], Samurlu, [GEOGRAPHIC_DATA]/[GEOGRAPHIC_DATA], [GEOGRAPHIC_DATA]"
click at [614, 468] on div "Ocean Vessel Air Road Ocean Vessel Ocean Vessel - On Deck Rail" at bounding box center [482, 454] width 343 height 36
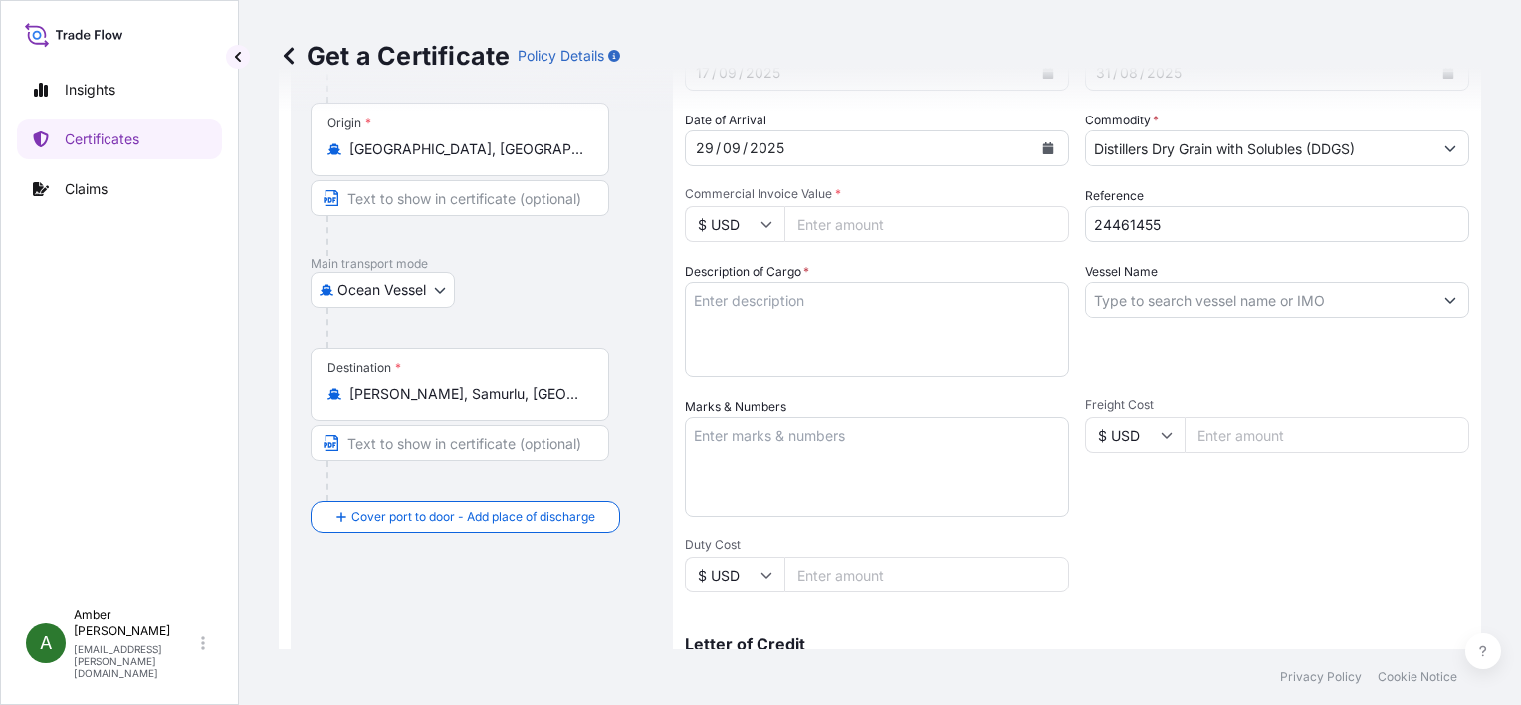
scroll to position [199, 0]
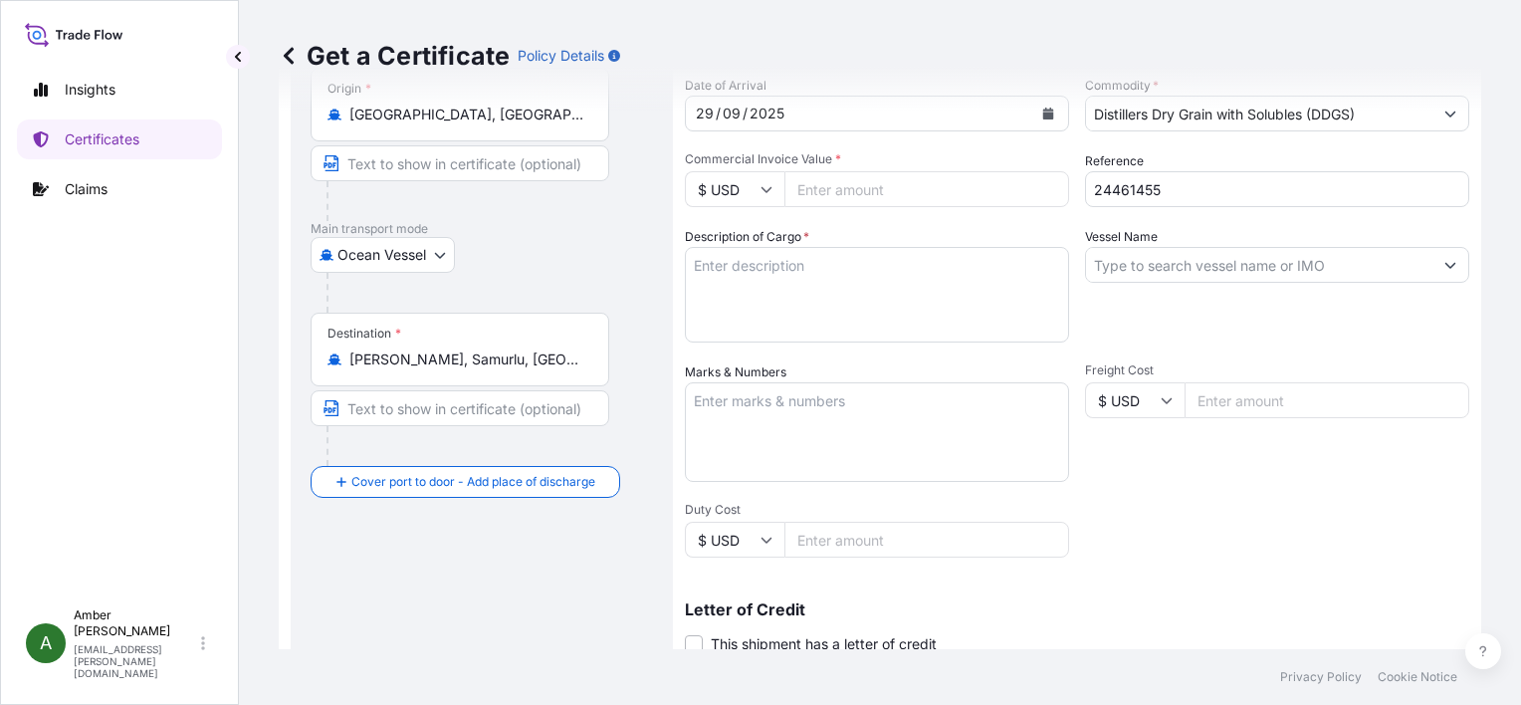
click at [1176, 270] on input "Vessel Name" at bounding box center [1259, 265] width 346 height 36
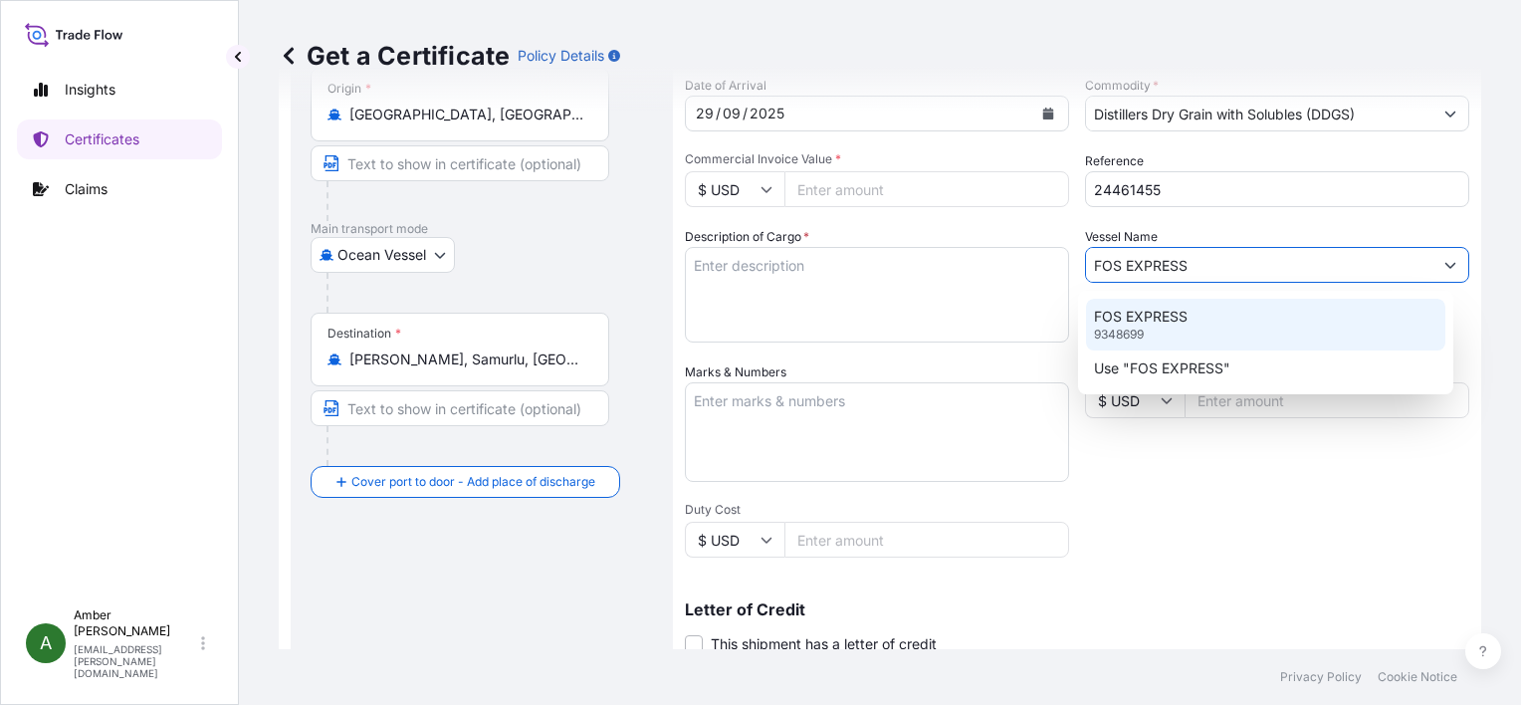
click at [1179, 310] on p "FOS EXPRESS" at bounding box center [1141, 317] width 94 height 20
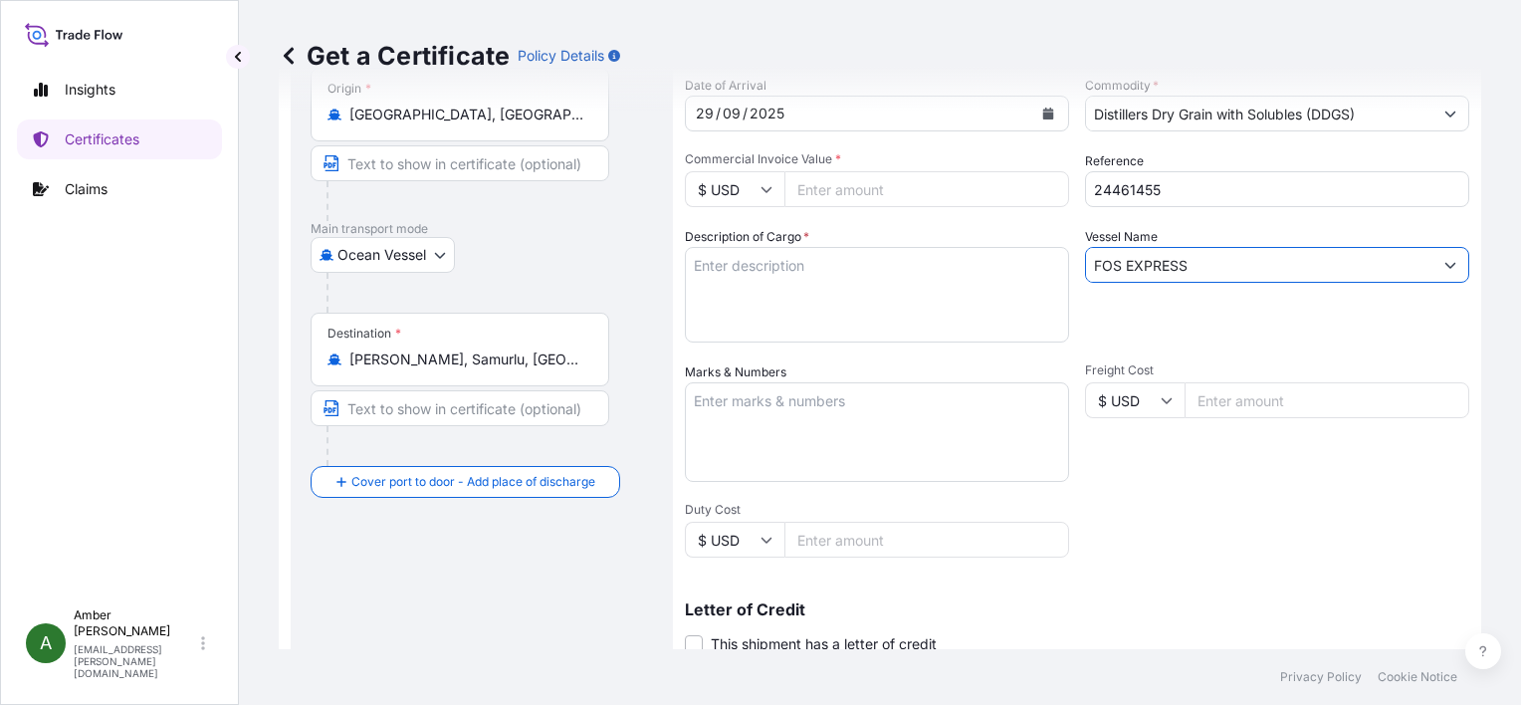
type input "FOS EXPRESS"
click at [855, 187] on input "Commercial Invoice Value *" at bounding box center [927, 189] width 285 height 36
paste input "216139.05"
type input "216139.05"
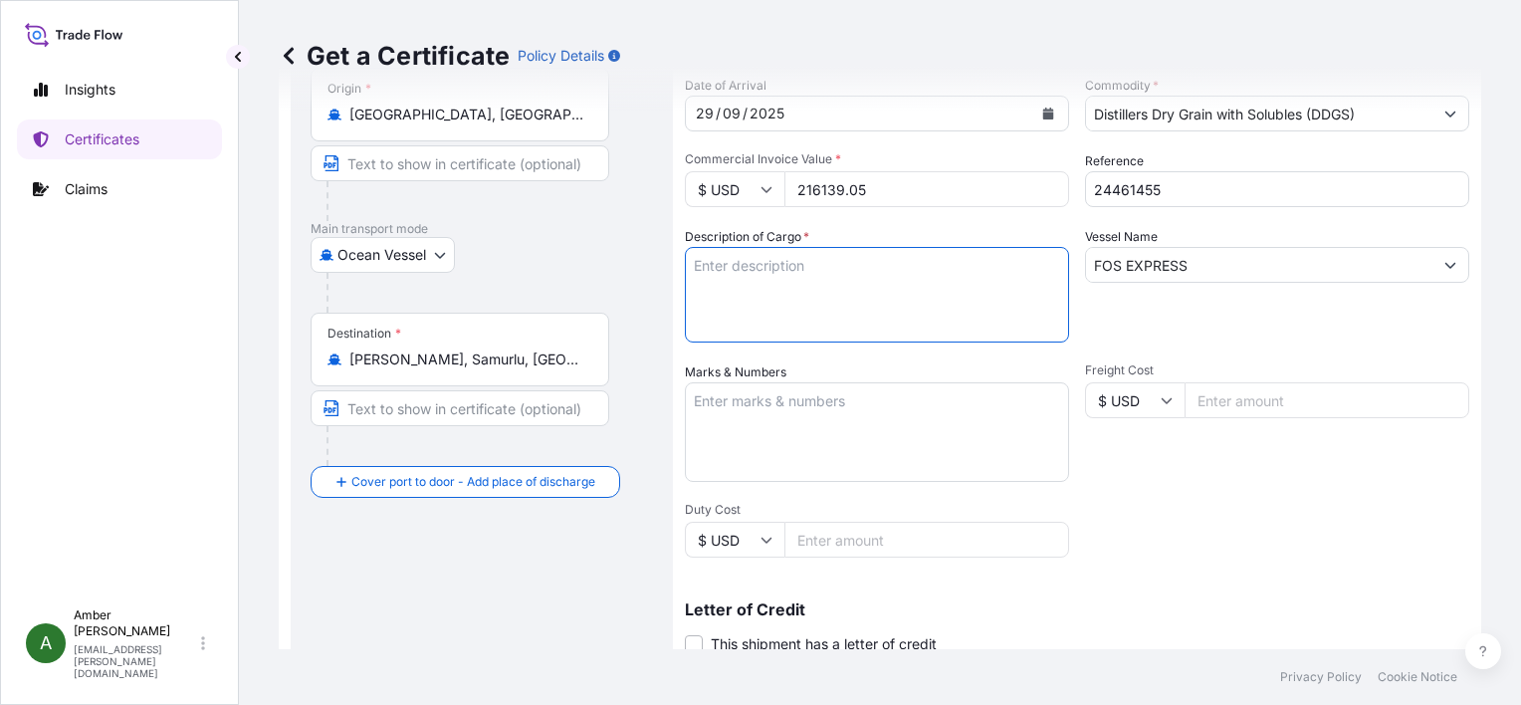
click at [755, 271] on textarea "Description of Cargo *" at bounding box center [877, 295] width 384 height 96
paste textarea "POET DISTILLERS DRIED GRAINS TOTAL WEIGHT (MTS): 960.618 FREIGHT PREPAID BULK I…"
click at [761, 327] on textarea "POET DISTILLERS DRIED GRAINS TOTAL WEIGHT (MTS): 960.618 FREIGHT PREPAID BULK I…" at bounding box center [877, 295] width 384 height 96
paste textarea "X20250827431702"
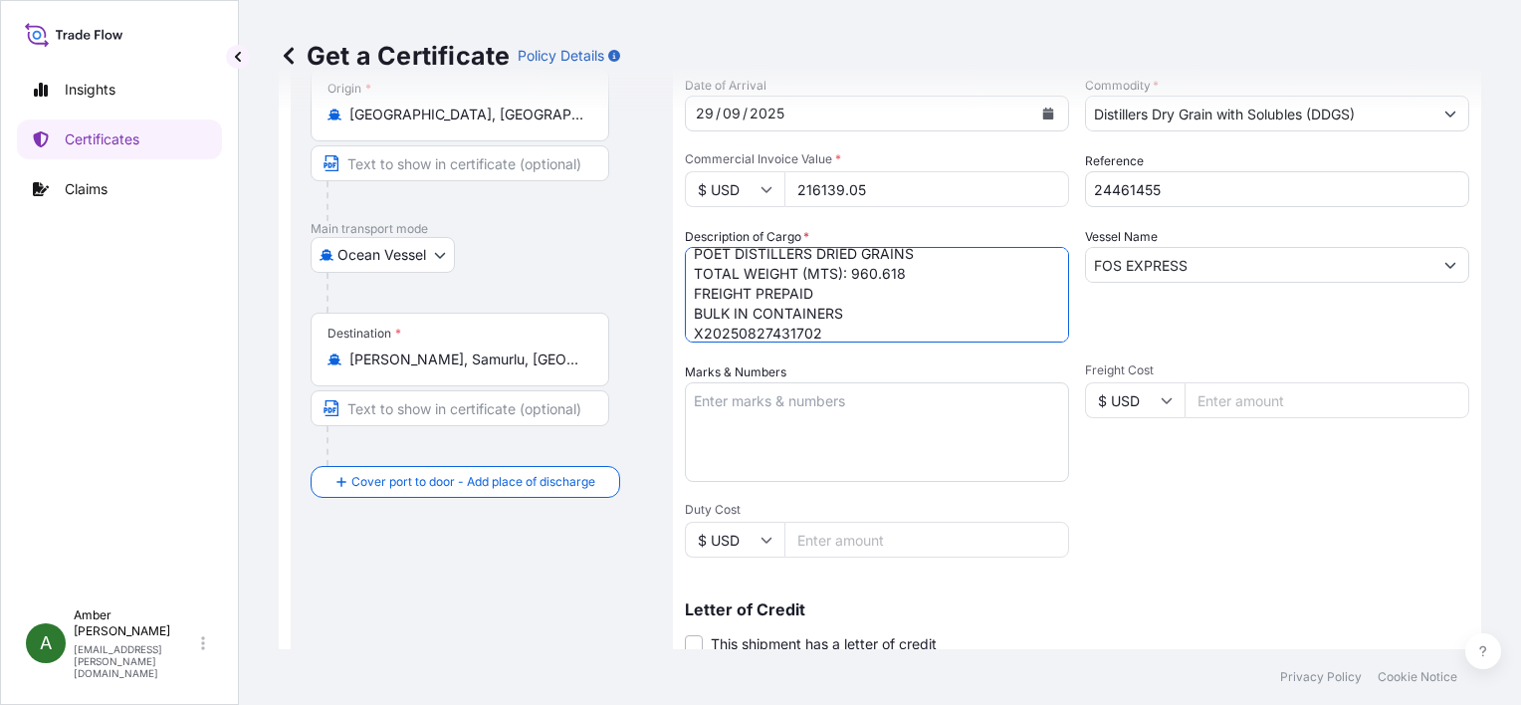
scroll to position [32, 0]
type textarea "POET DISTILLERS DRIED GRAINS TOTAL WEIGHT (MTS): 960.618 FREIGHT PREPAID BULK I…"
click at [1085, 478] on div "Freight Cost $ USD" at bounding box center [1277, 421] width 384 height 119
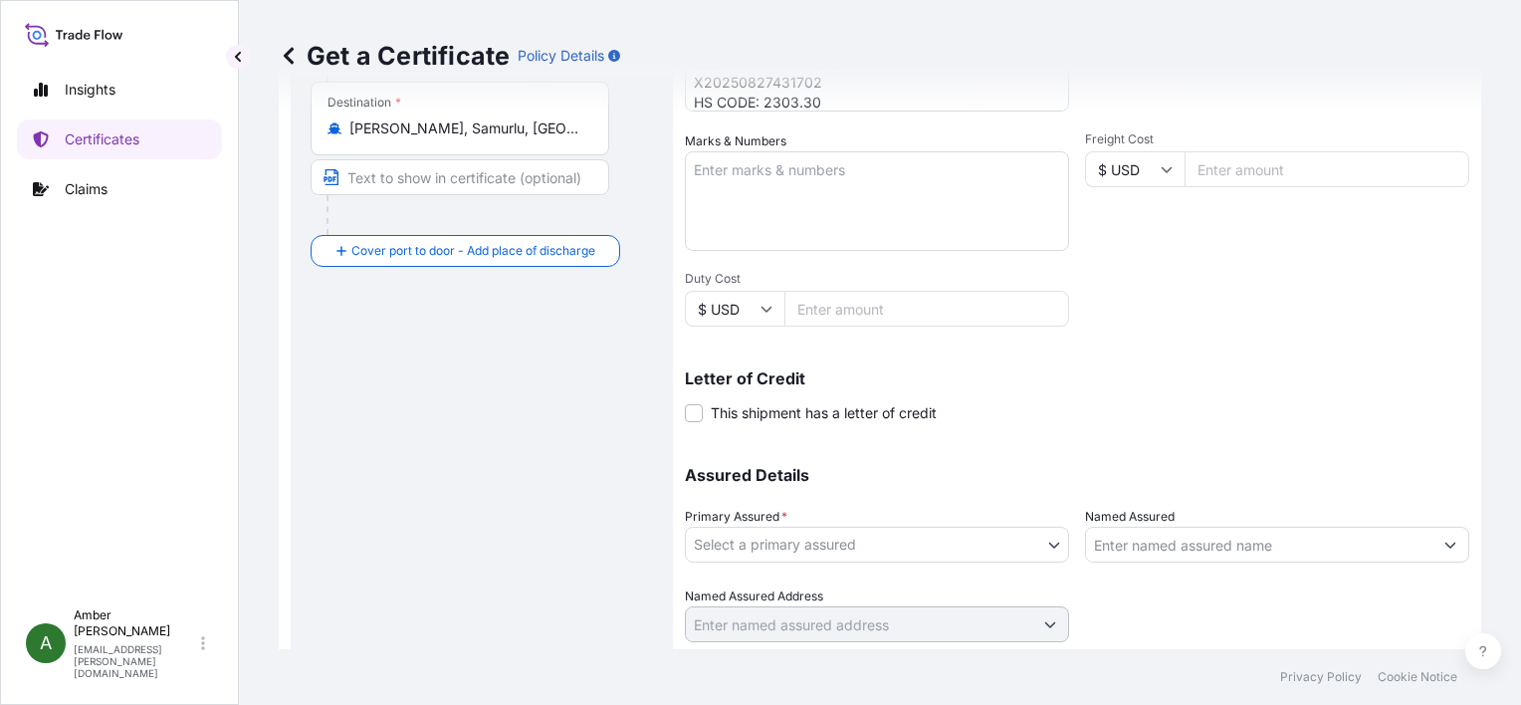
scroll to position [490, 0]
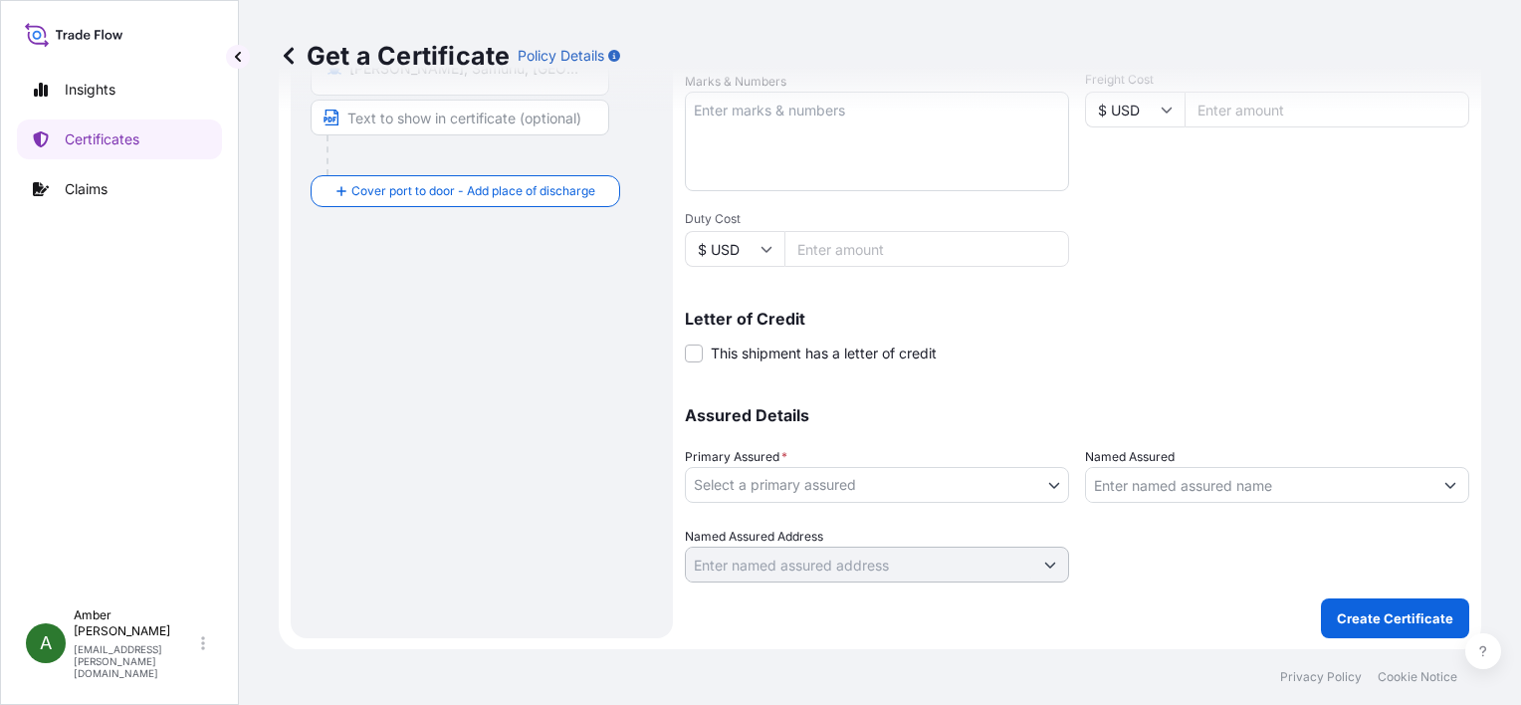
click at [940, 480] on body "Insights Certificates Claims A [PERSON_NAME] [PERSON_NAME][EMAIL_ADDRESS][PERSO…" at bounding box center [760, 352] width 1521 height 705
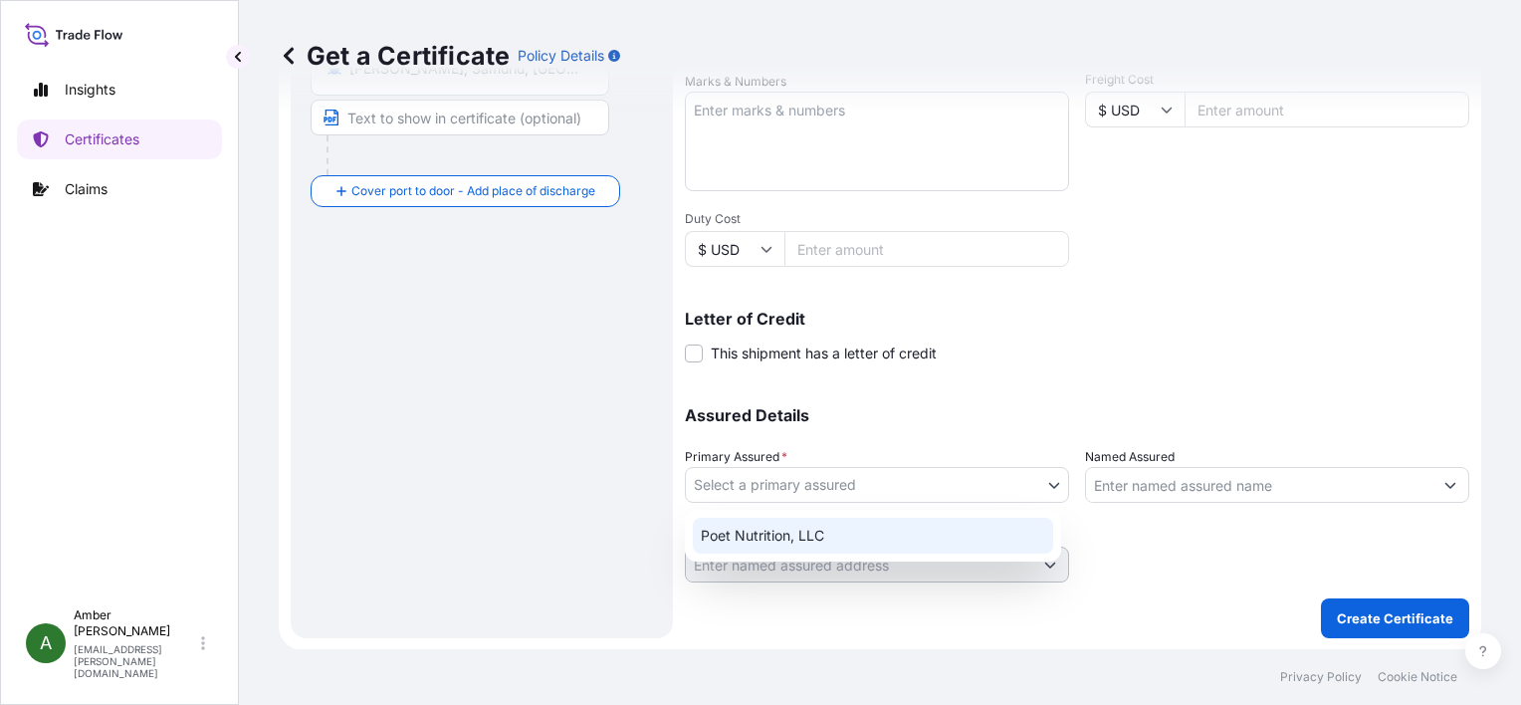
click at [914, 532] on div "Poet Nutrition, LLC" at bounding box center [873, 536] width 360 height 36
select select "31546"
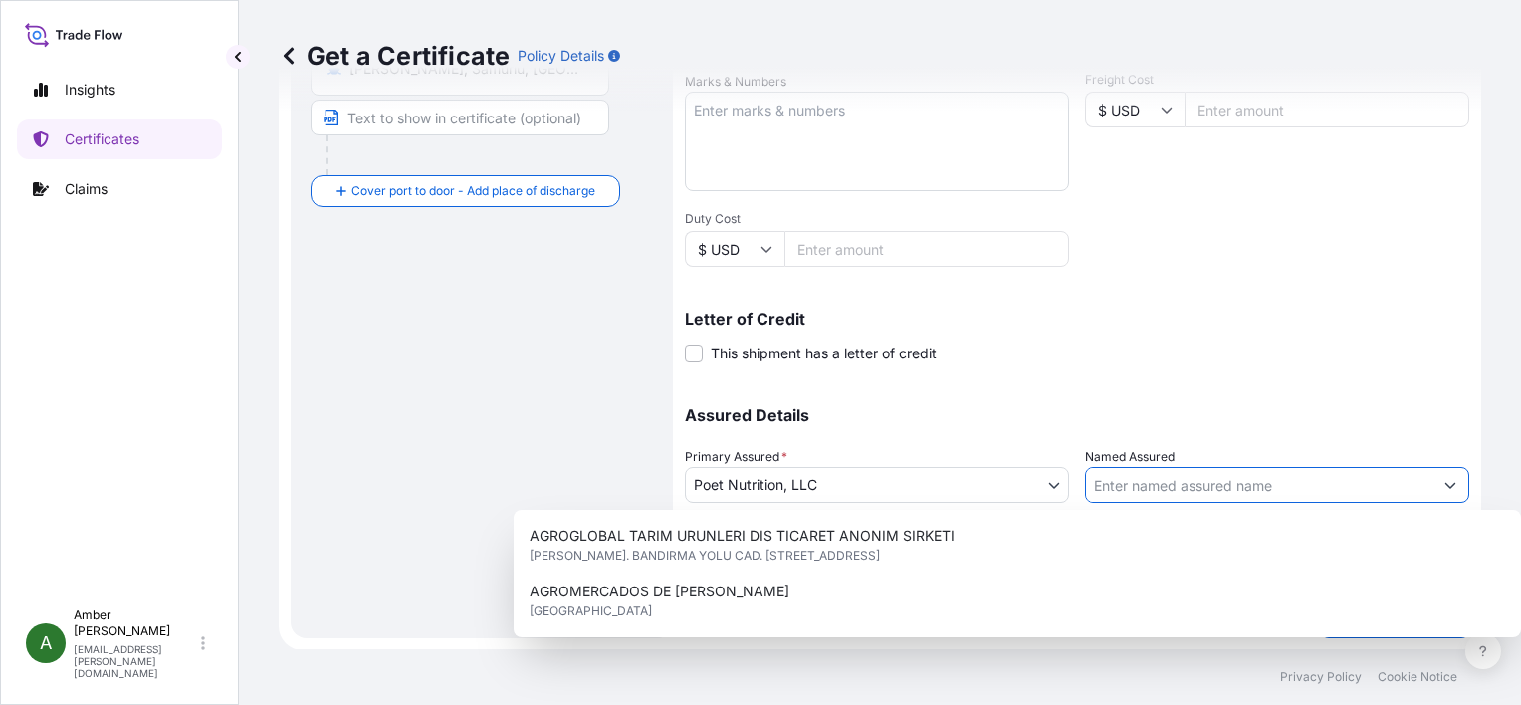
click at [1201, 478] on input "Named Assured" at bounding box center [1259, 485] width 346 height 36
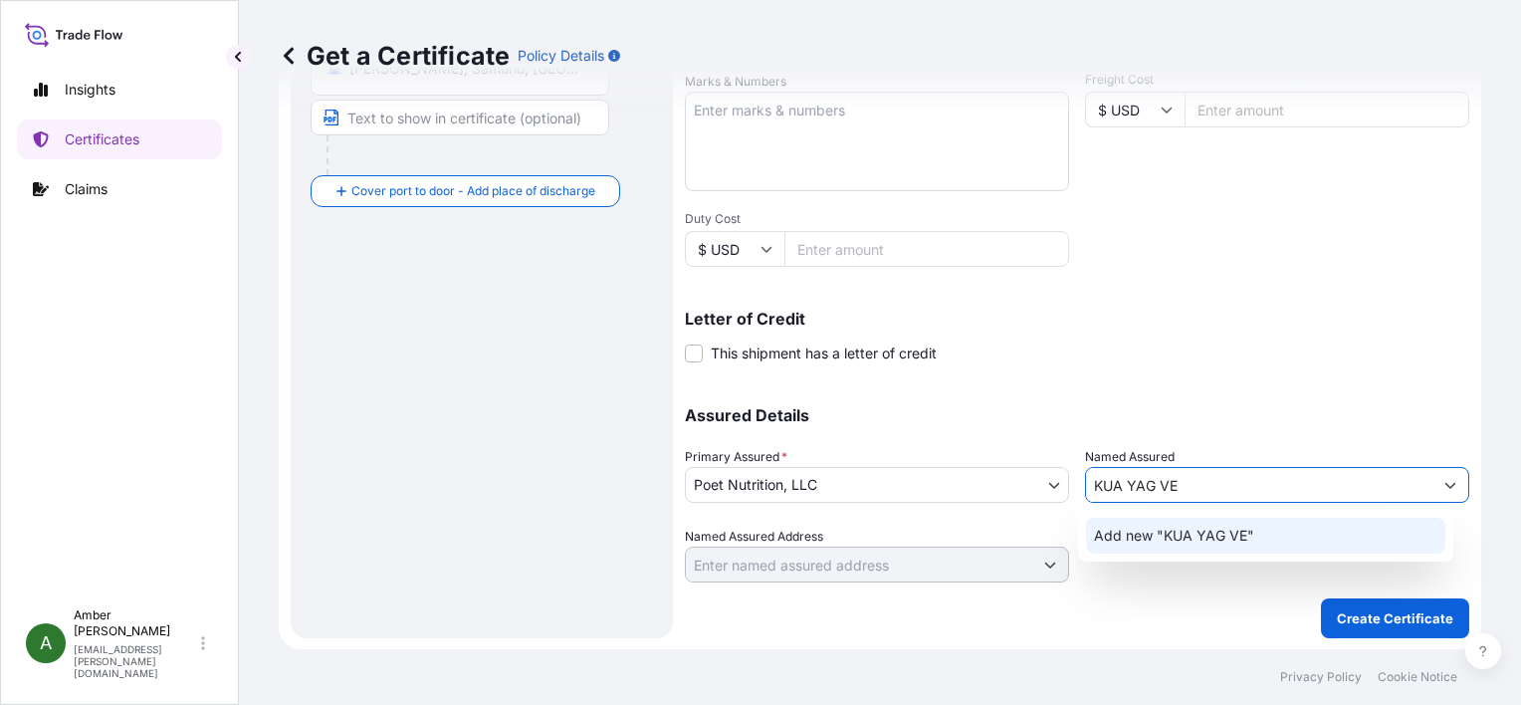
click at [1104, 483] on input "KUA YAG VE" at bounding box center [1259, 485] width 346 height 36
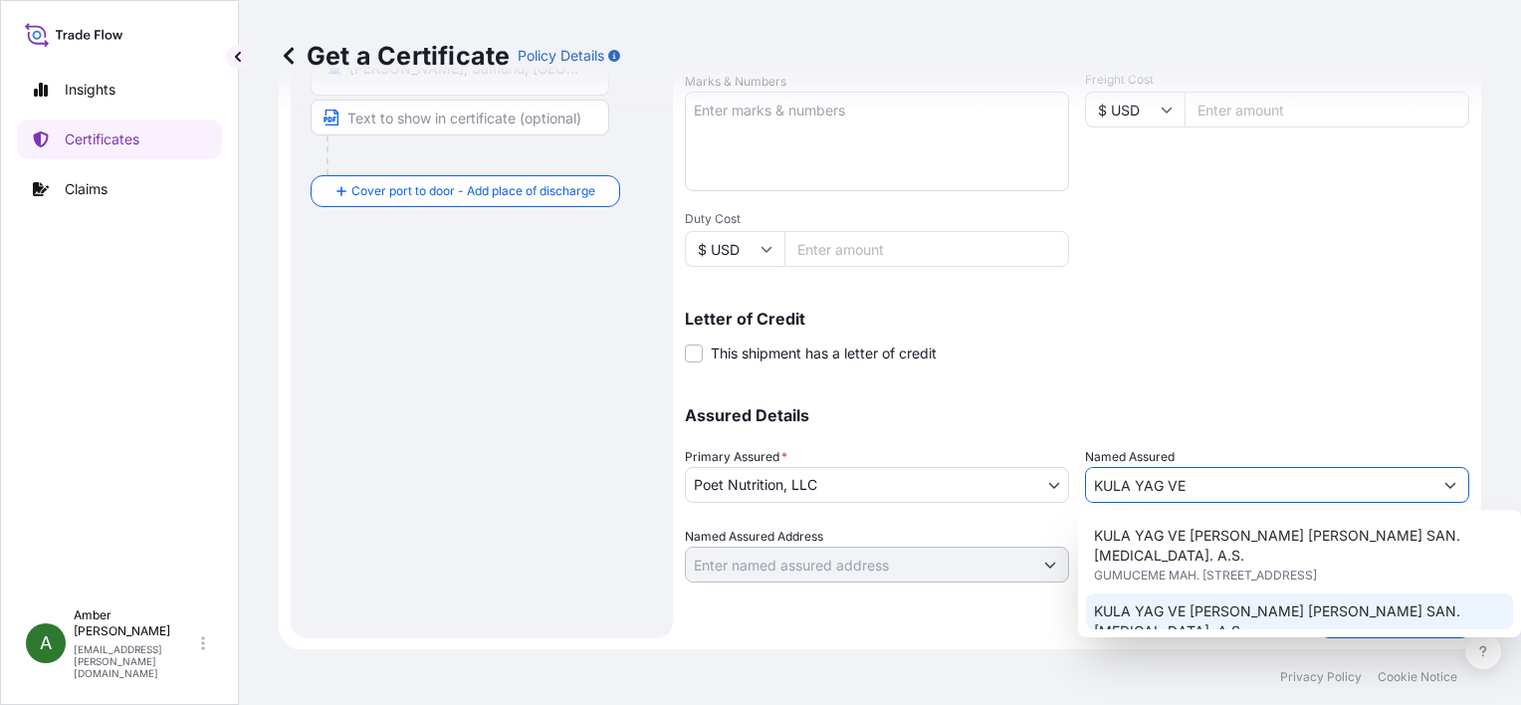
click at [1234, 601] on span "KULA YAG VE [PERSON_NAME] [PERSON_NAME] SAN. [MEDICAL_DATA]. A.S." at bounding box center [1299, 621] width 411 height 40
type input "KULA YAG VE [PERSON_NAME] [PERSON_NAME] SAN. [MEDICAL_DATA]. A.S."
type input "GUMUSCESME MAH. [PERSON_NAME] CAD. NO. 173"
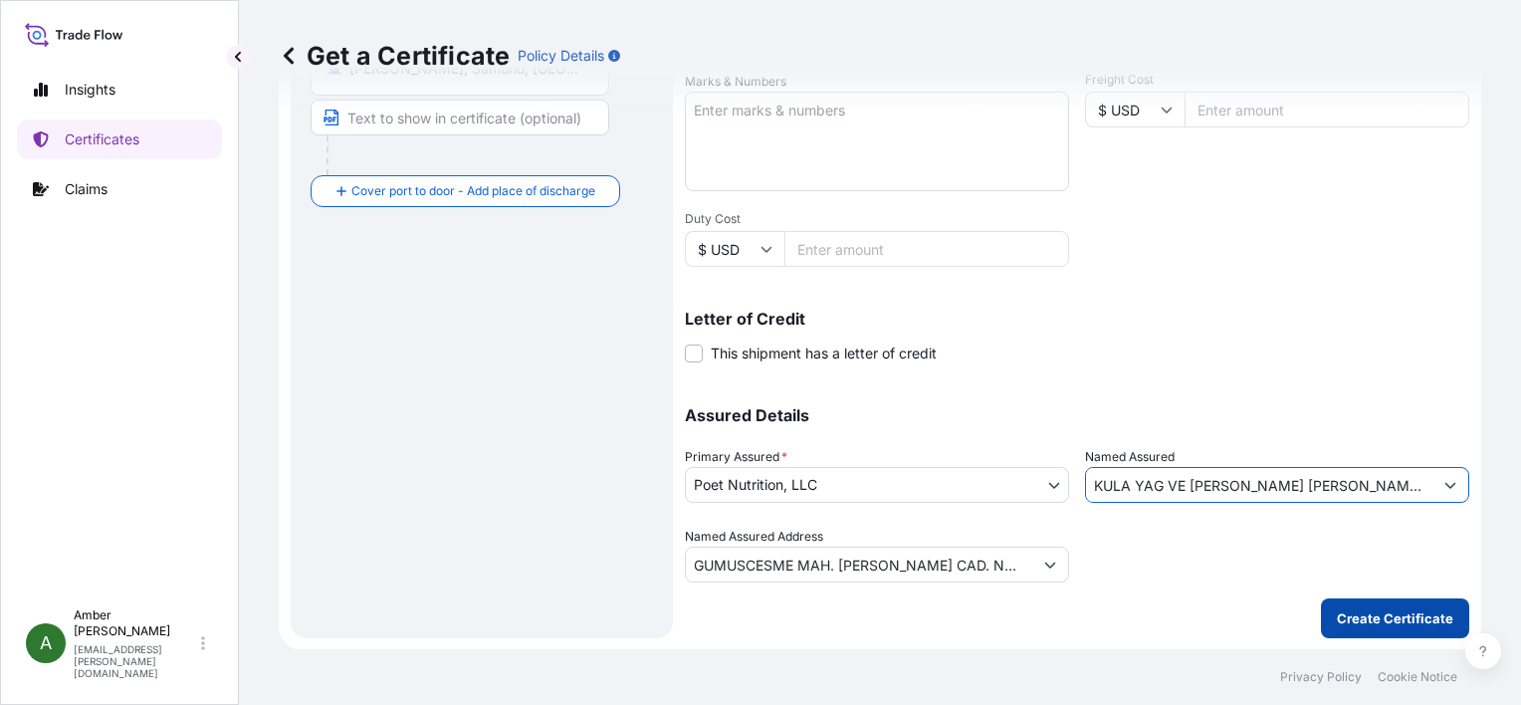
type input "KULA YAG VE [PERSON_NAME] [PERSON_NAME] SAN. [MEDICAL_DATA]. A.S."
click at [1366, 613] on p "Create Certificate" at bounding box center [1395, 618] width 116 height 20
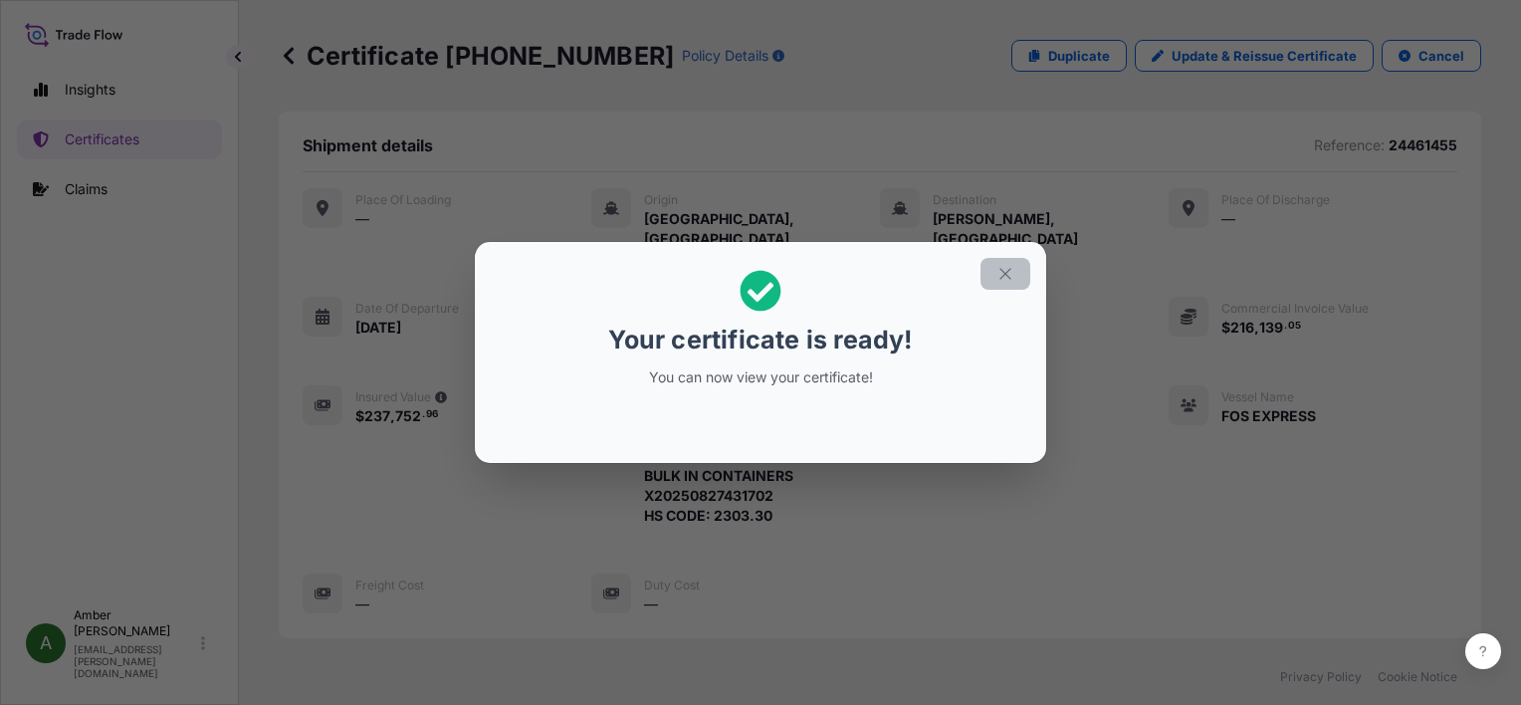
click at [1005, 279] on icon "button" at bounding box center [1006, 274] width 18 height 18
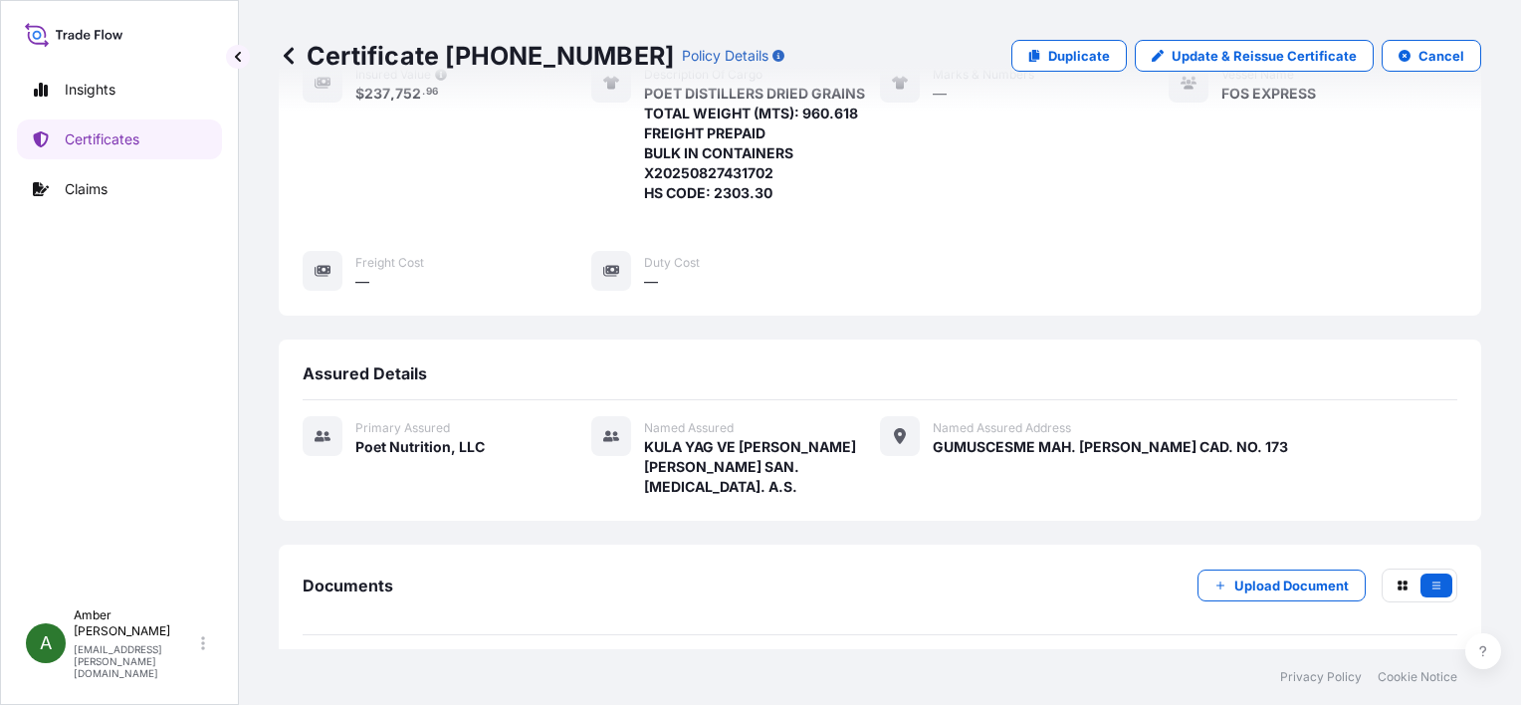
scroll to position [482, 0]
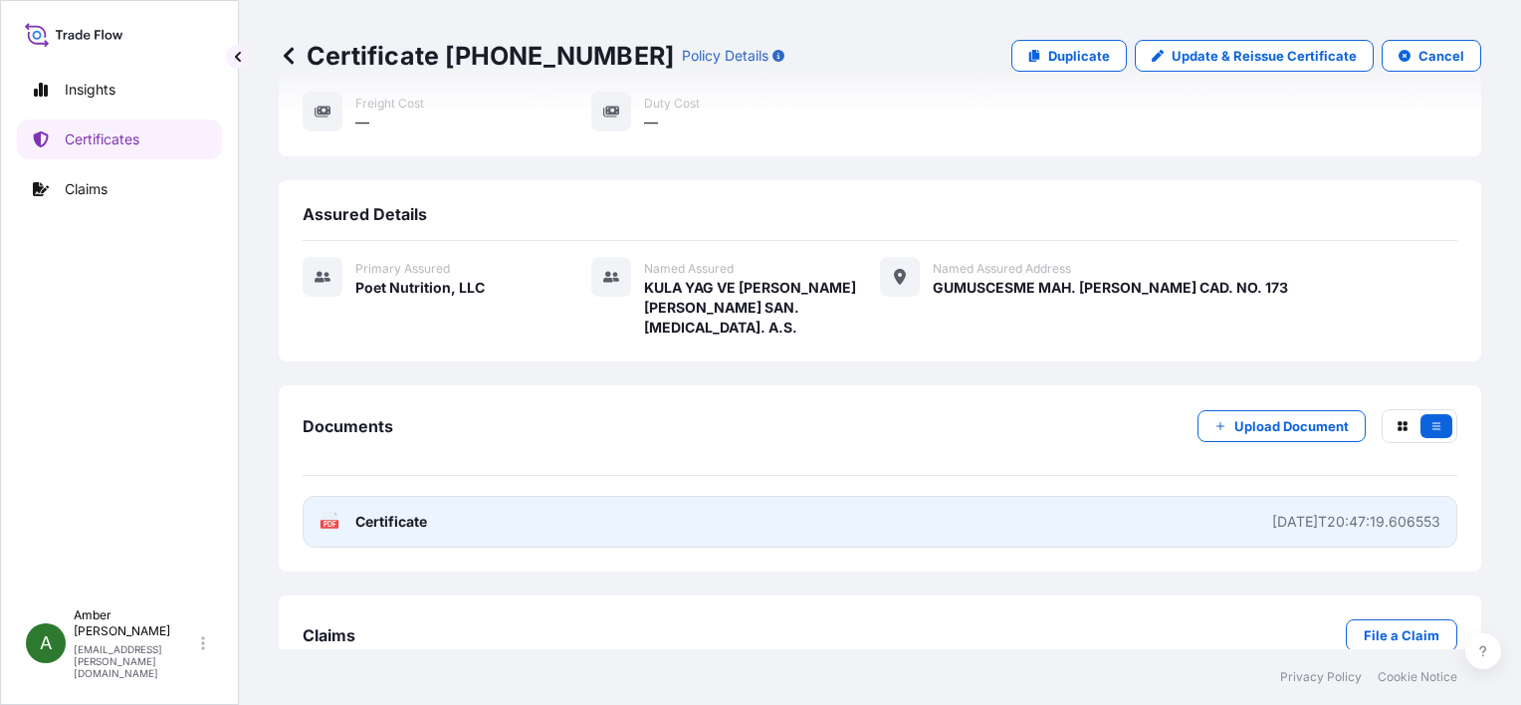
click at [329, 521] on text "PDF" at bounding box center [330, 524] width 13 height 7
